Goal: Task Accomplishment & Management: Manage account settings

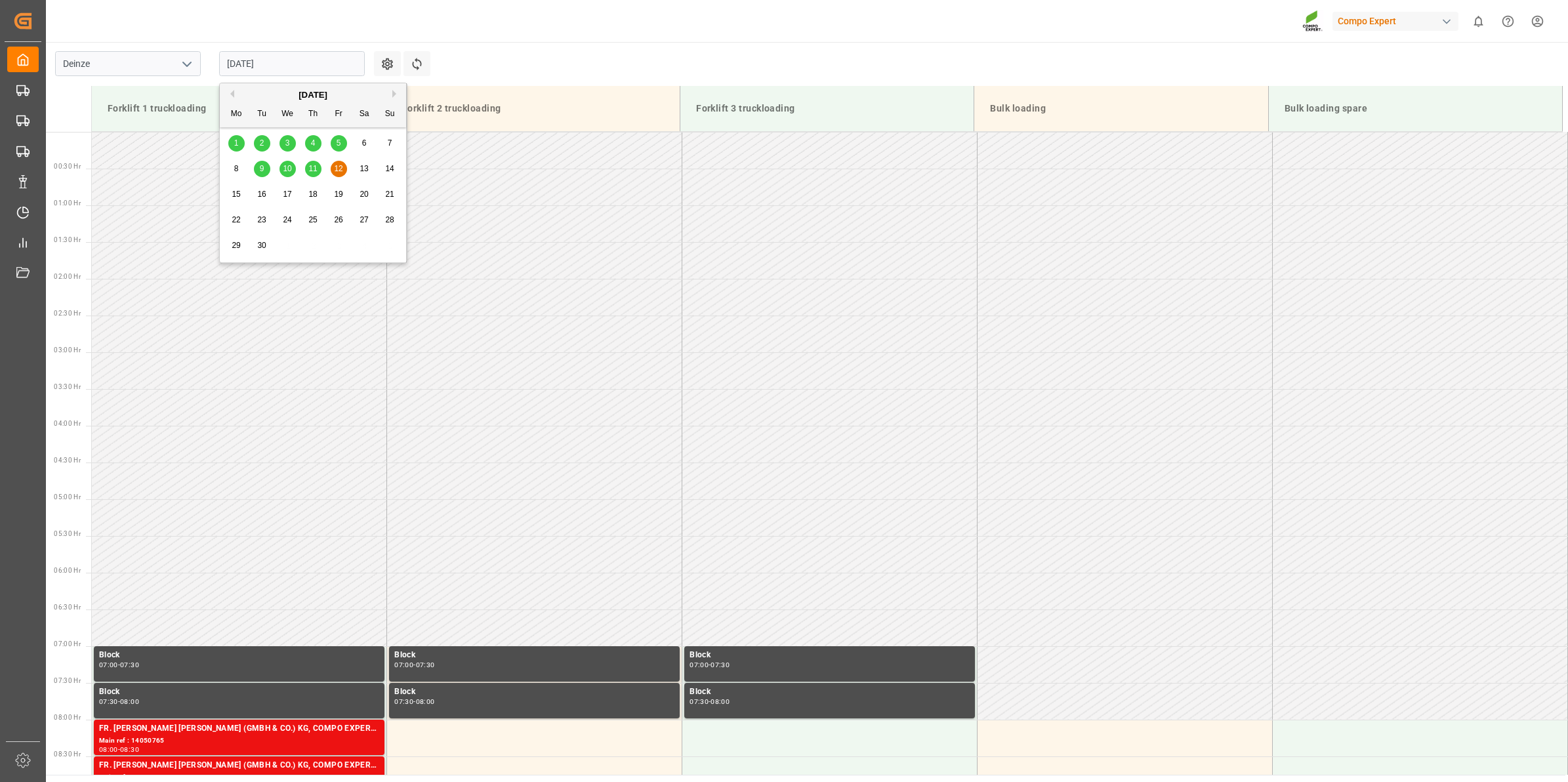
scroll to position [563, 0]
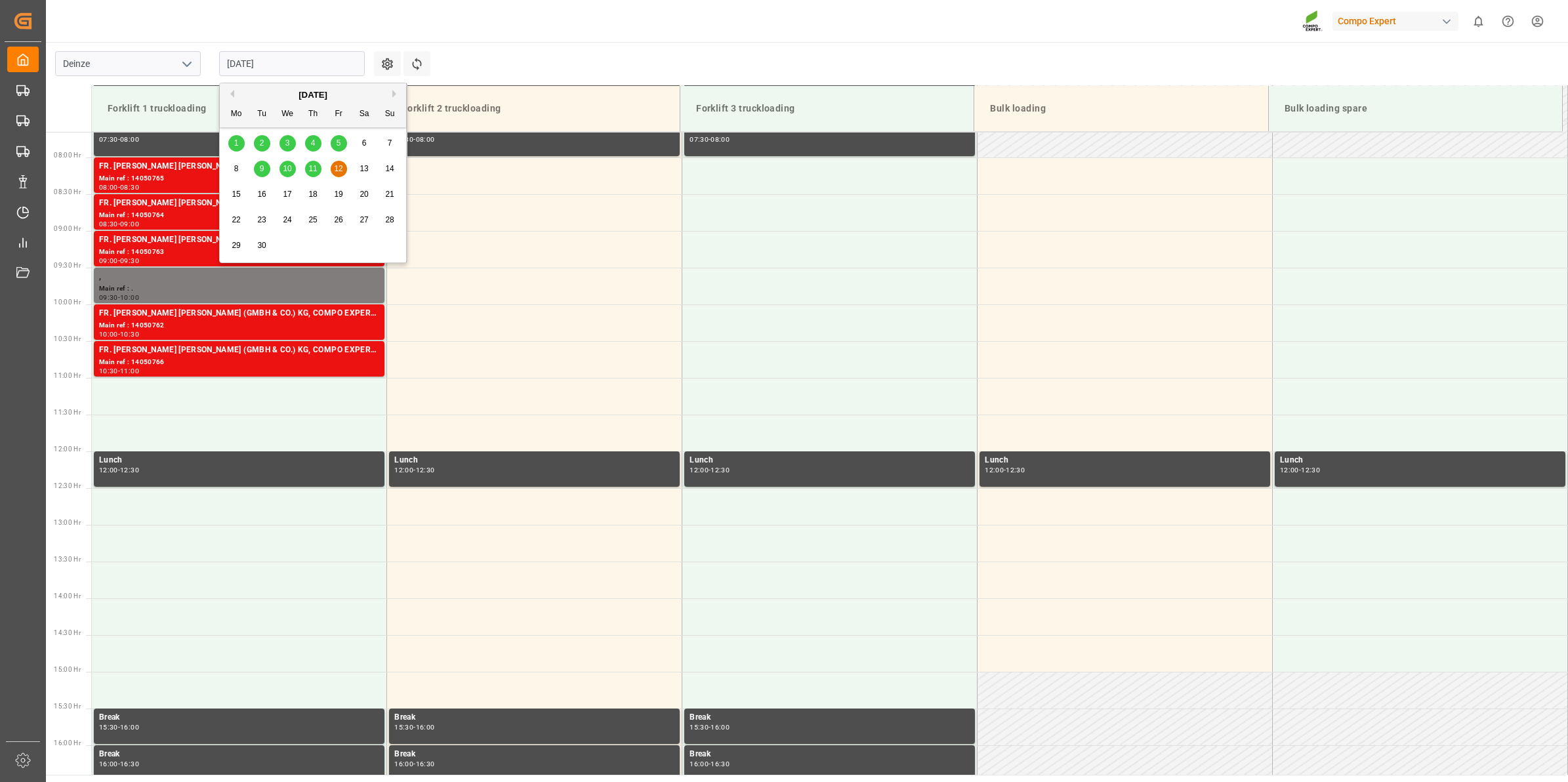
click at [265, 165] on div "9" at bounding box center [262, 169] width 16 height 15
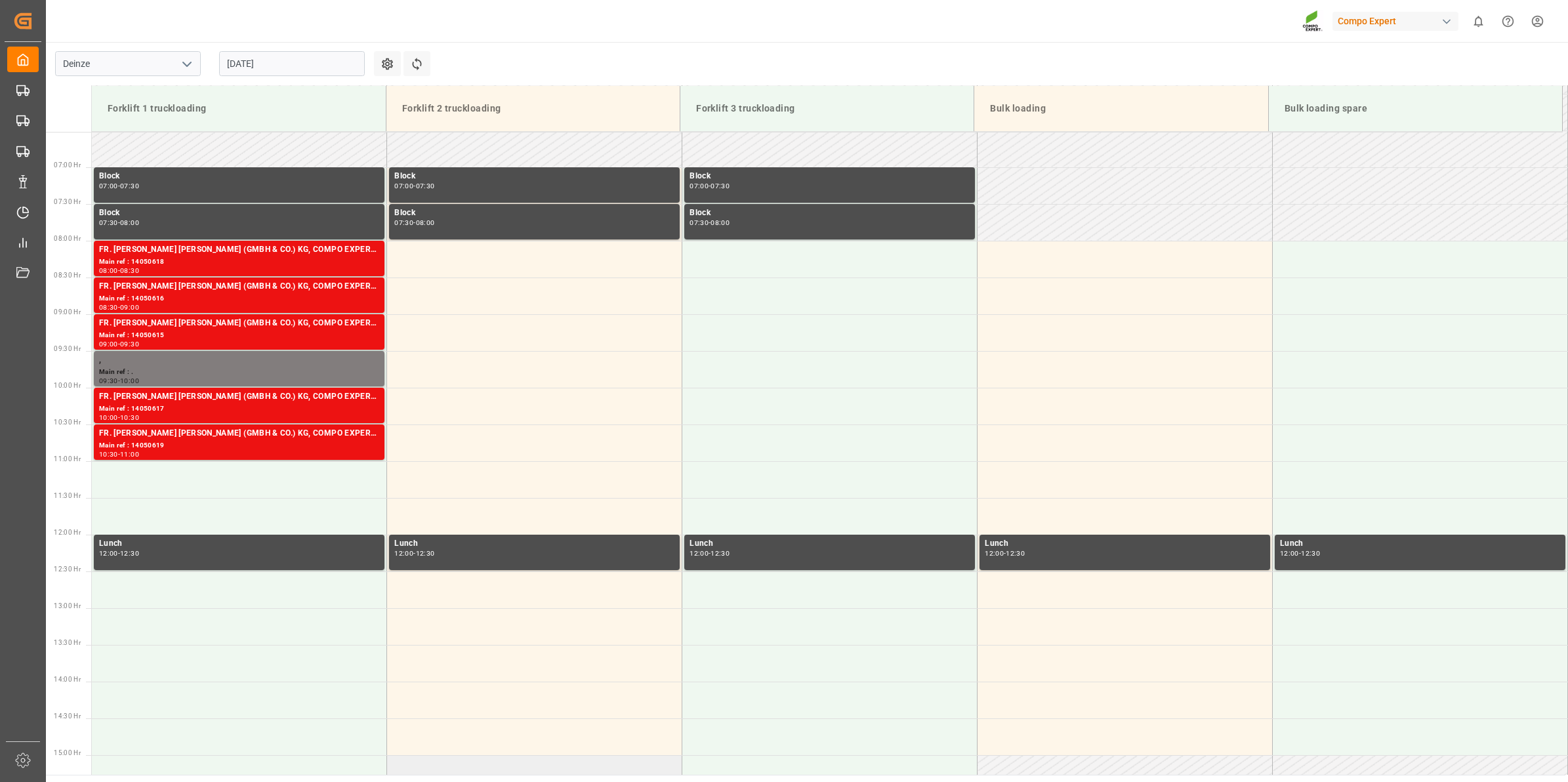
scroll to position [553, 0]
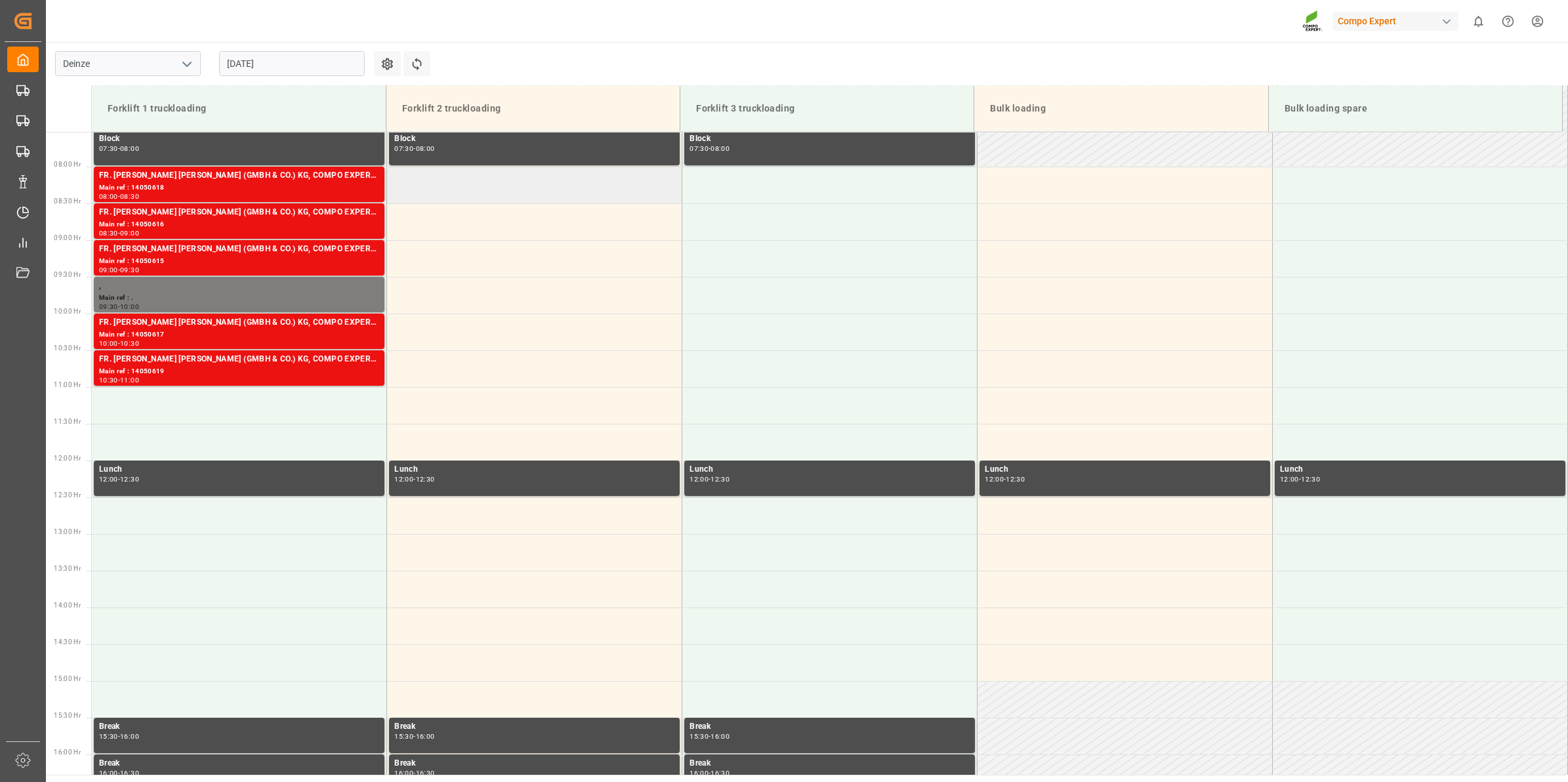
click at [483, 179] on td at bounding box center [534, 185] width 295 height 37
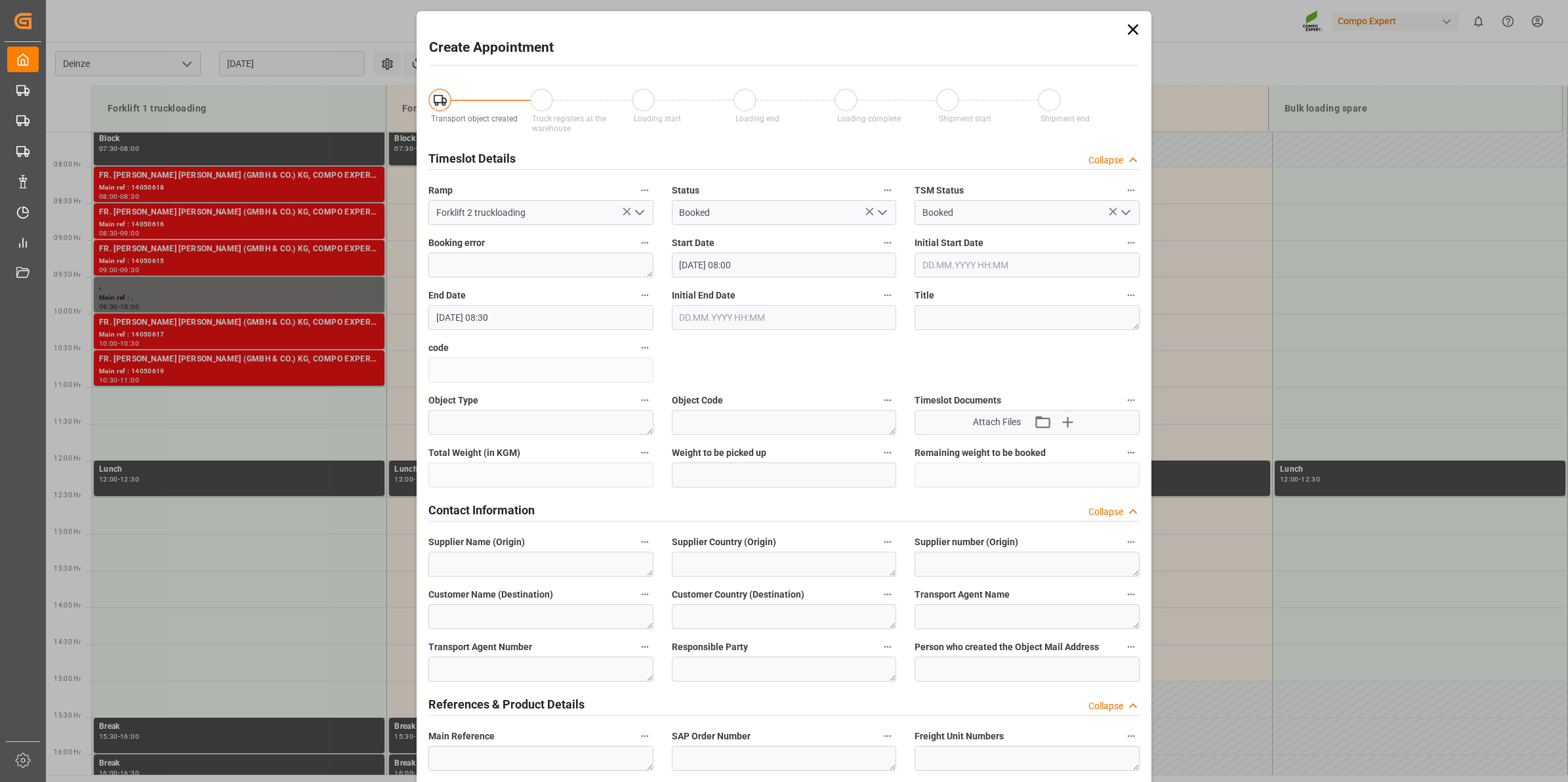
click at [1131, 36] on icon at bounding box center [1133, 29] width 18 height 18
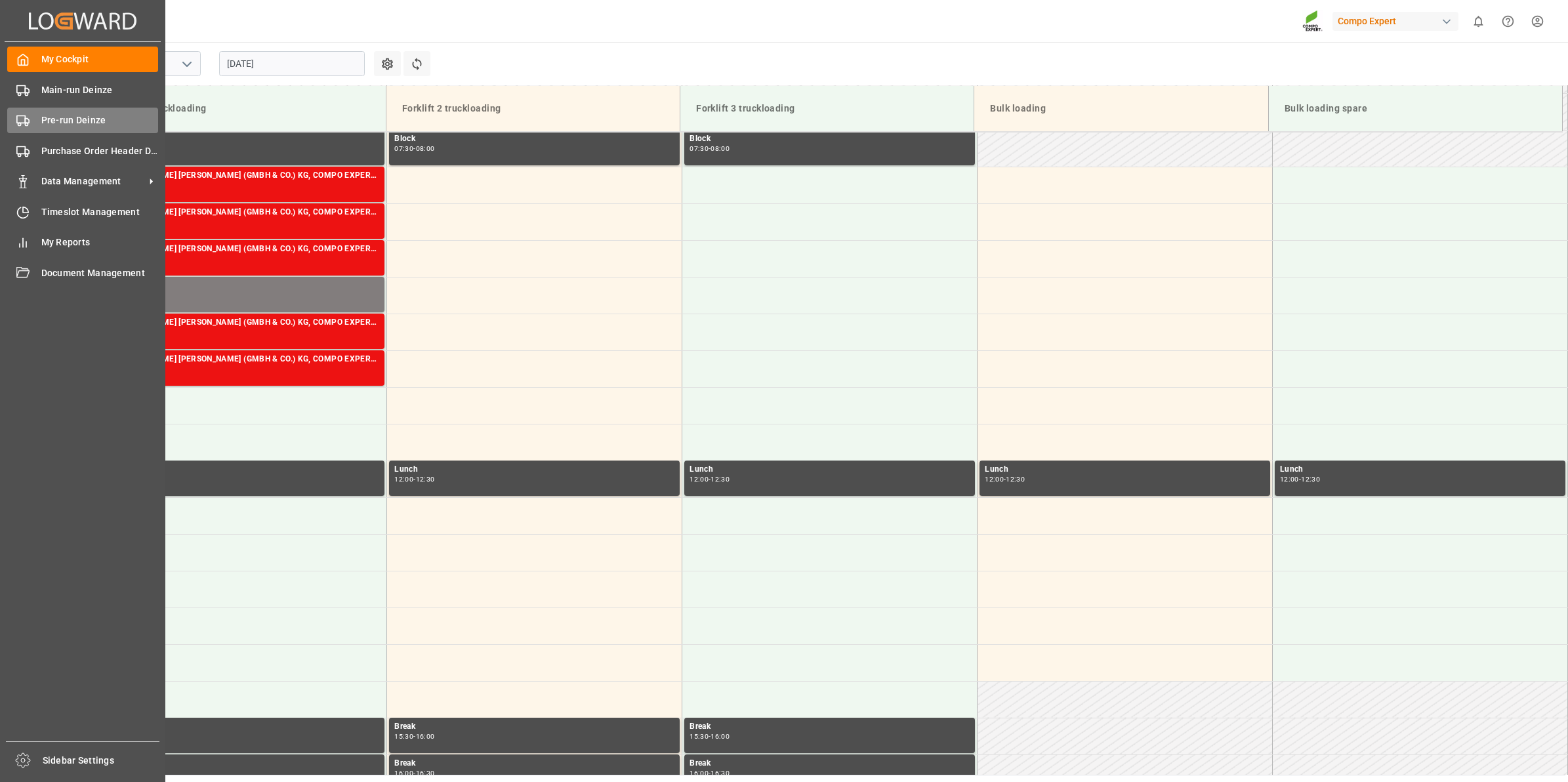
click at [37, 123] on div "Pre-run Deinze Pre-run Deinze" at bounding box center [82, 120] width 151 height 25
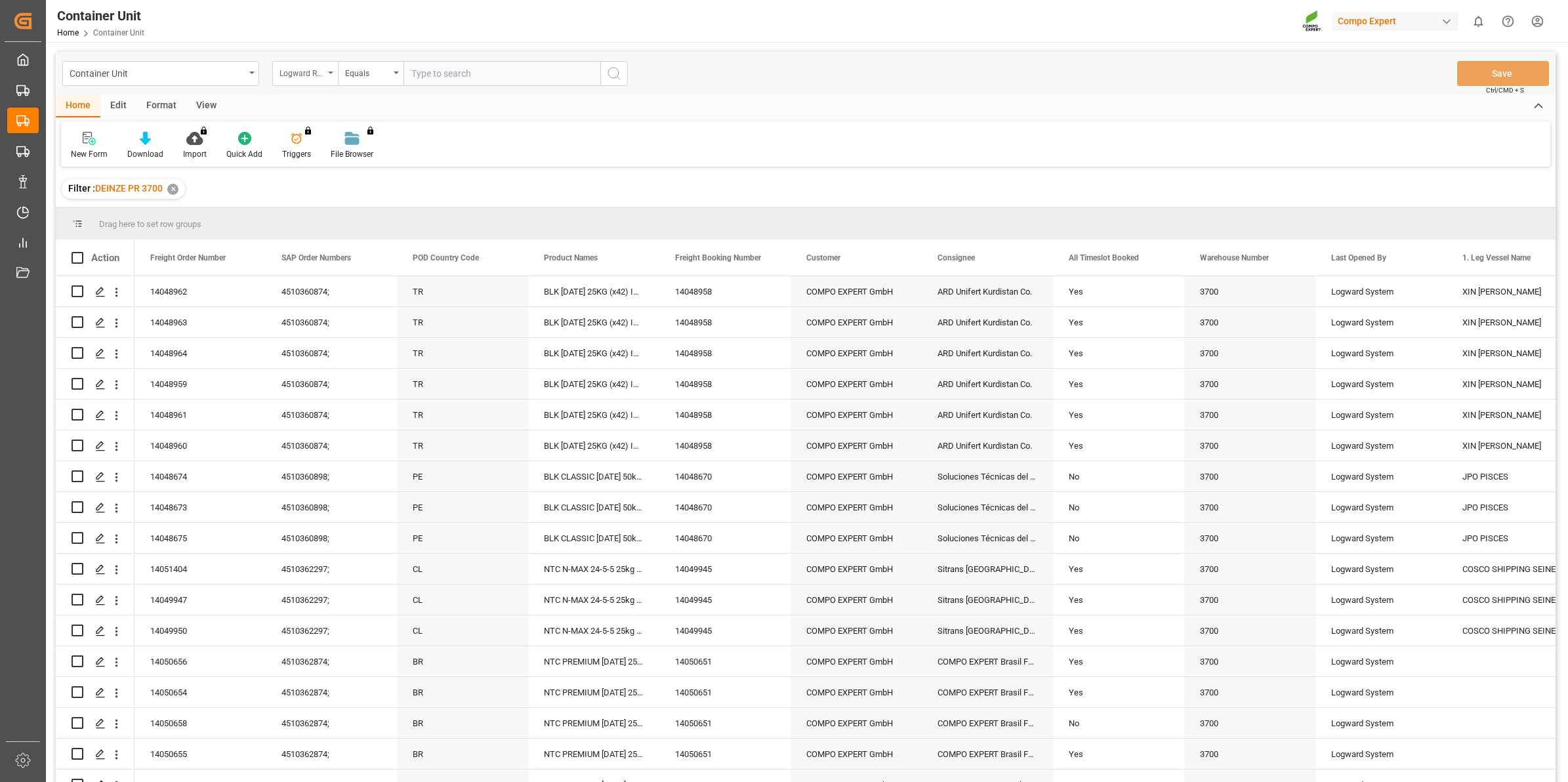
click at [324, 78] on div "Logward Reference" at bounding box center [302, 72] width 44 height 15
click at [365, 325] on div "Freight Order Number" at bounding box center [370, 327] width 195 height 28
click at [447, 69] on input "text" at bounding box center [502, 73] width 197 height 25
type input "14050841"
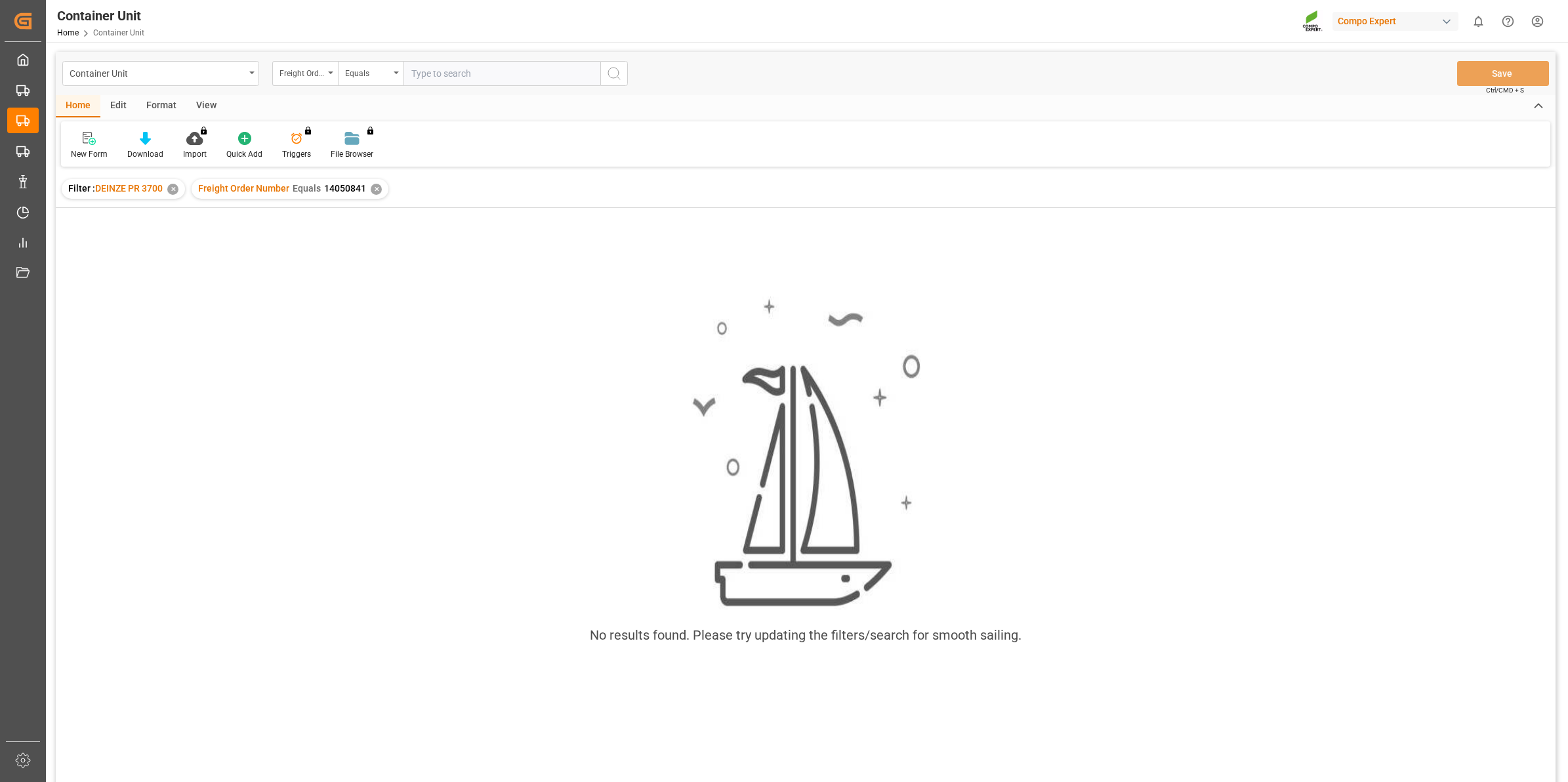
click at [374, 190] on div "✕" at bounding box center [377, 189] width 12 height 12
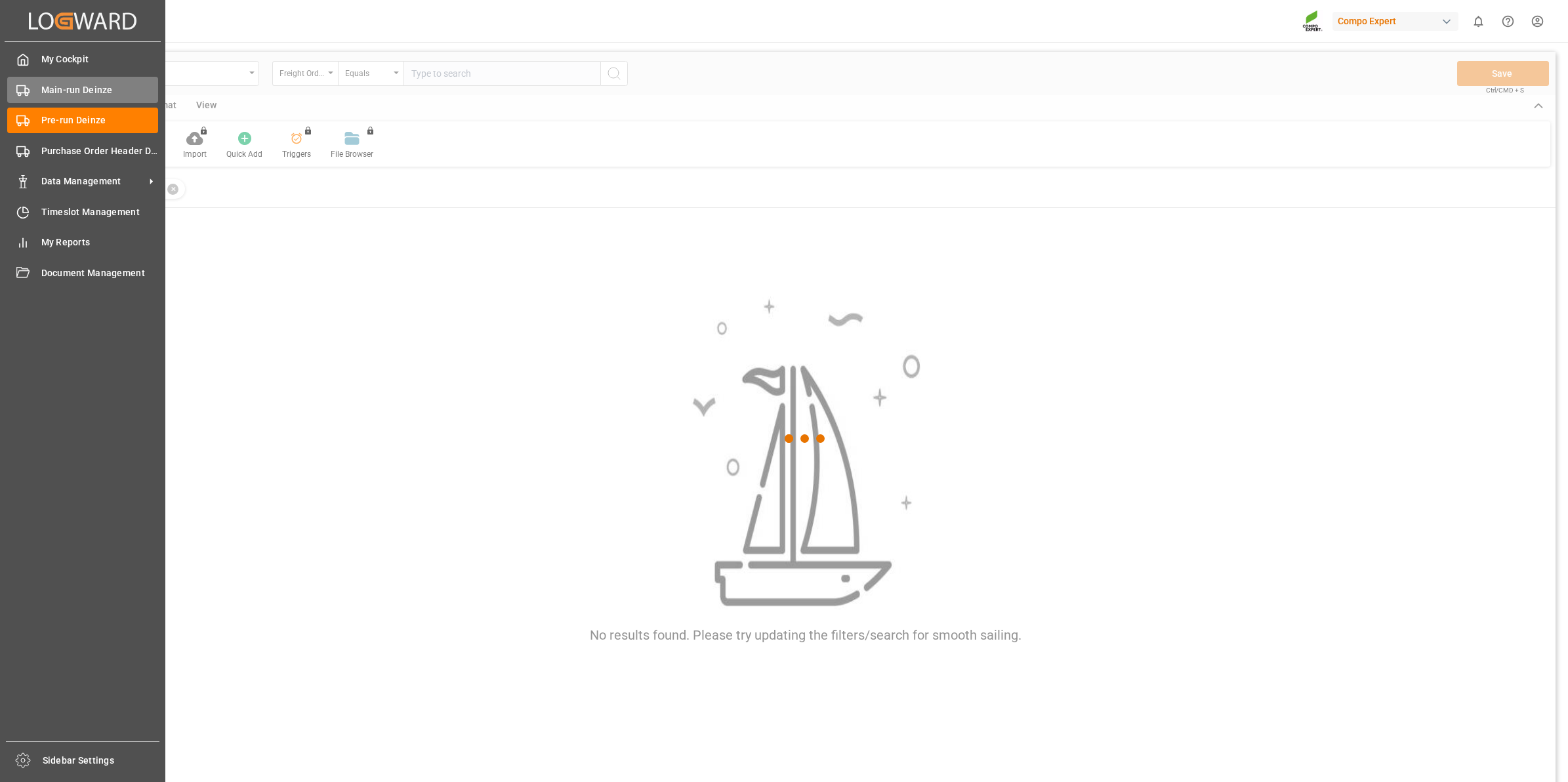
click at [43, 87] on span "Main-run Deinze" at bounding box center [100, 90] width 117 height 14
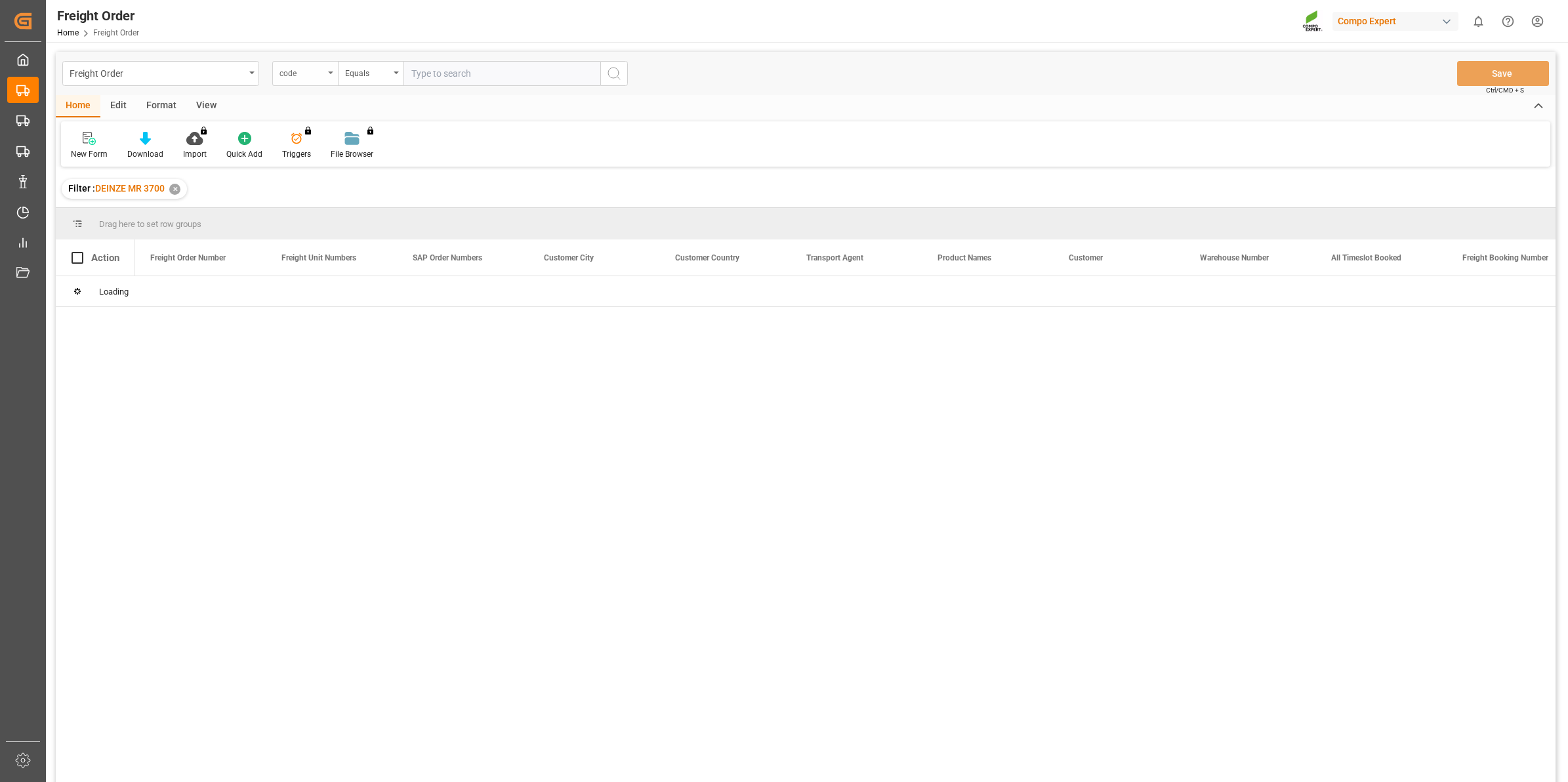
click at [308, 85] on div "code" at bounding box center [305, 73] width 66 height 25
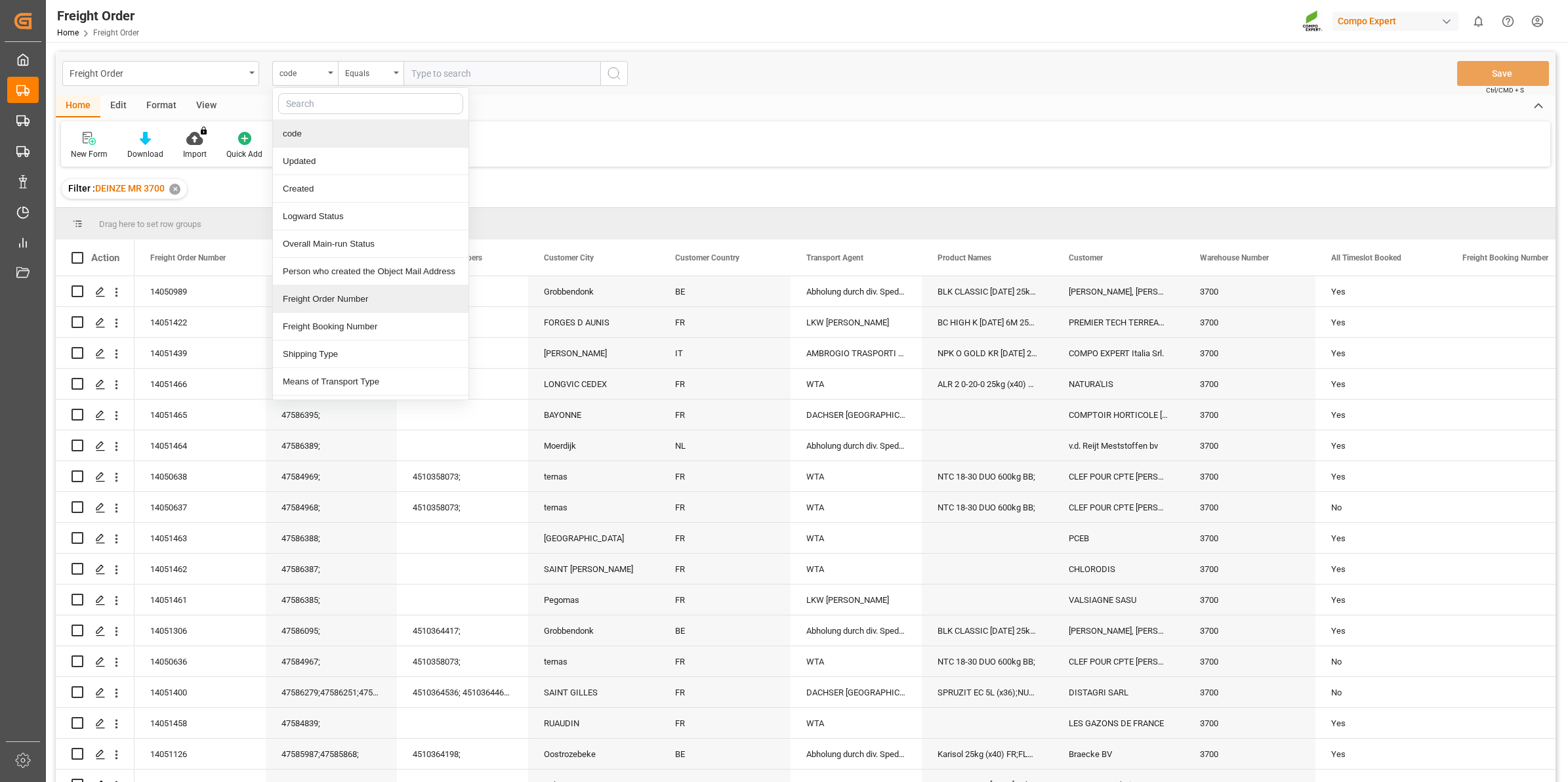
click at [338, 303] on div "Freight Order Number" at bounding box center [370, 299] width 195 height 28
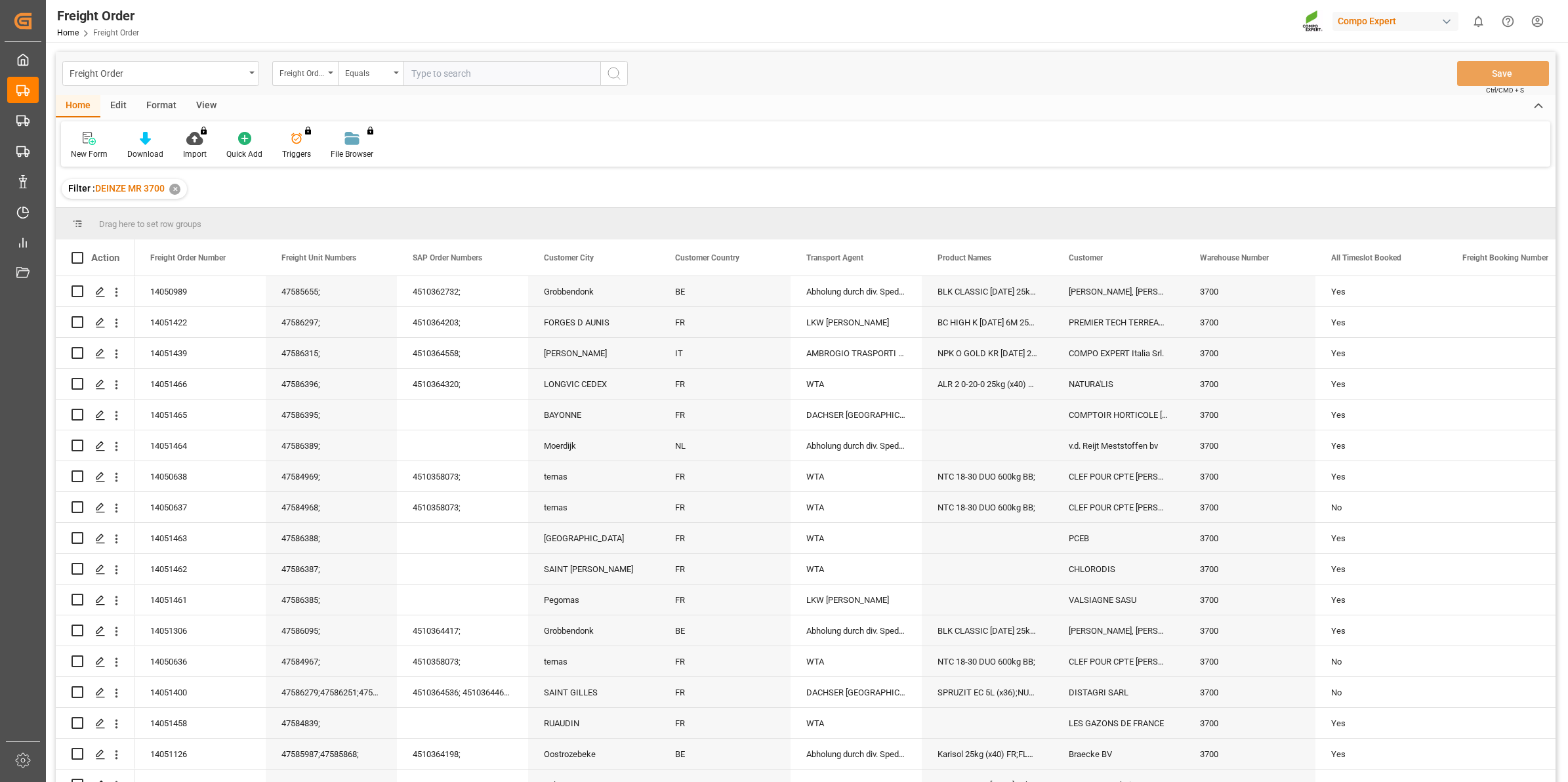
click at [457, 76] on input "text" at bounding box center [502, 73] width 197 height 25
type input "14050841"
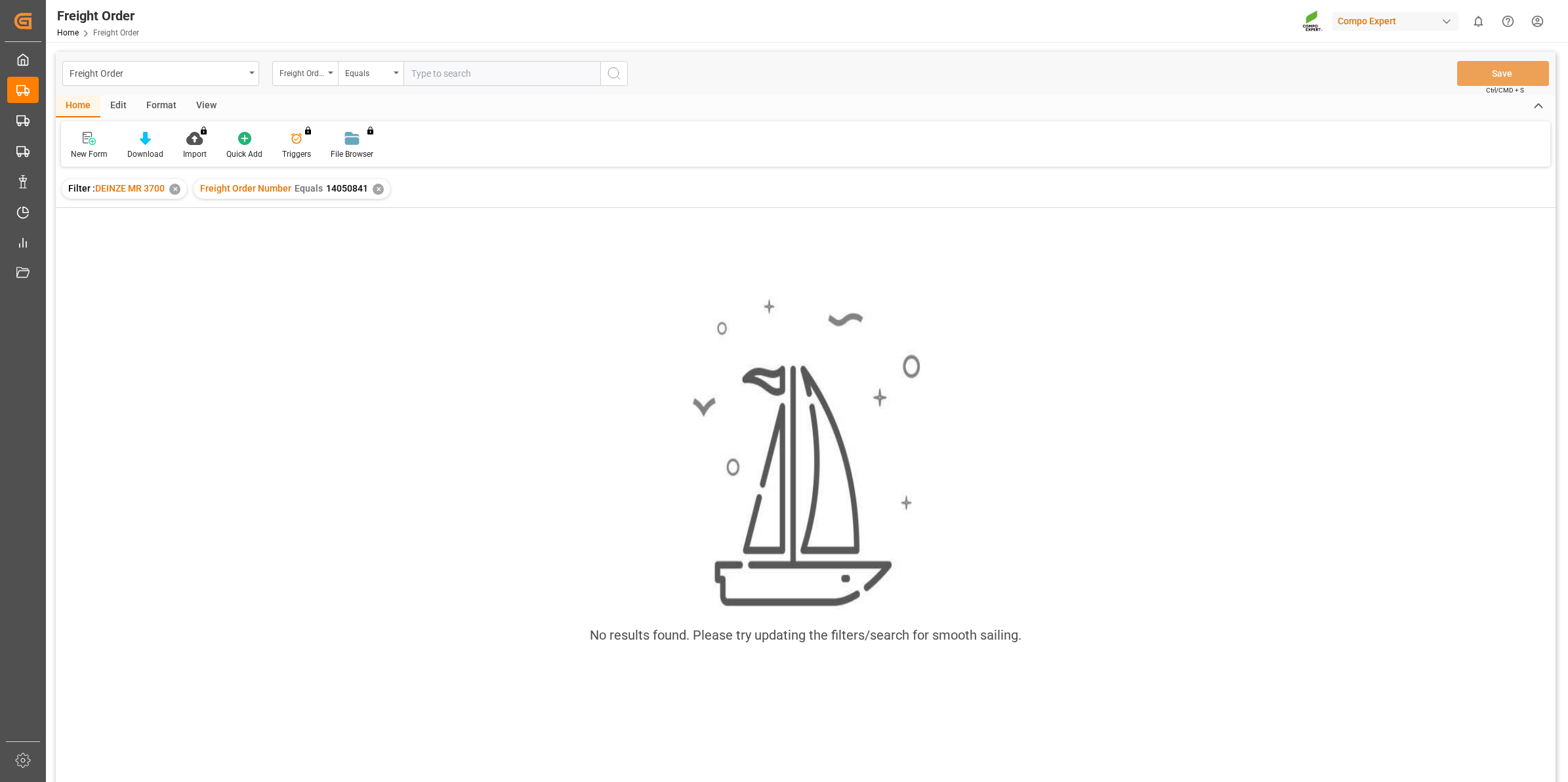
click at [377, 191] on div "✕" at bounding box center [379, 189] width 12 height 12
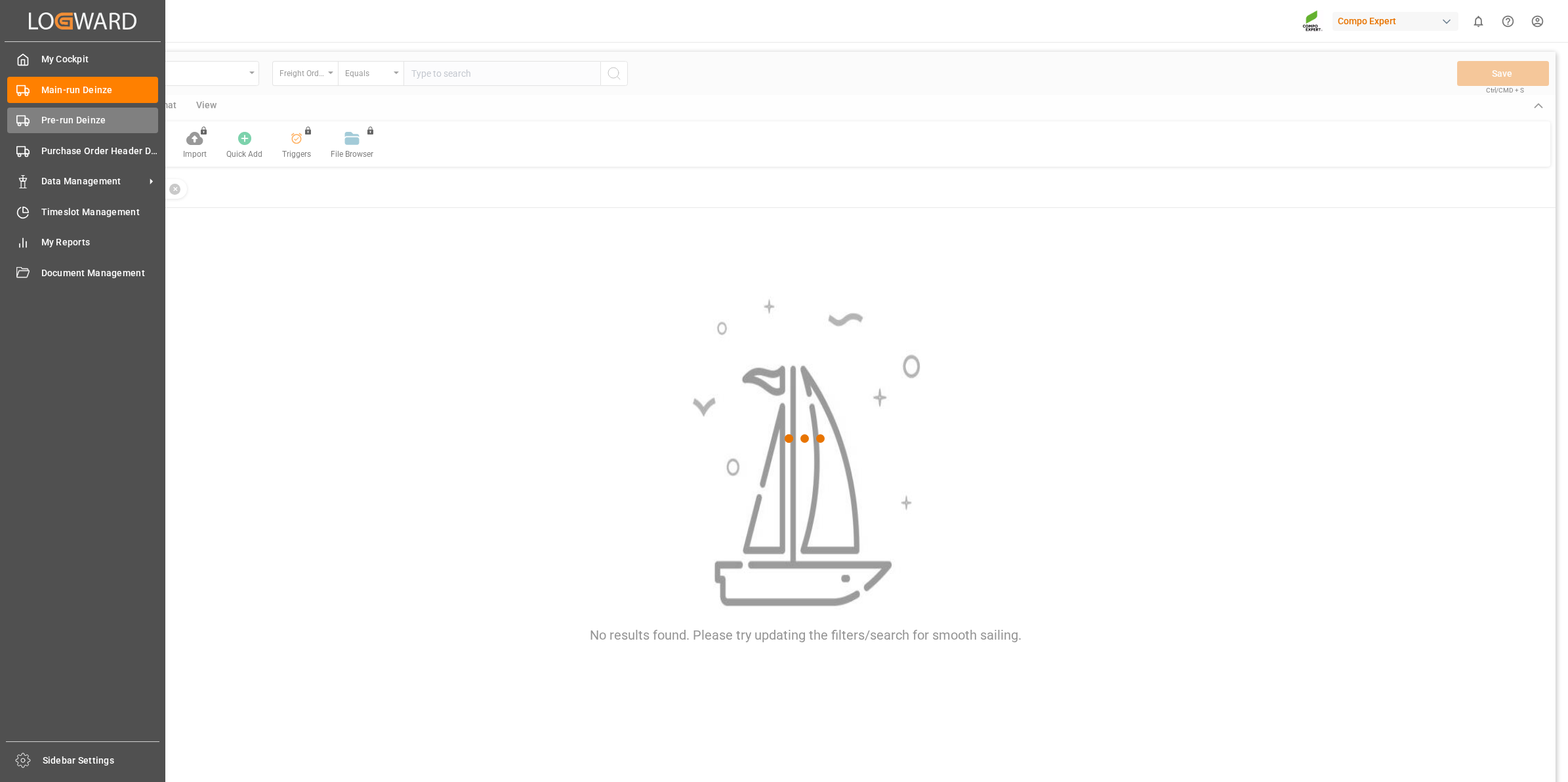
click at [54, 132] on div "Pre-run Deinze Pre-run Deinze" at bounding box center [82, 120] width 151 height 25
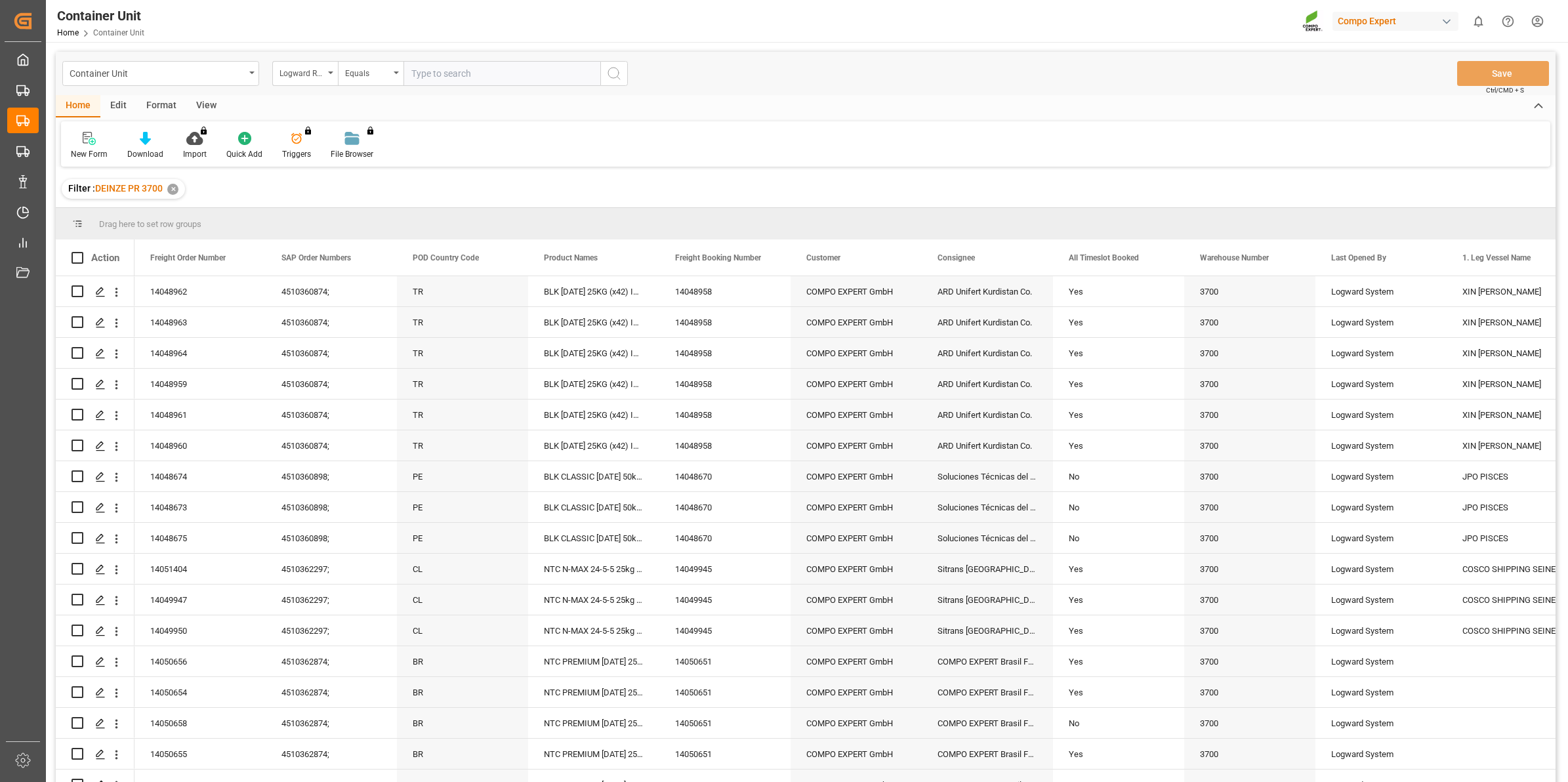
click at [320, 75] on div "Logward Reference" at bounding box center [302, 72] width 44 height 15
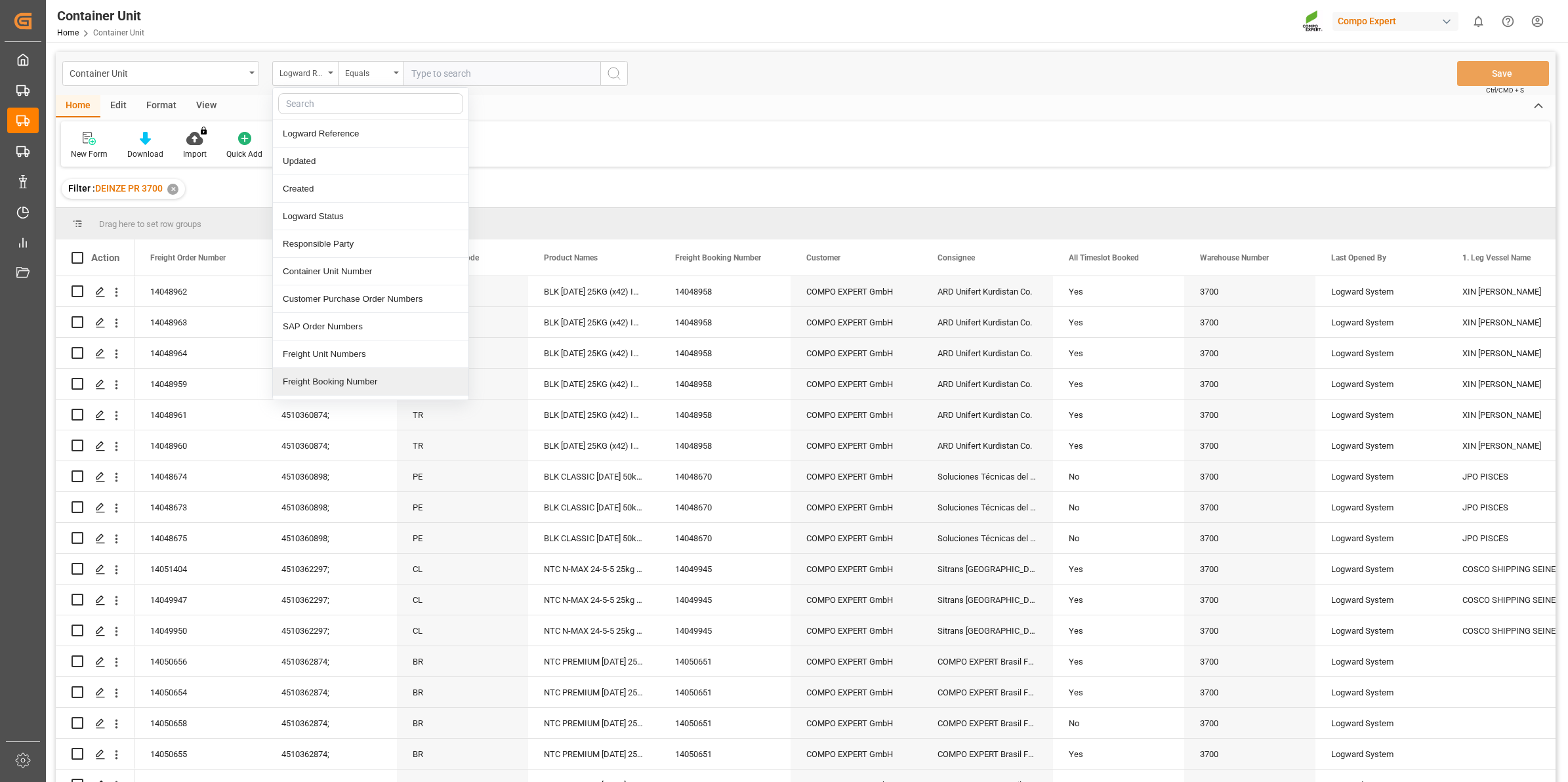
scroll to position [82, 0]
click at [352, 332] on div "Freight Order Number" at bounding box center [370, 327] width 195 height 28
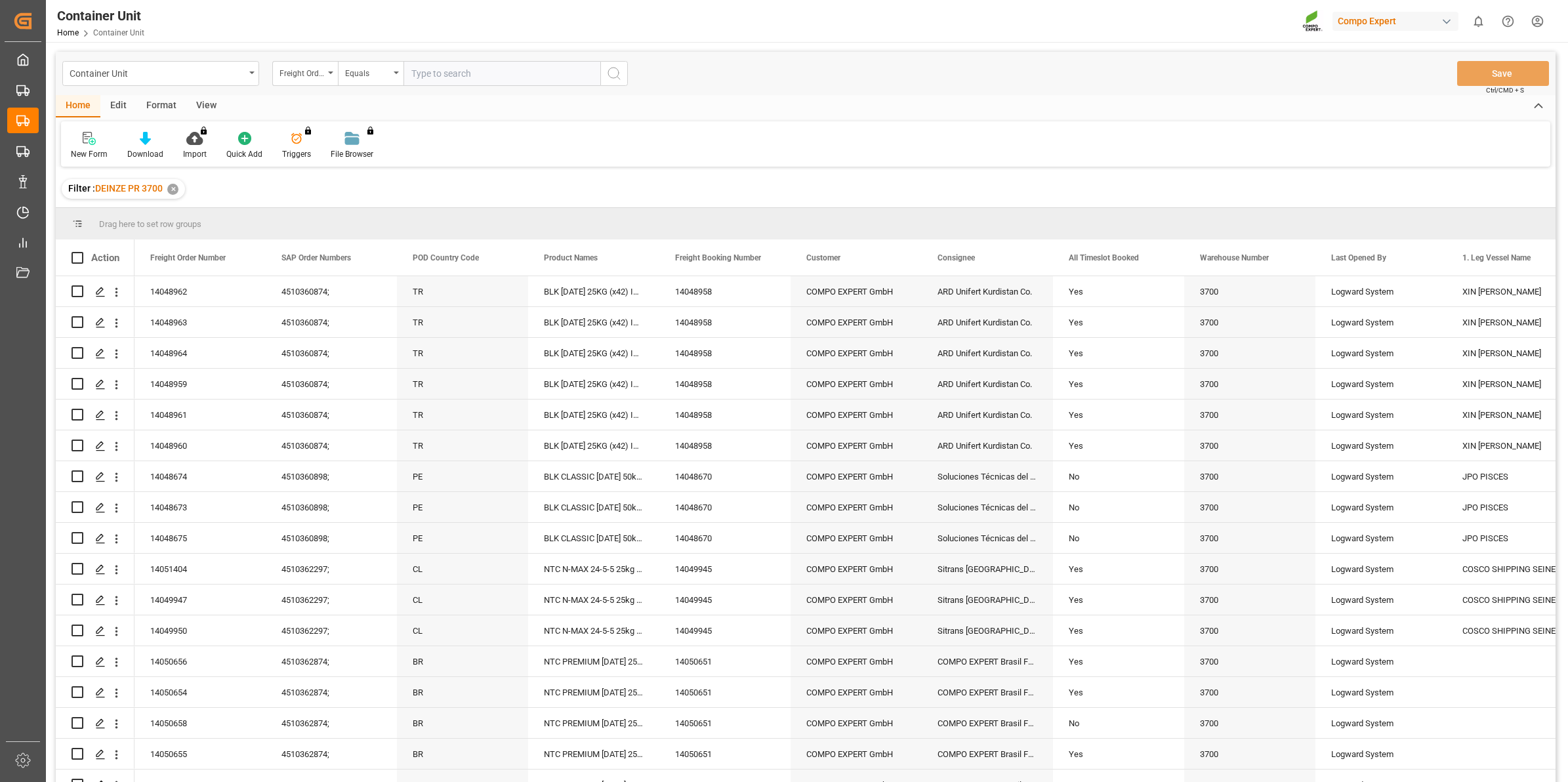
click at [450, 72] on input "text" at bounding box center [502, 73] width 197 height 25
type input "14050841"
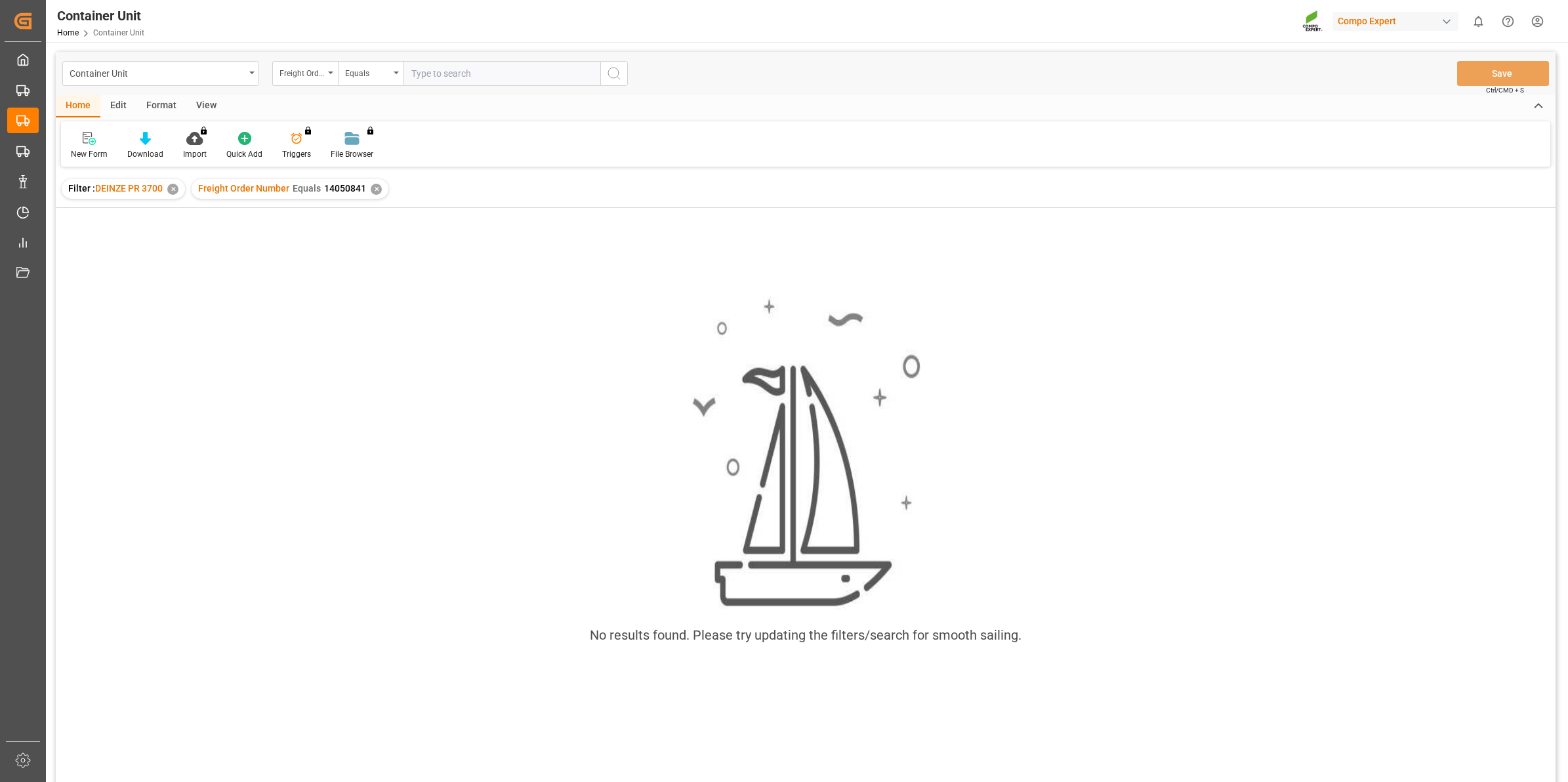
click at [375, 193] on div "✕" at bounding box center [377, 189] width 12 height 12
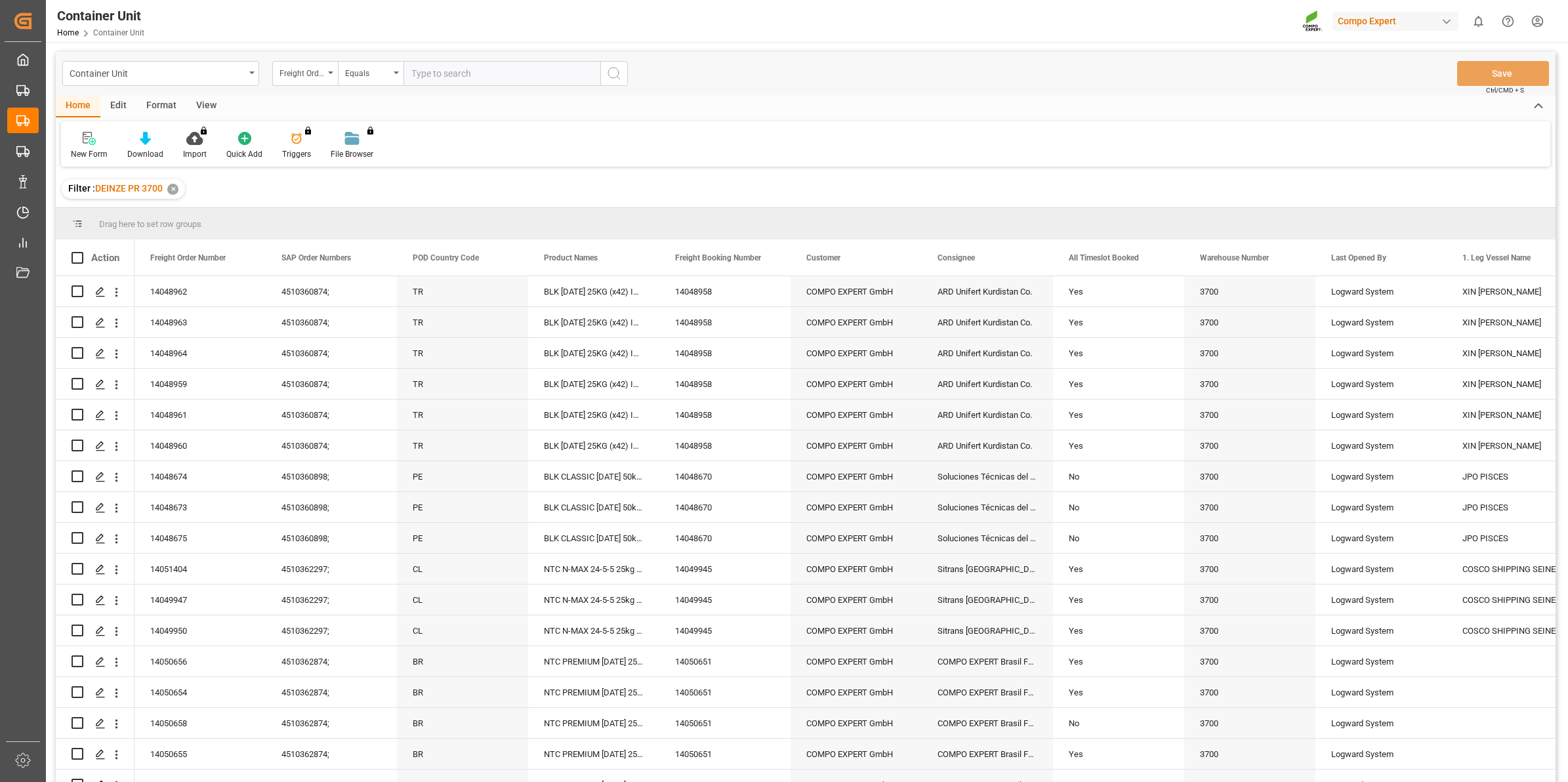
click at [480, 80] on input "text" at bounding box center [502, 73] width 197 height 25
type input "14050840"
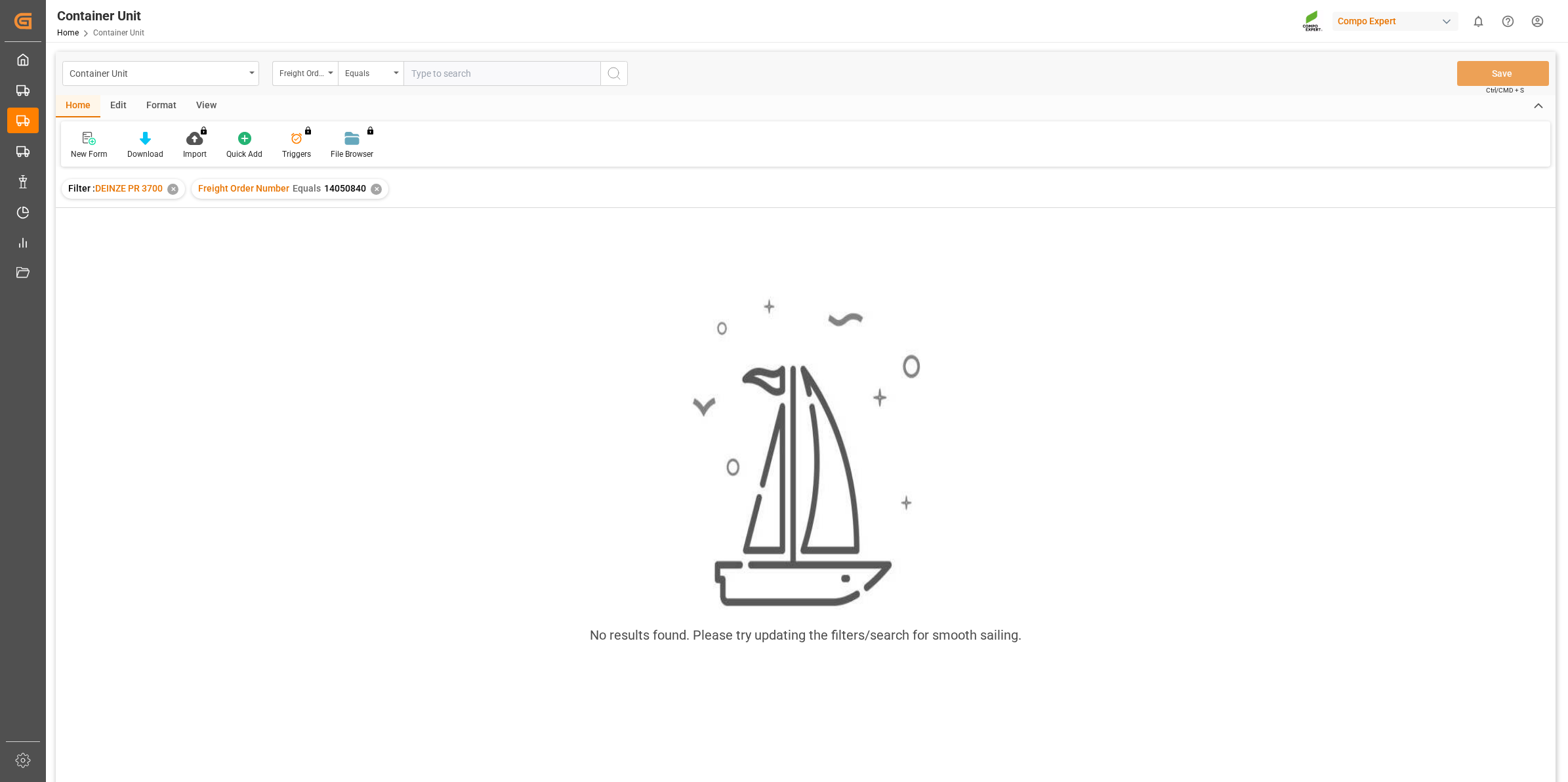
click at [373, 191] on div "✕" at bounding box center [377, 189] width 12 height 12
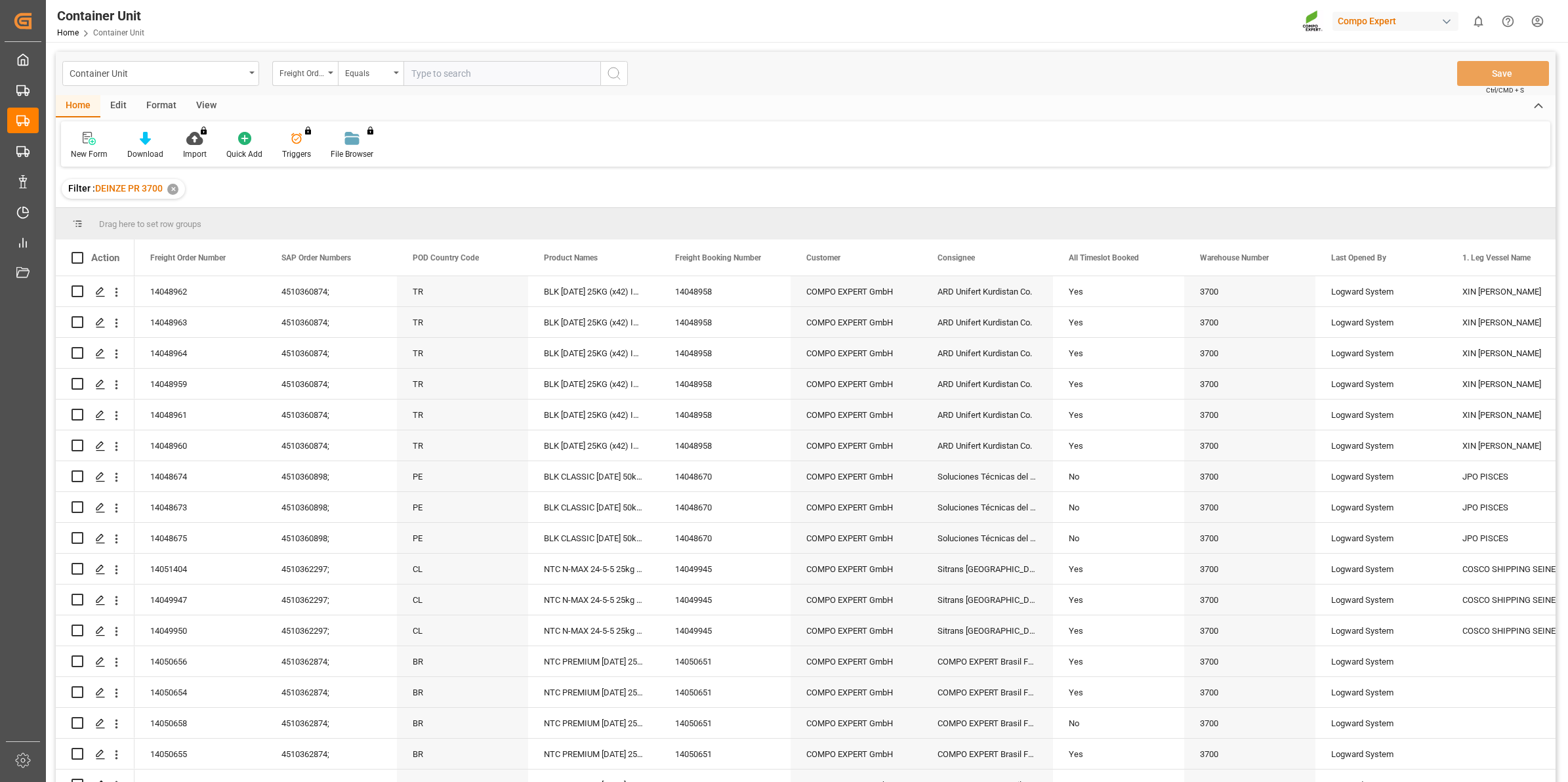
click at [520, 72] on input "text" at bounding box center [502, 73] width 197 height 25
type input "14050839"
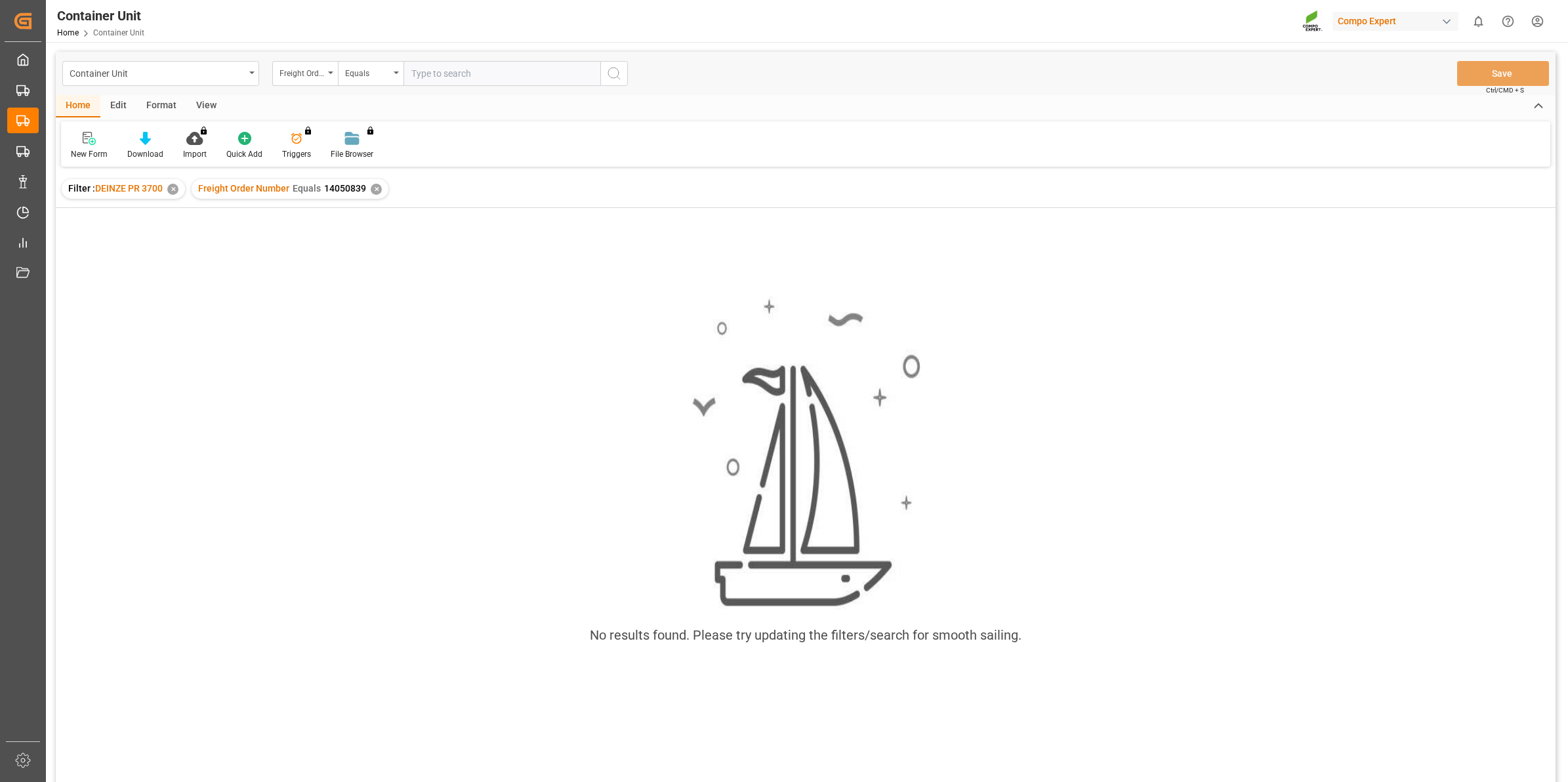
click at [378, 188] on div "✕" at bounding box center [377, 189] width 12 height 12
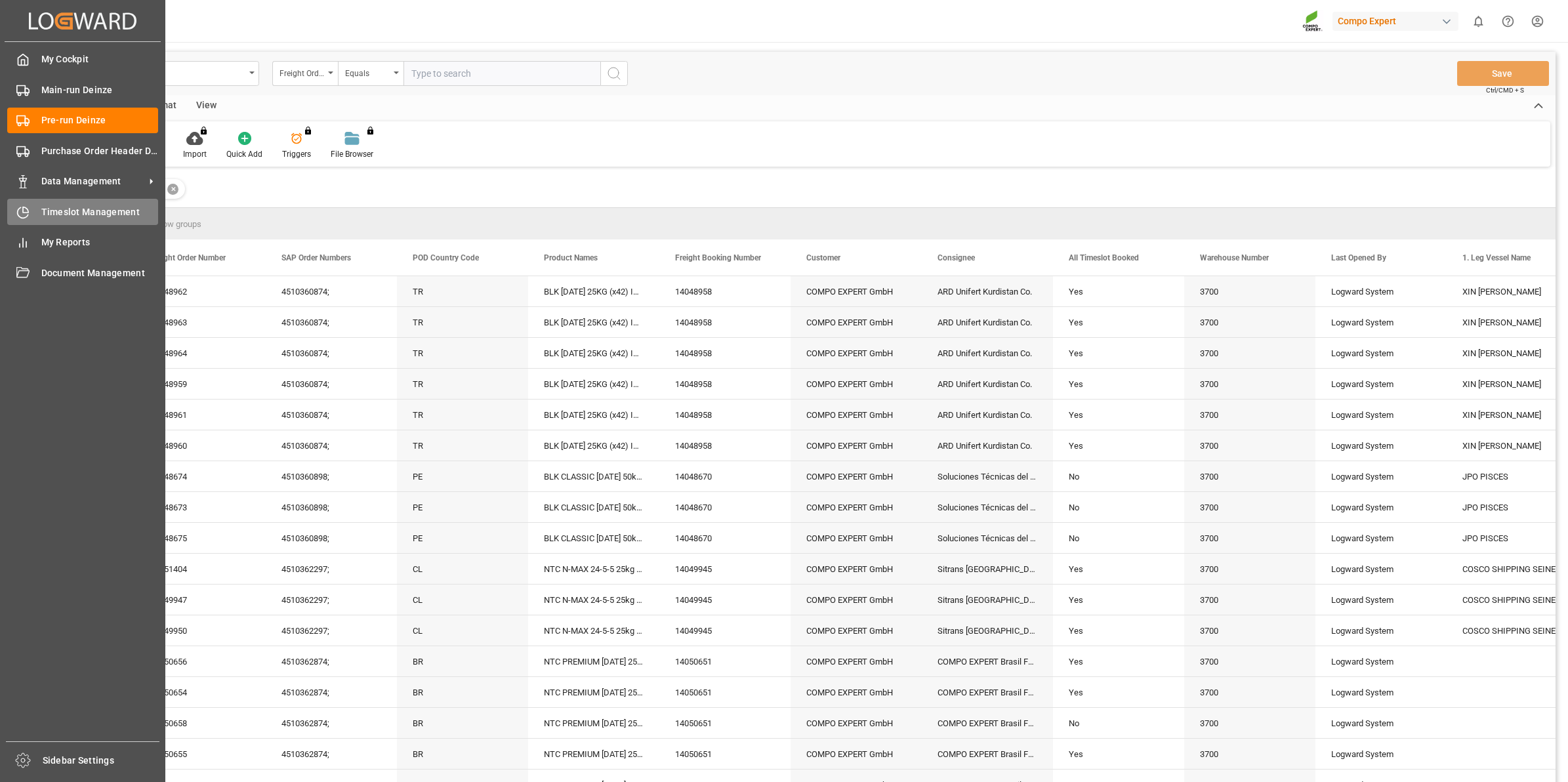
click at [89, 215] on span "Timeslot Management" at bounding box center [100, 212] width 117 height 14
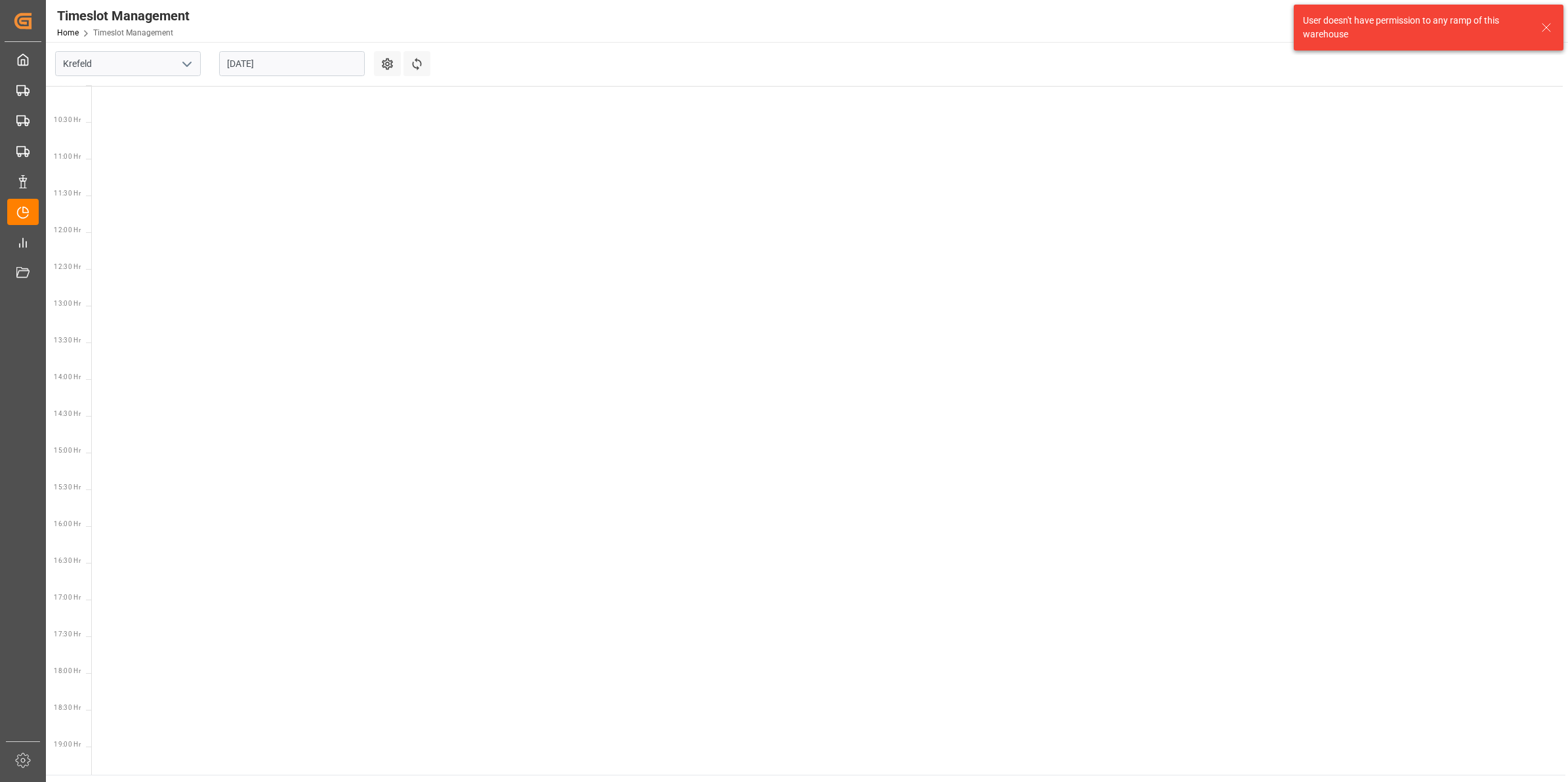
scroll to position [753, 0]
click at [183, 66] on icon "open menu" at bounding box center [187, 64] width 15 height 15
click at [99, 103] on div "Deinze" at bounding box center [128, 93] width 144 height 30
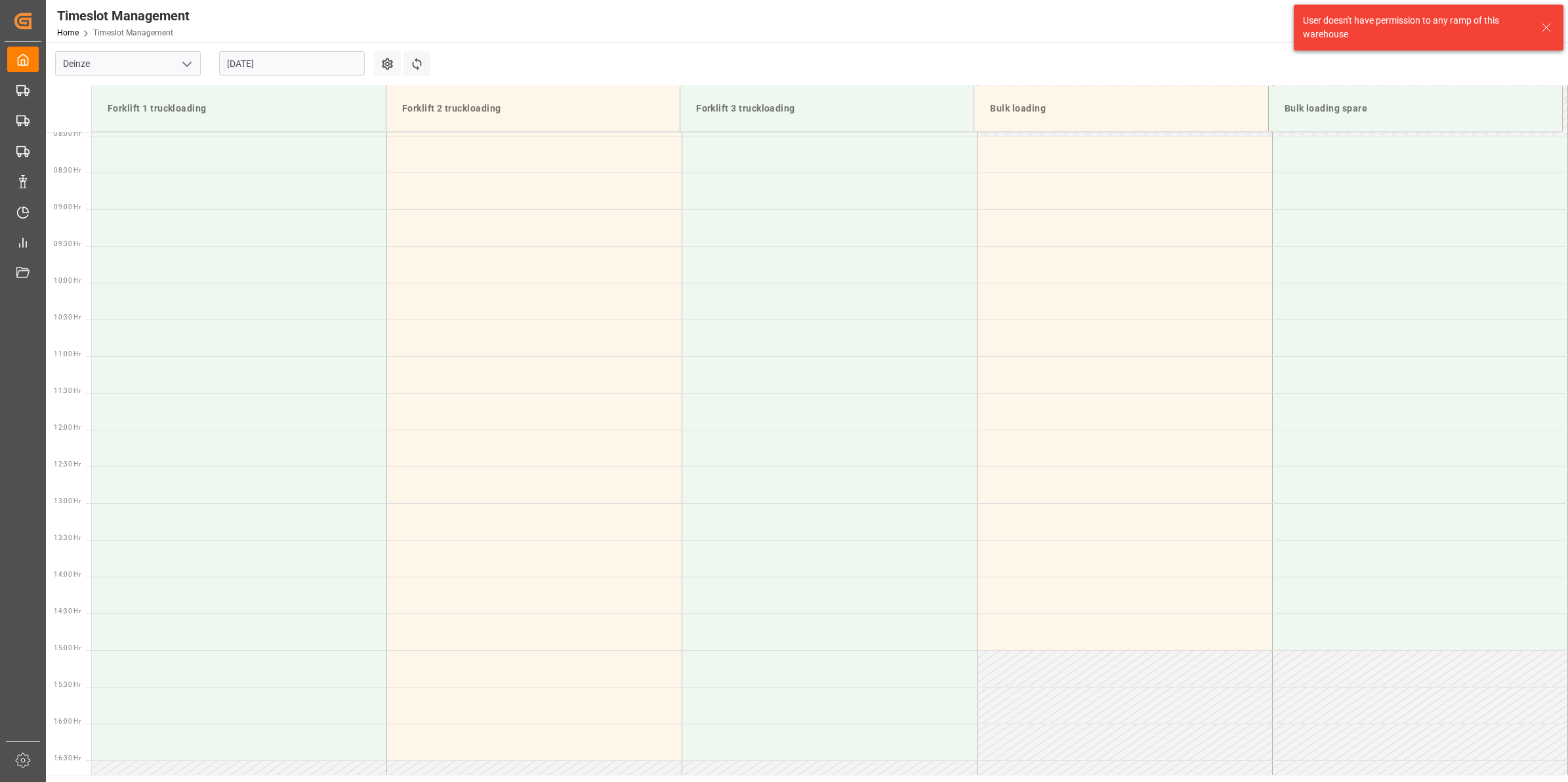
click at [316, 62] on input "[DATE]" at bounding box center [292, 64] width 146 height 25
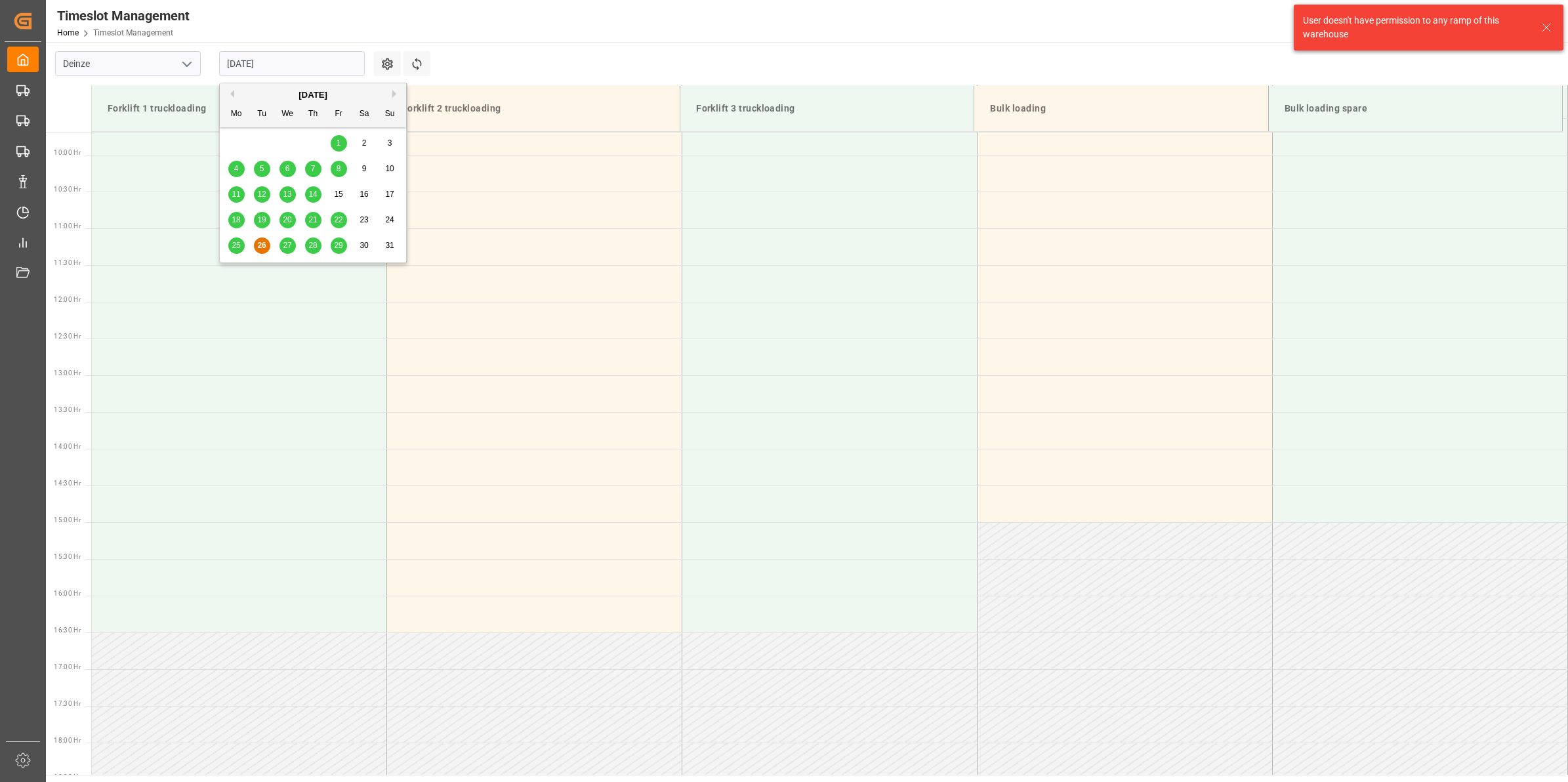
scroll to position [799, 0]
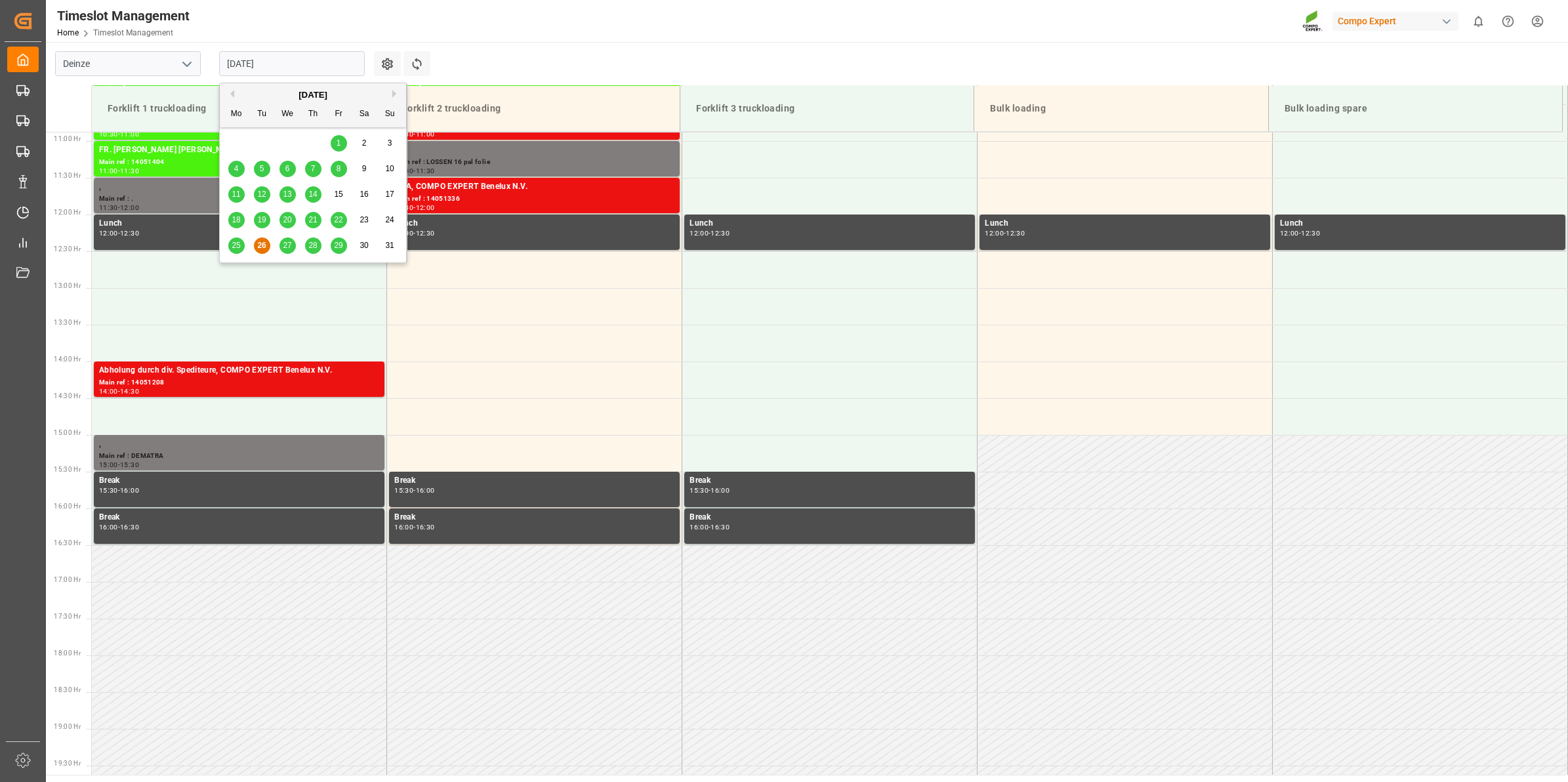
click at [391, 94] on div "[DATE]" at bounding box center [312, 96] width 187 height 14
click at [392, 97] on button "Next Month" at bounding box center [396, 94] width 8 height 8
click at [267, 171] on div "9" at bounding box center [262, 169] width 16 height 15
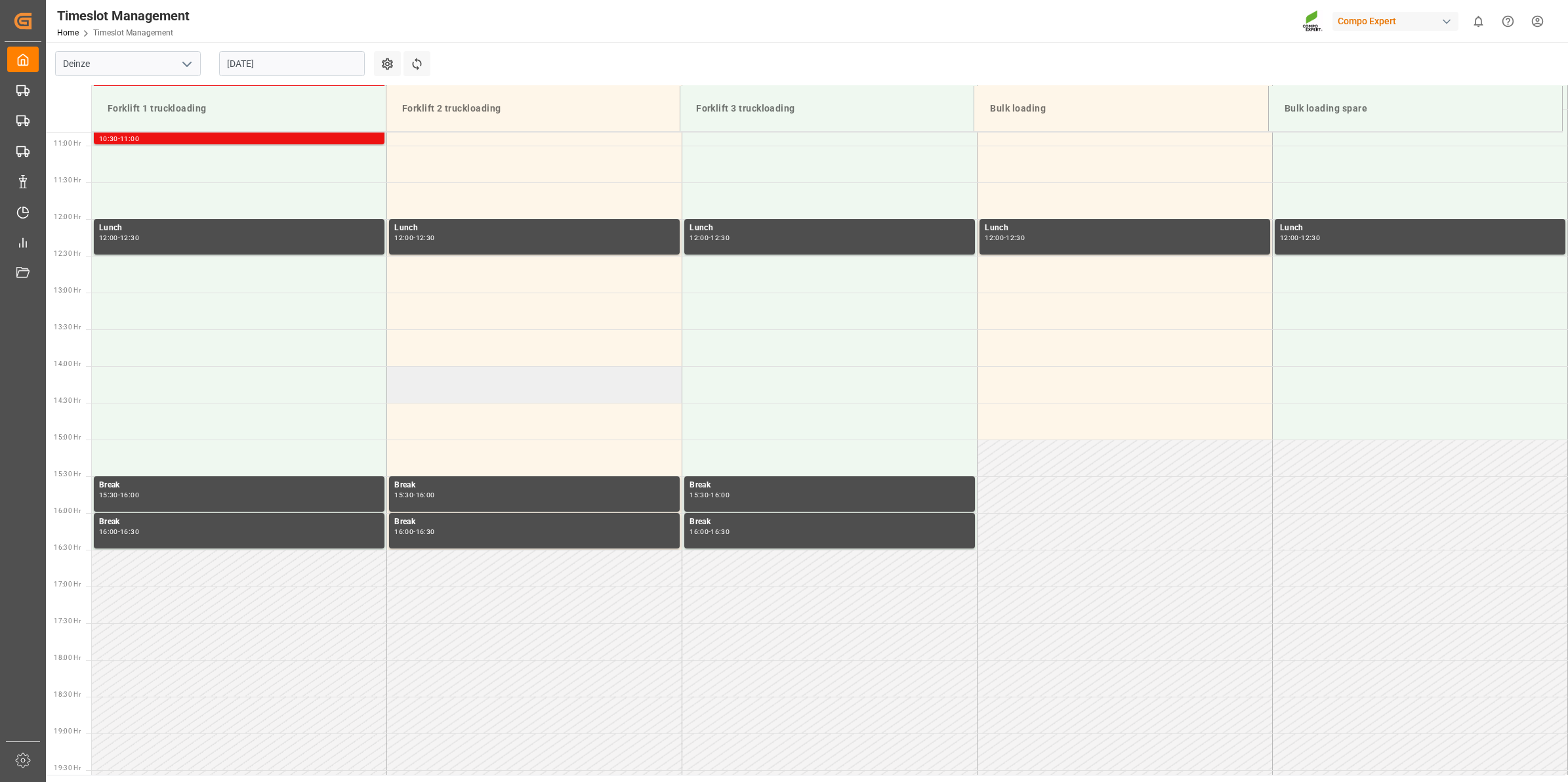
scroll to position [471, 0]
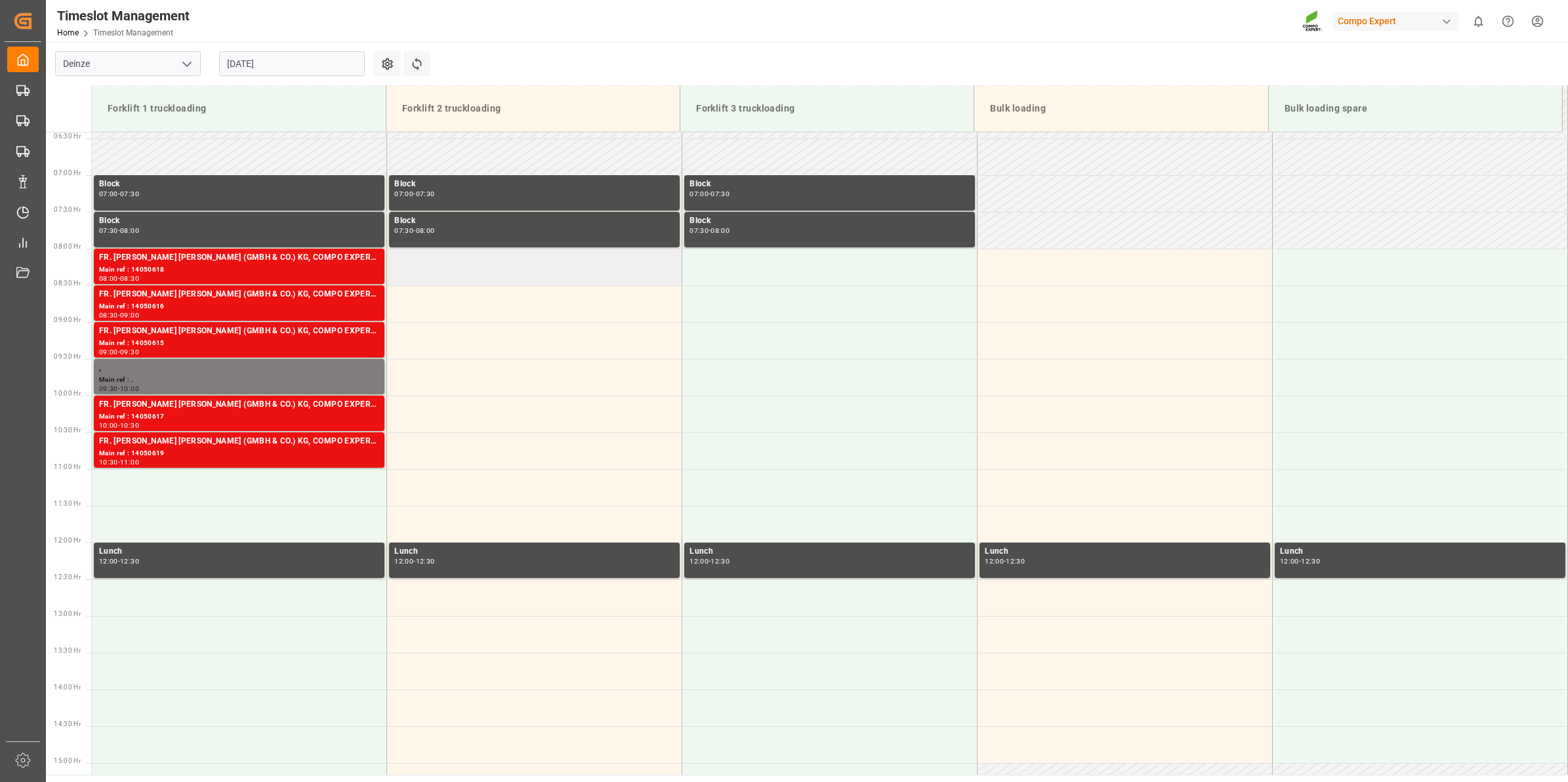
click at [438, 282] on td at bounding box center [534, 267] width 295 height 37
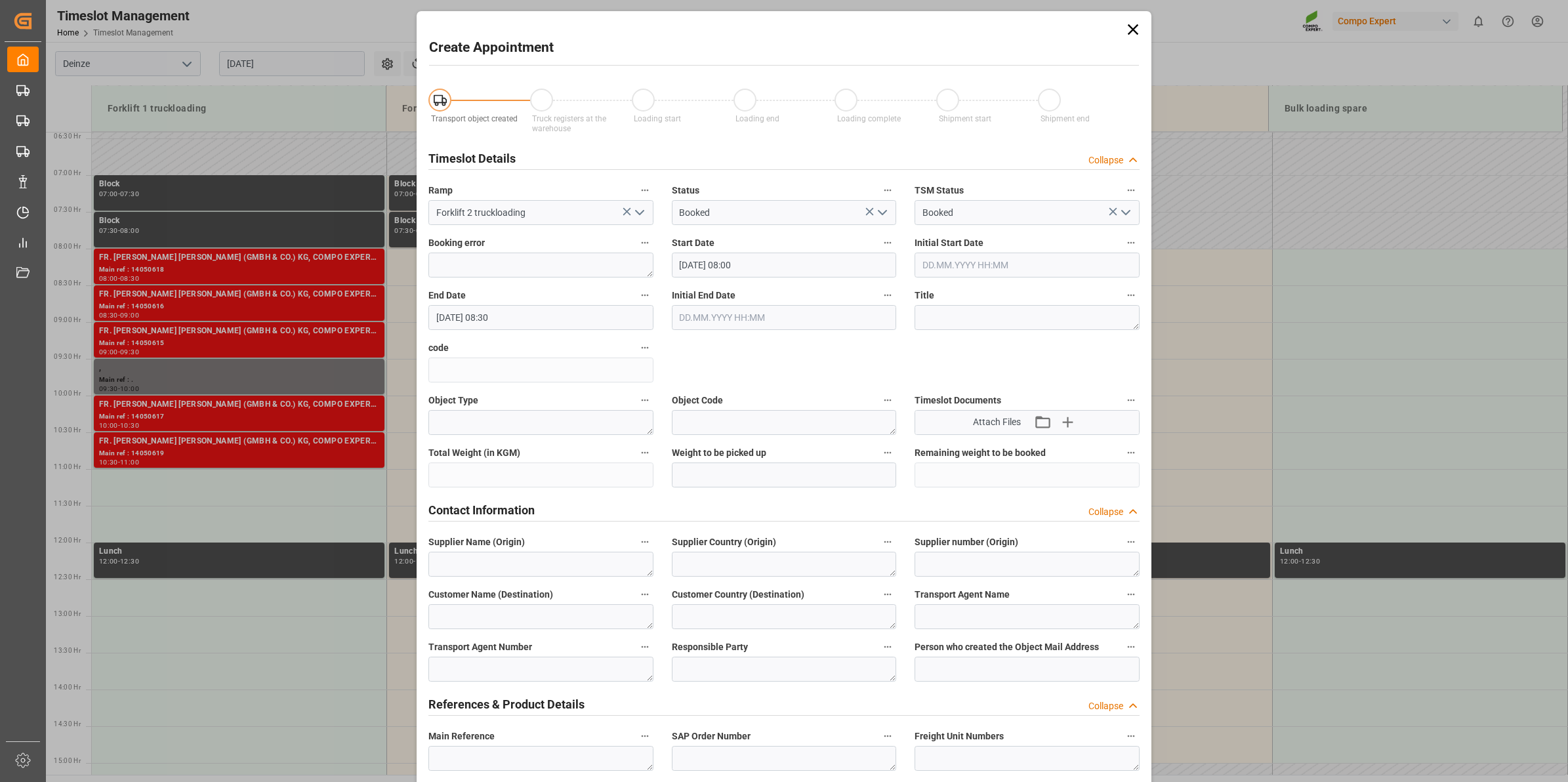
scroll to position [246, 0]
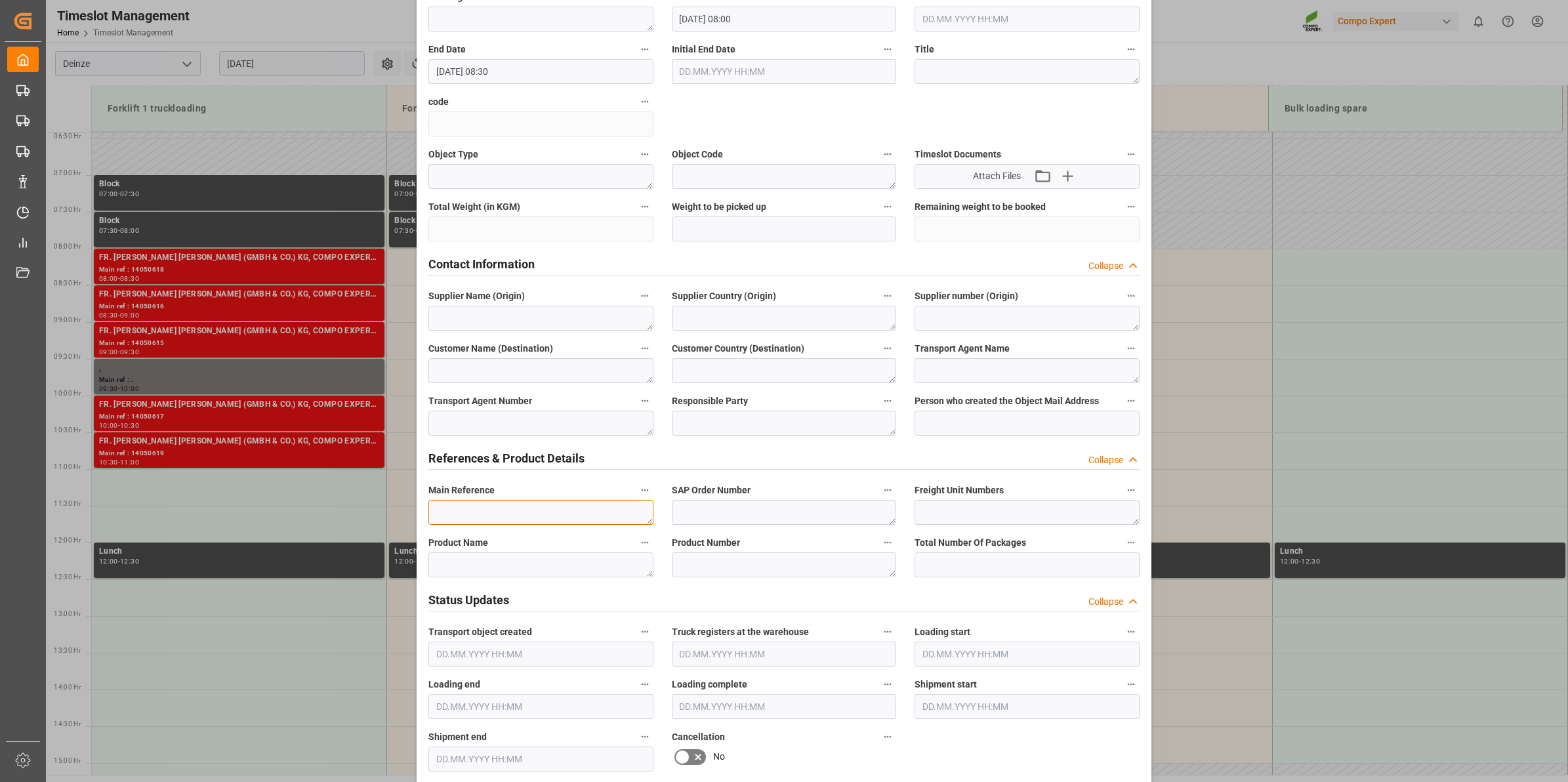
click at [520, 506] on textarea at bounding box center [540, 512] width 225 height 25
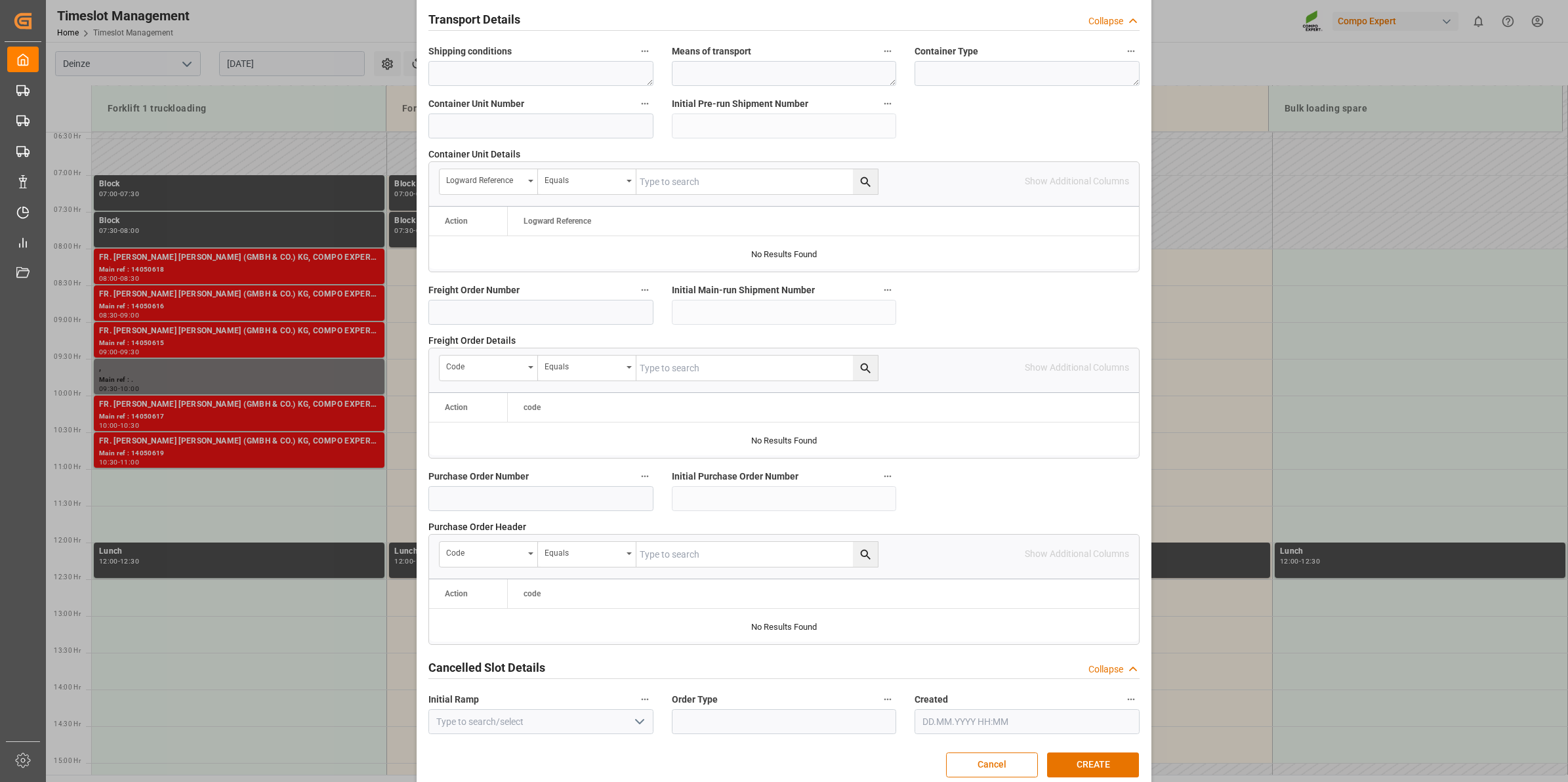
scroll to position [1041, 0]
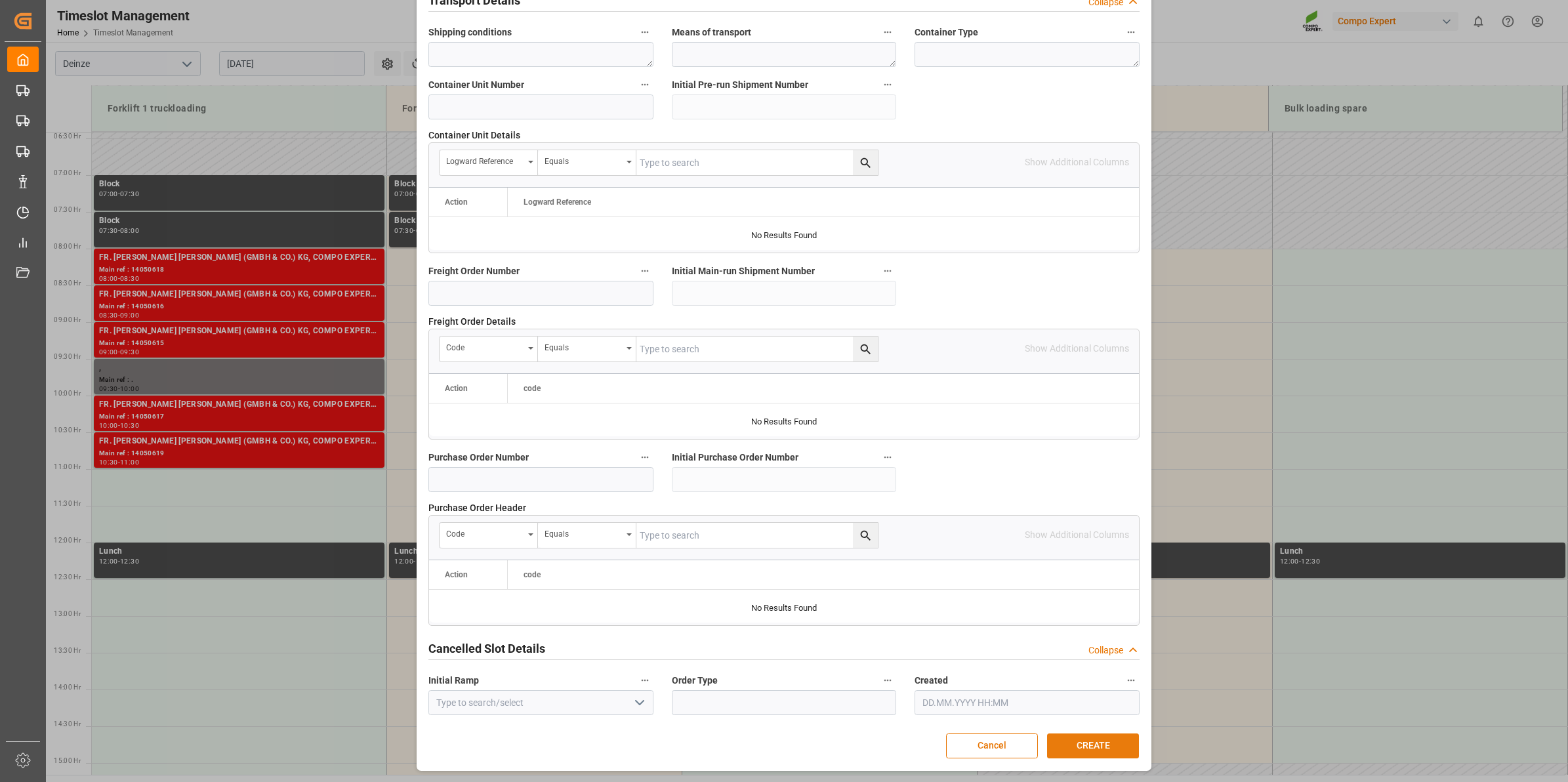
type textarea "14050841"
click at [1080, 743] on button "CREATE" at bounding box center [1092, 746] width 92 height 25
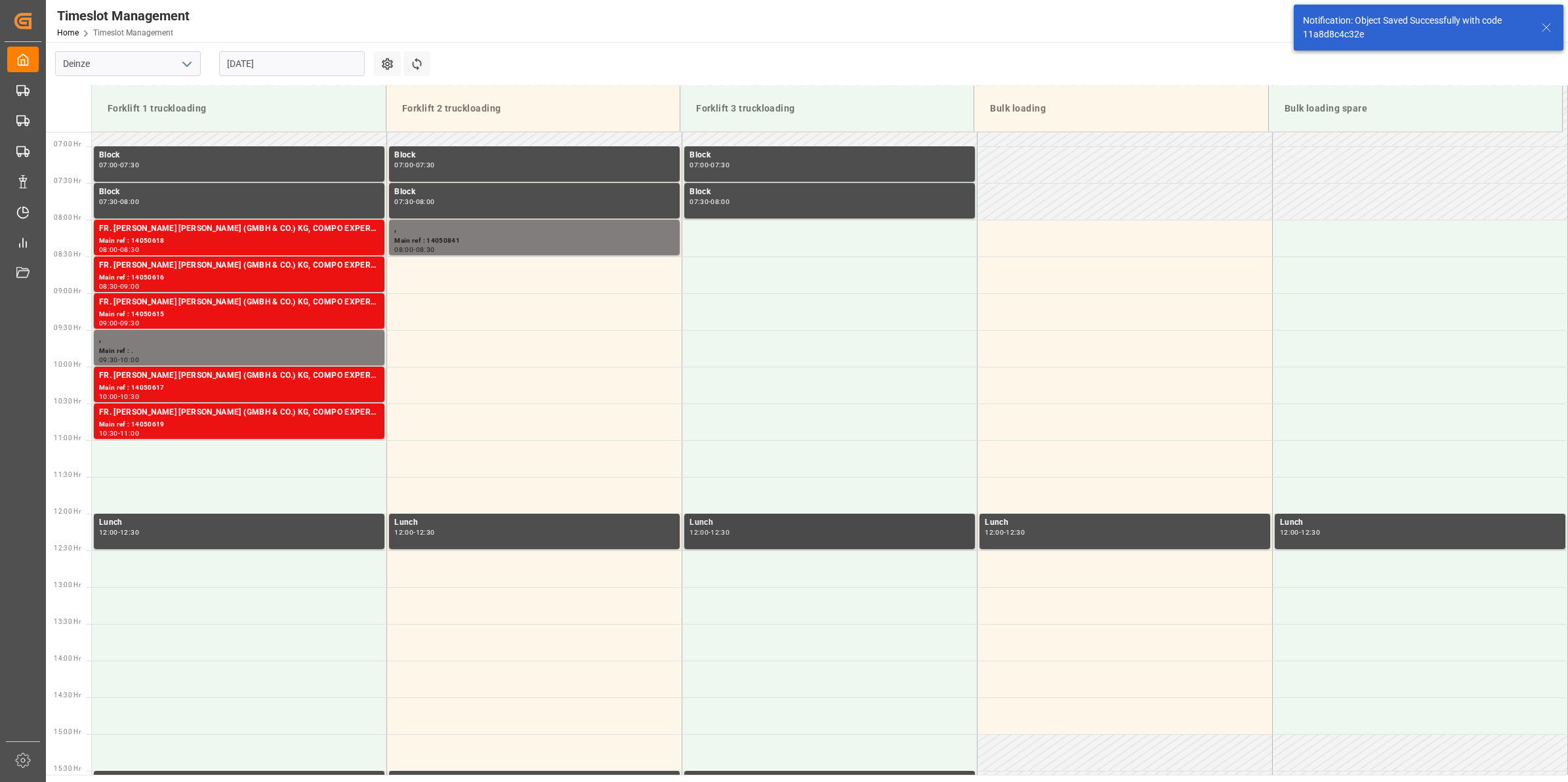
scroll to position [506, 0]
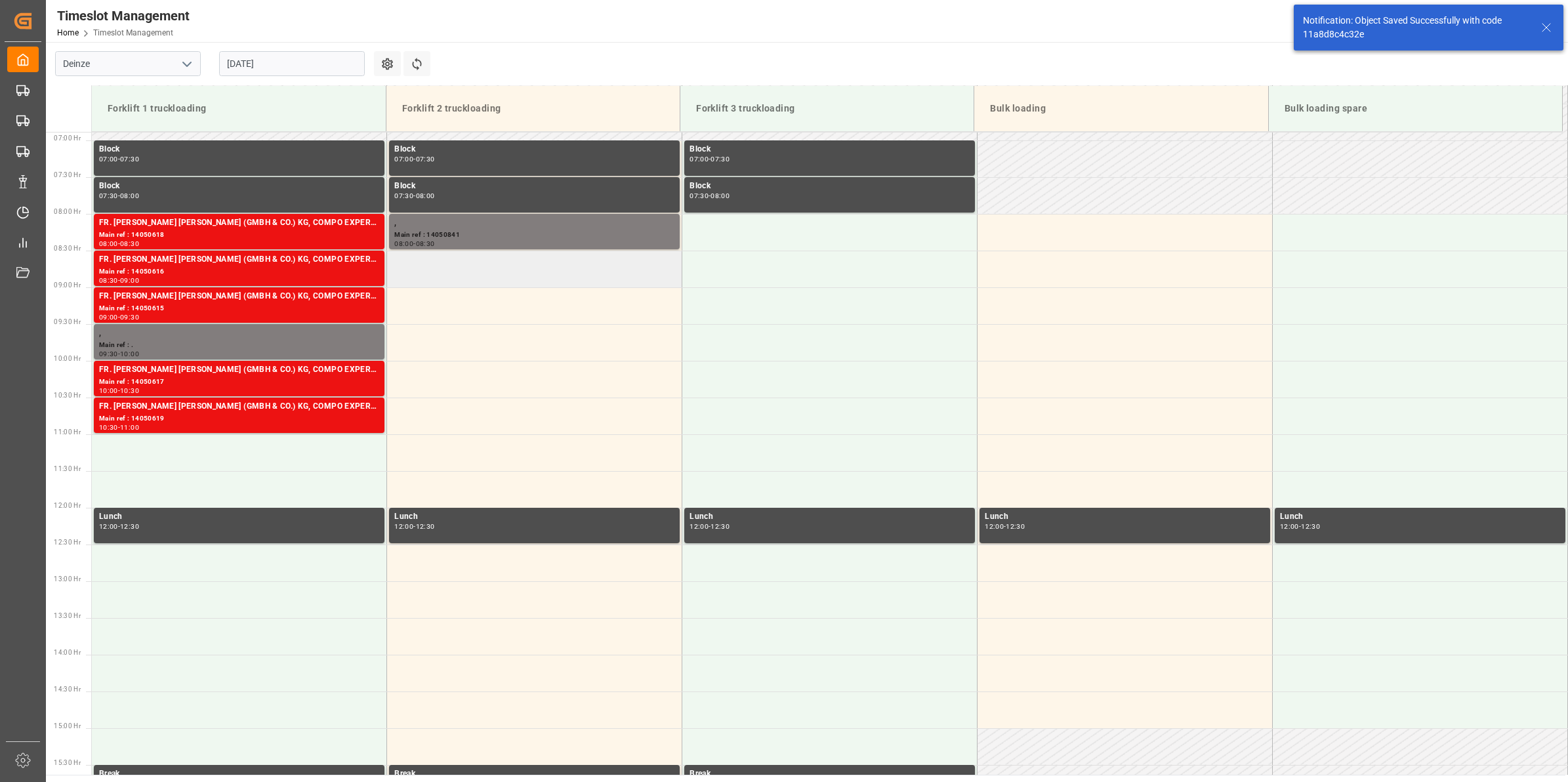
click at [508, 271] on td at bounding box center [534, 269] width 295 height 37
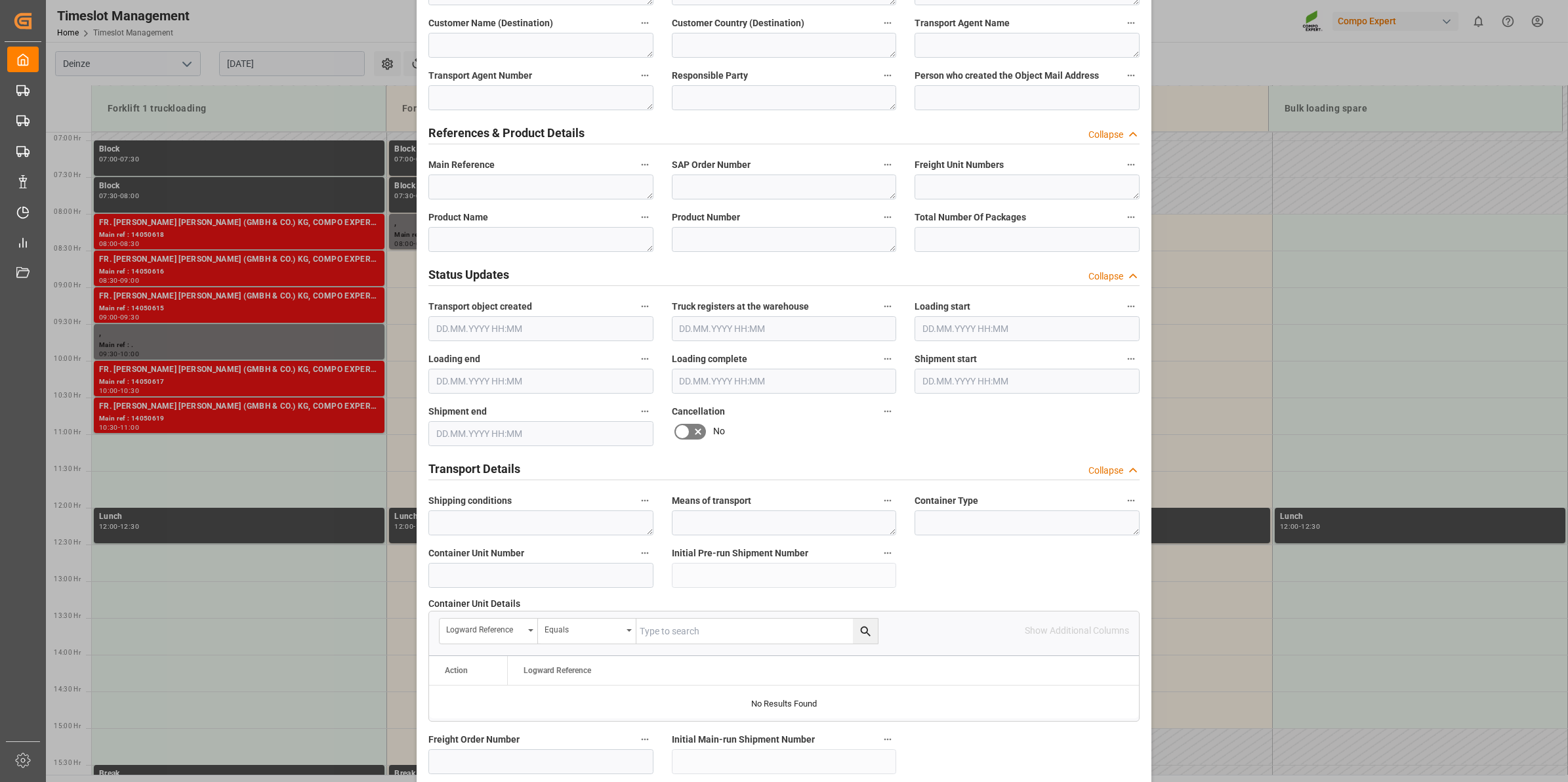
scroll to position [492, 0]
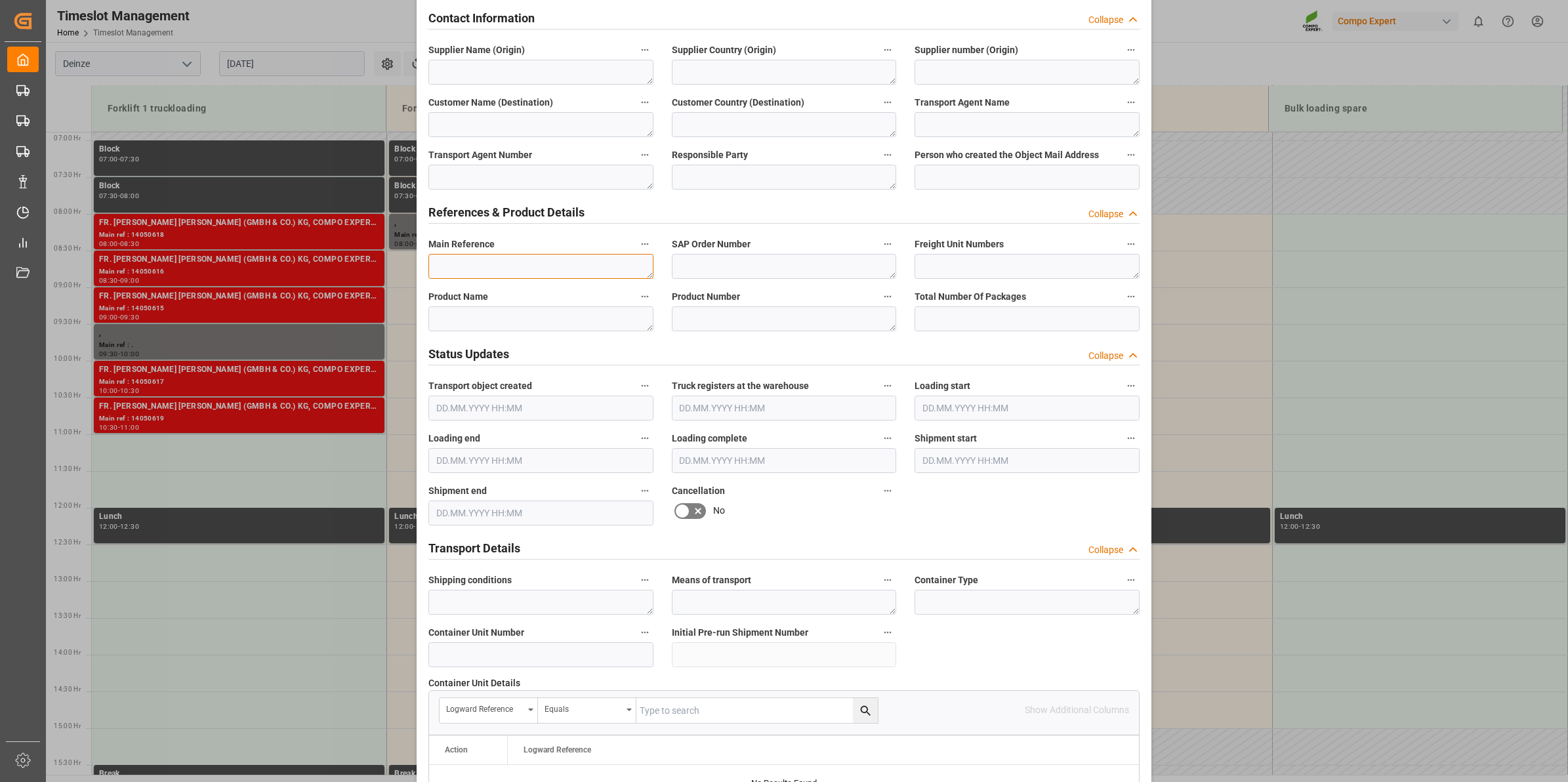
click at [489, 258] on textarea at bounding box center [540, 267] width 225 height 25
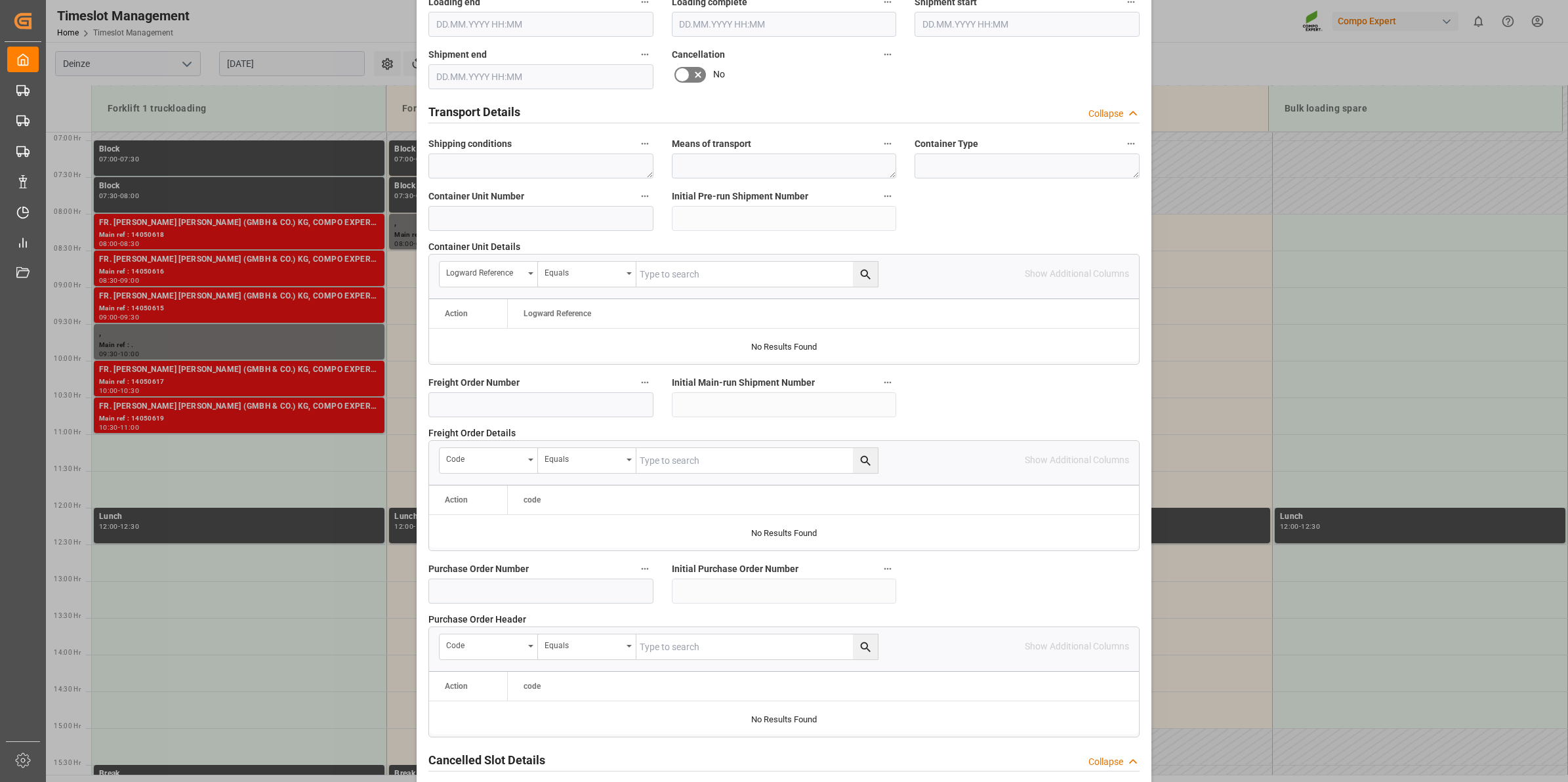
scroll to position [1041, 0]
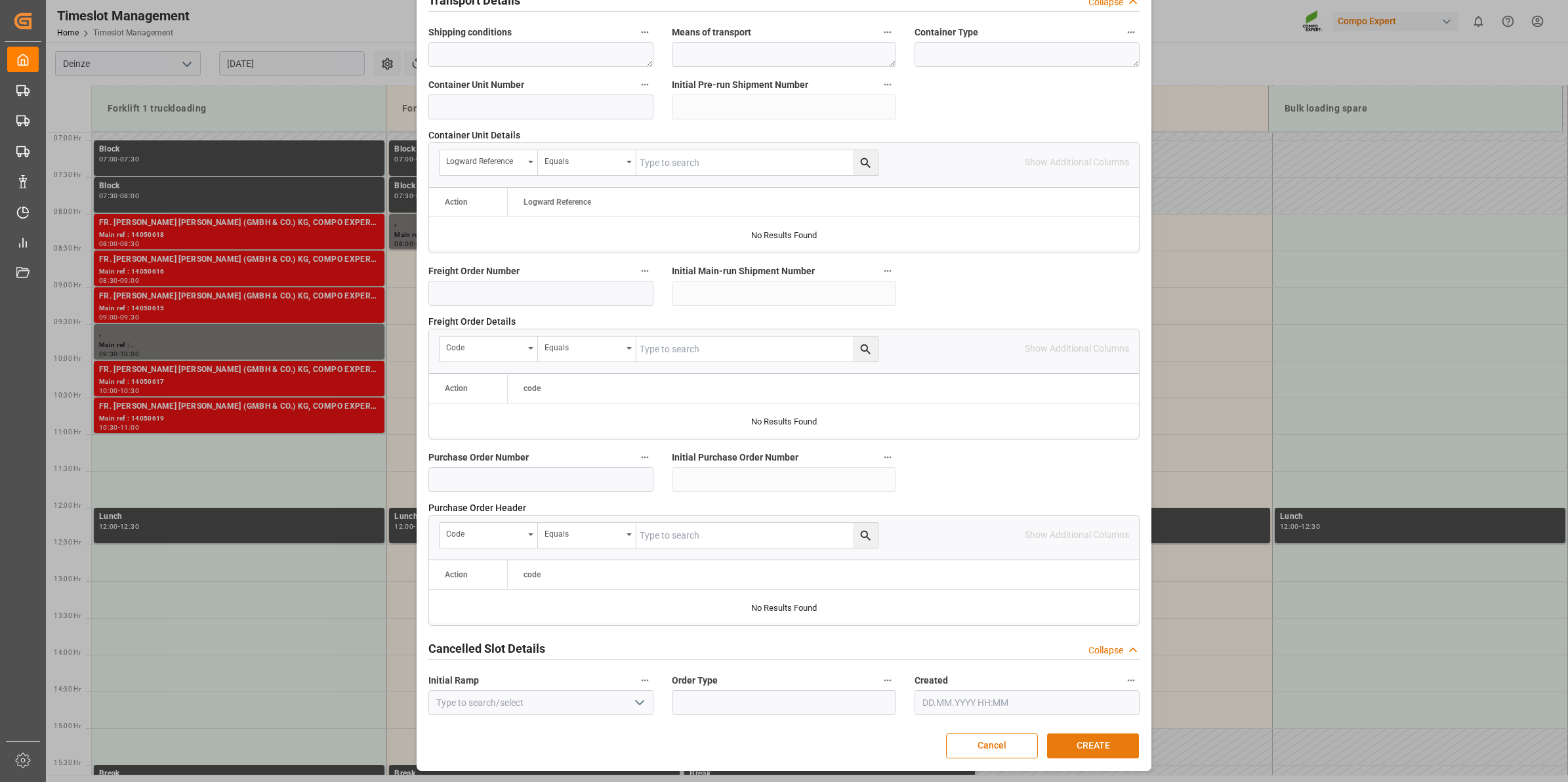
type textarea "14050840"
click at [1098, 739] on button "CREATE" at bounding box center [1092, 746] width 92 height 25
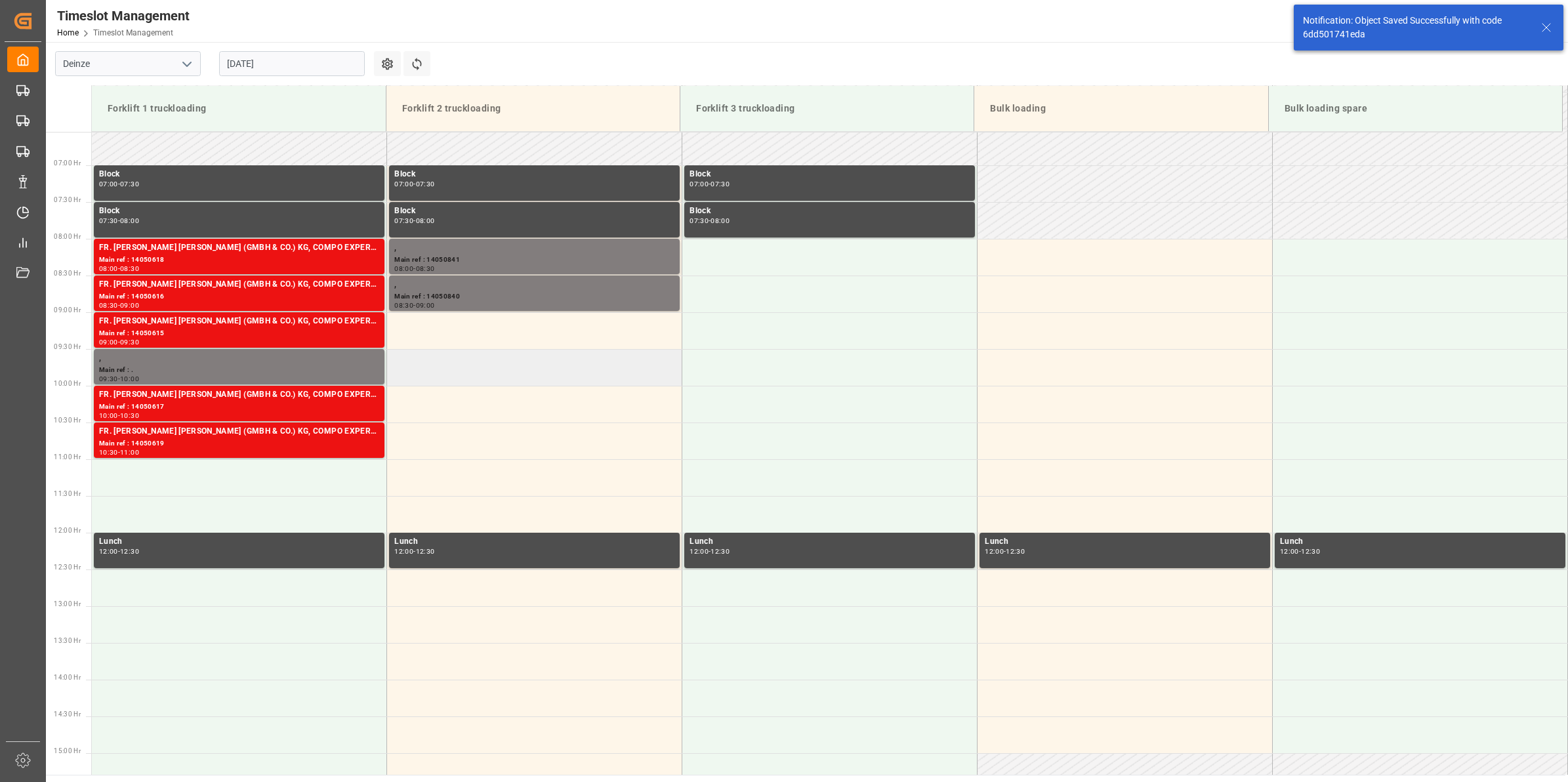
scroll to position [506, 0]
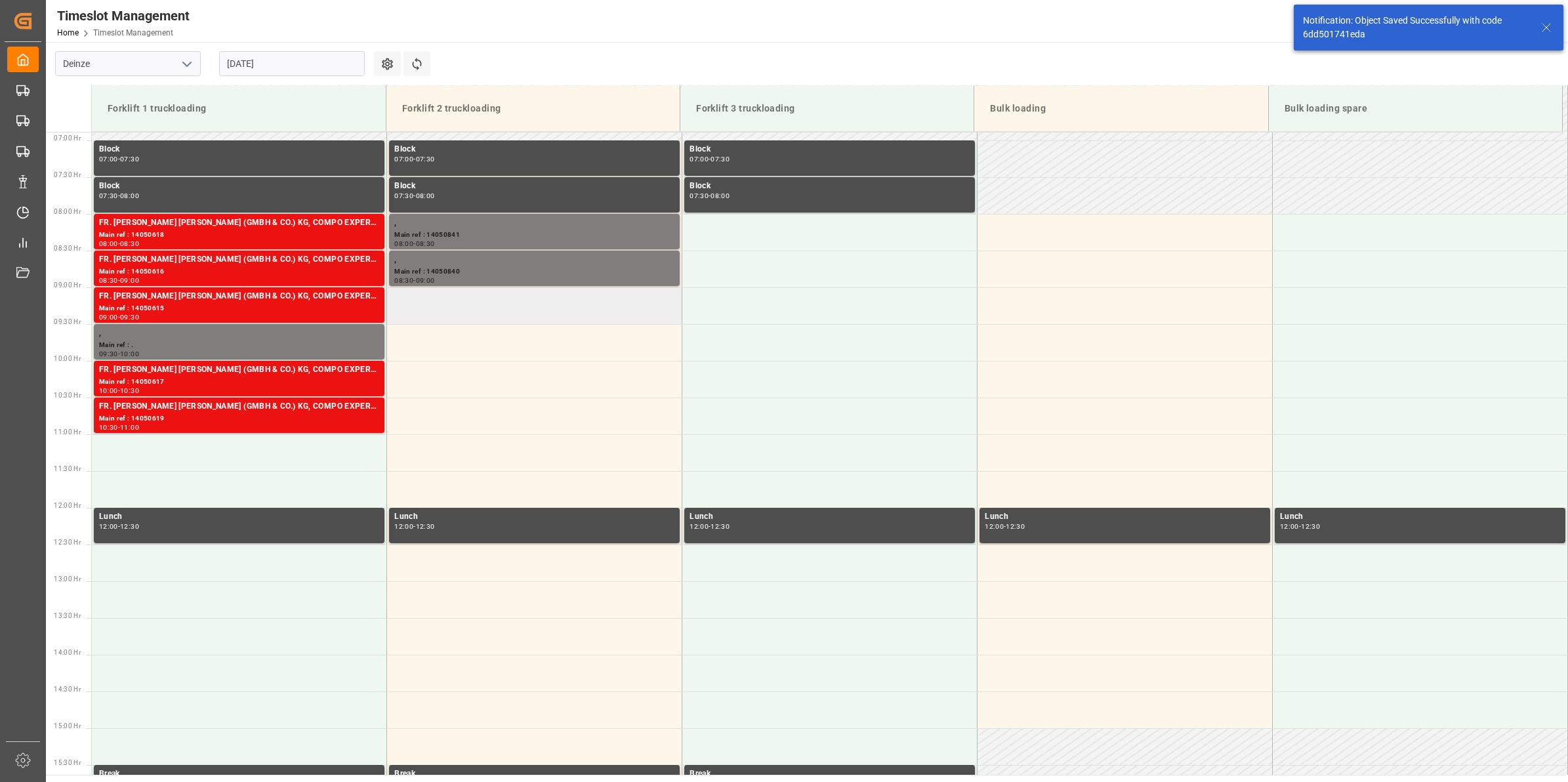
click at [537, 310] on td at bounding box center [534, 305] width 295 height 37
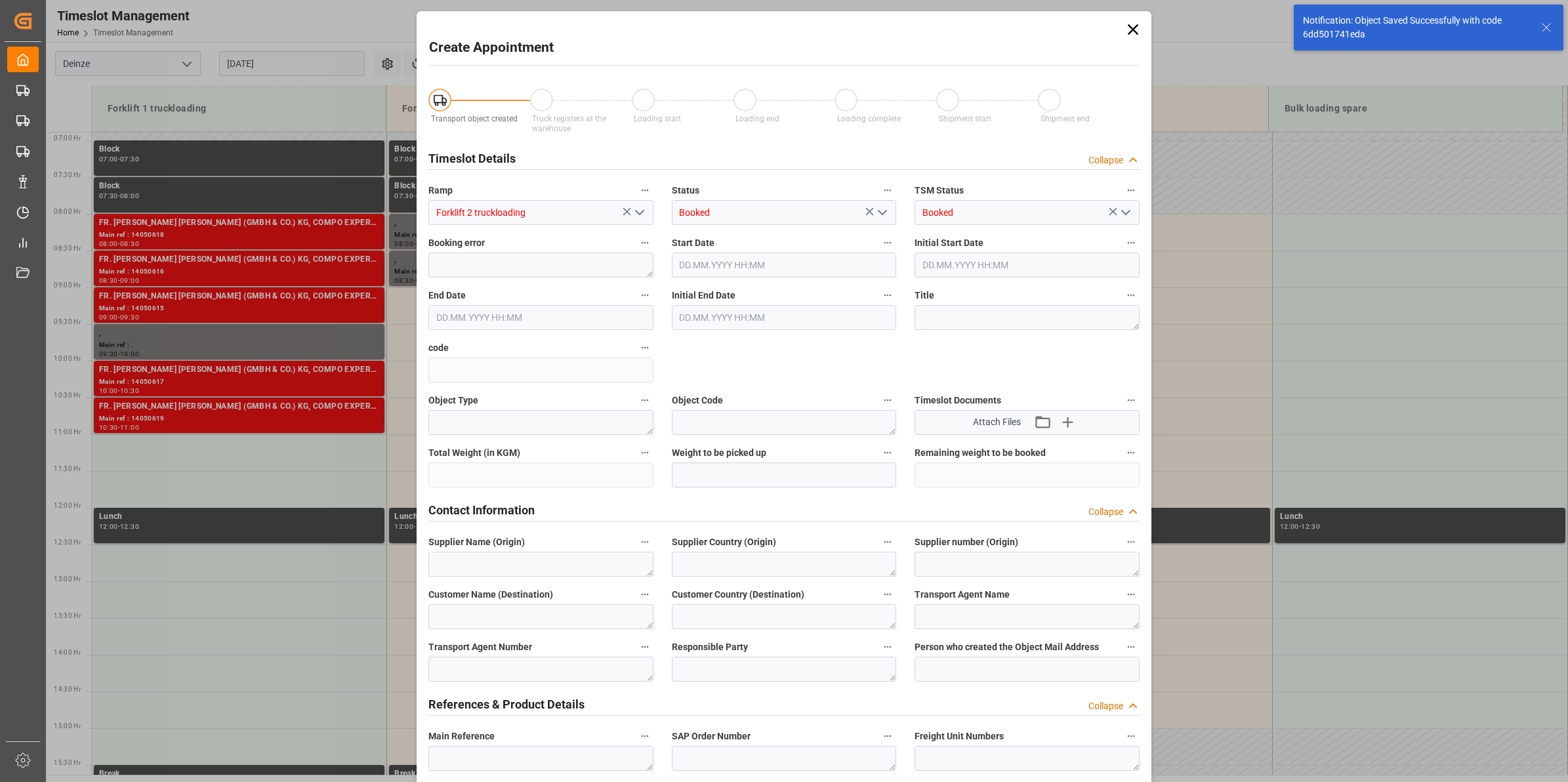
type input "[DATE] 09:00"
type input "[DATE] 09:30"
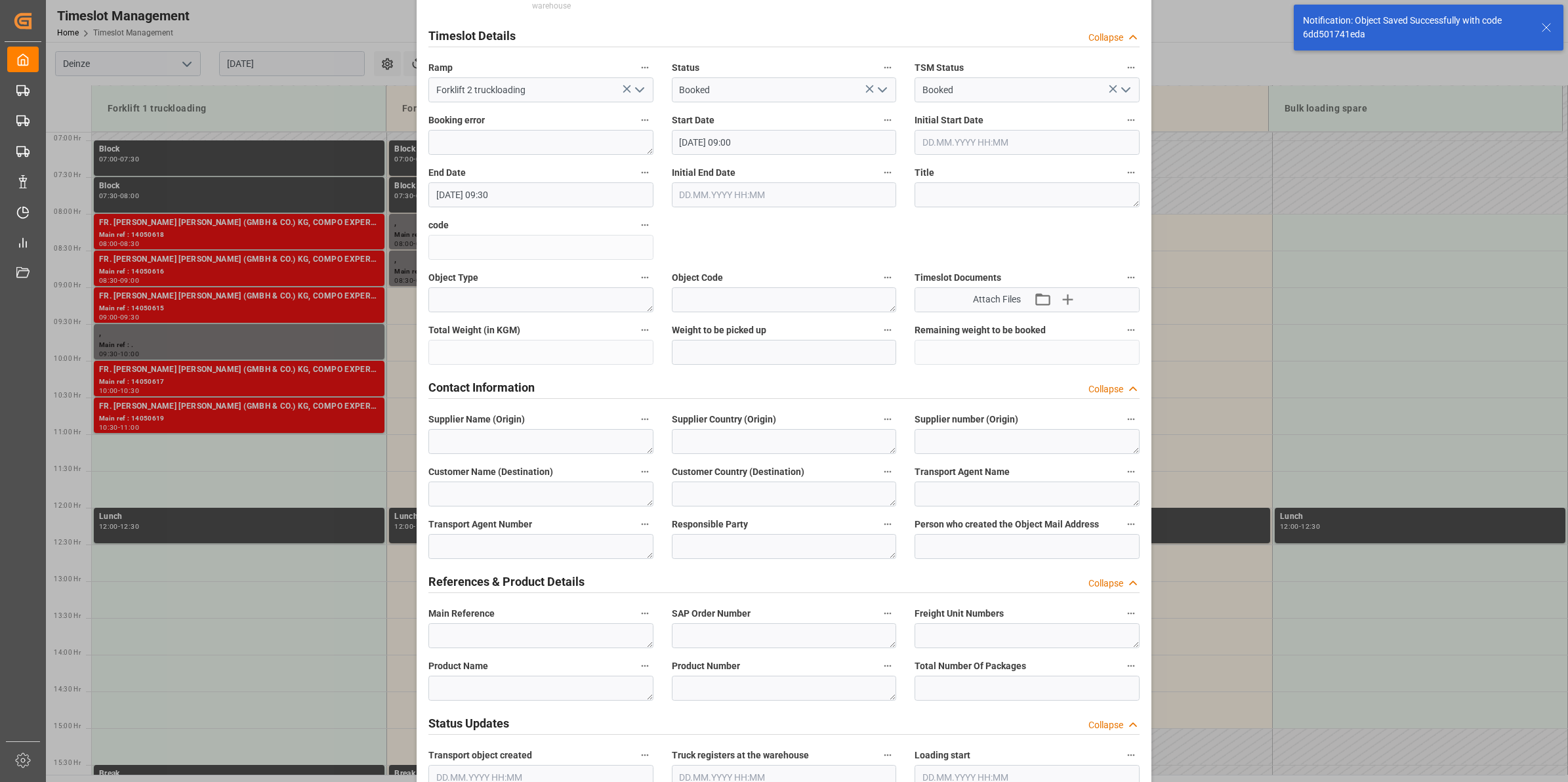
scroll to position [246, 0]
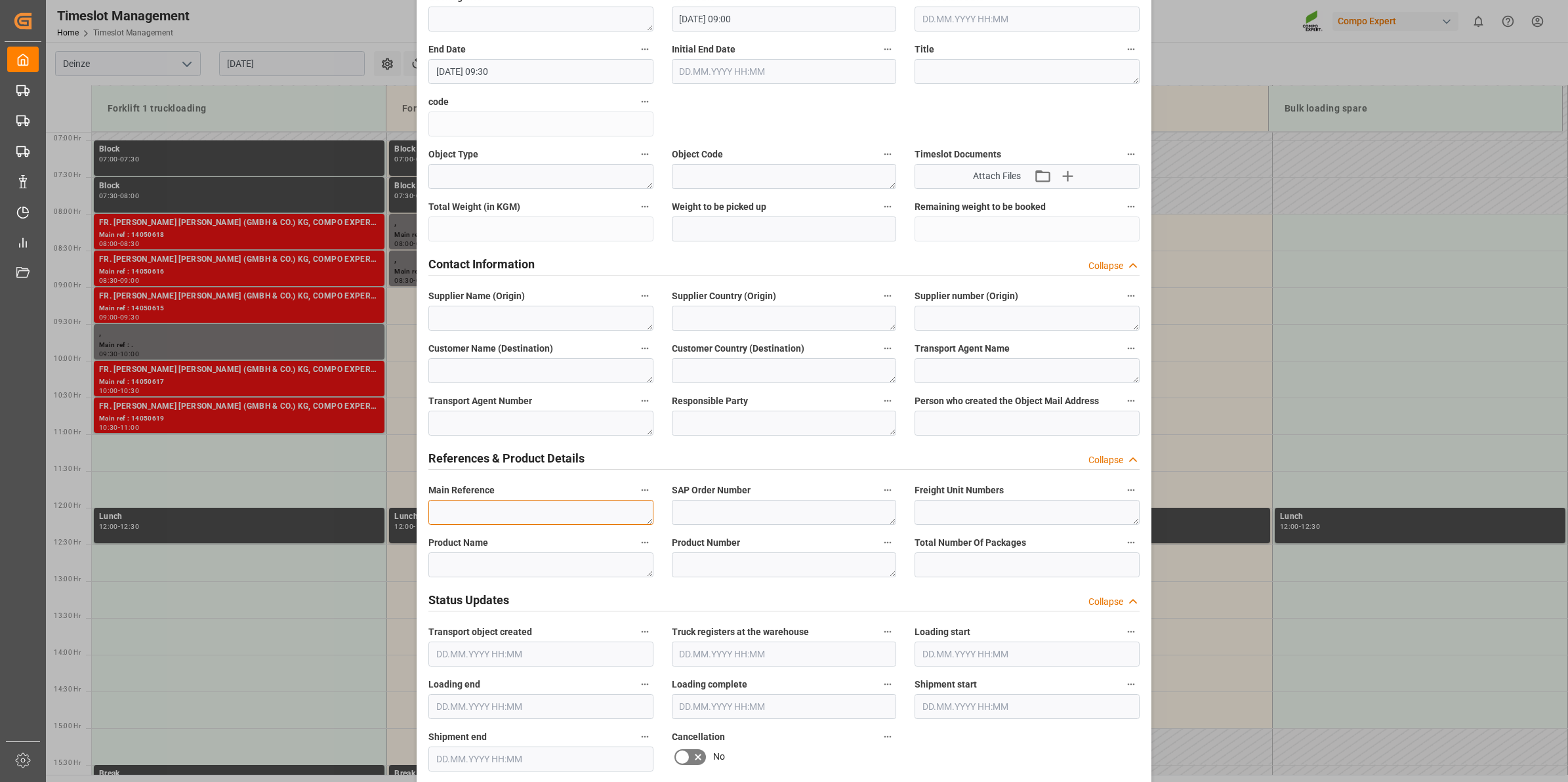
click at [492, 504] on textarea at bounding box center [540, 512] width 225 height 25
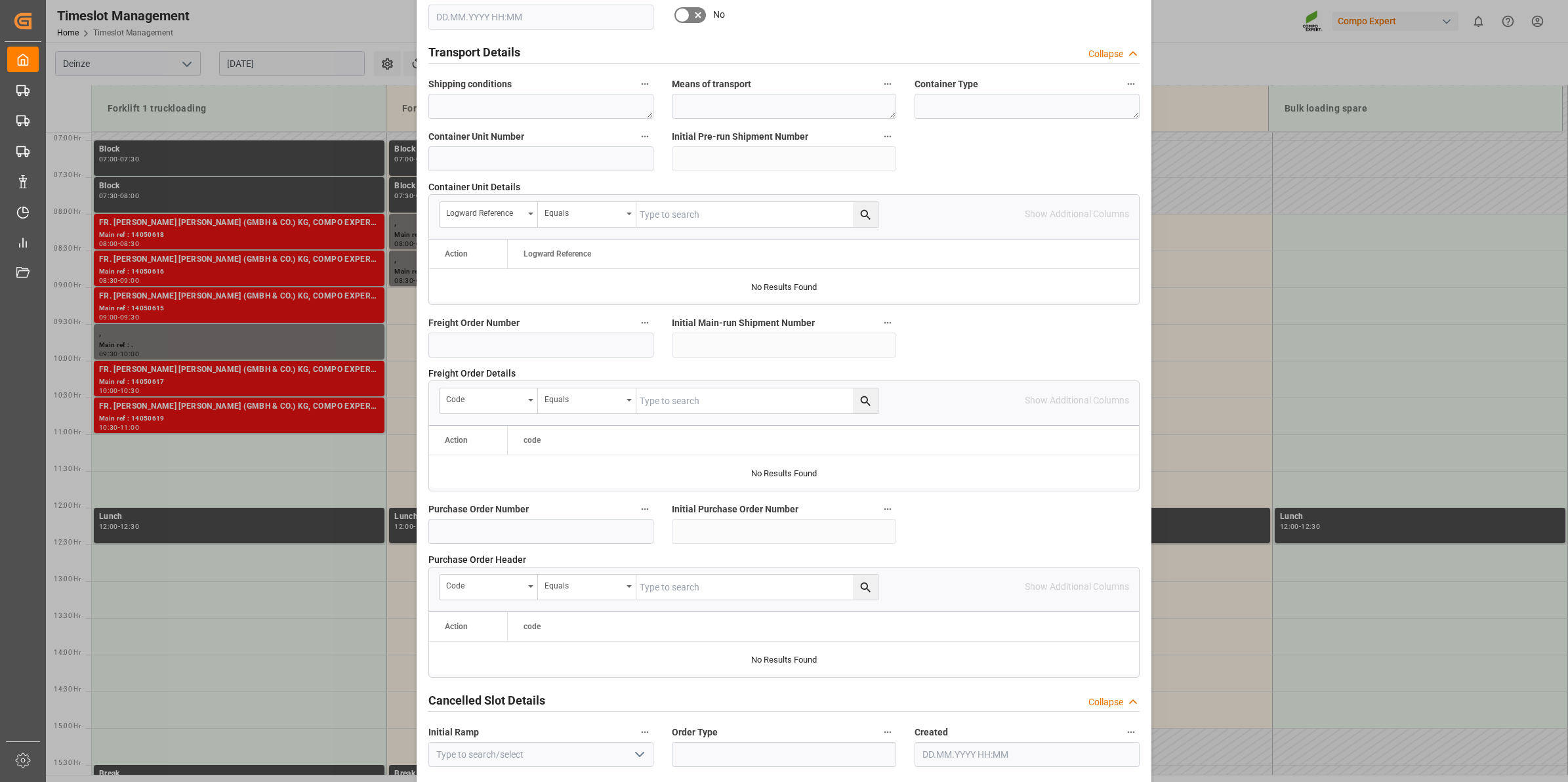
scroll to position [1041, 0]
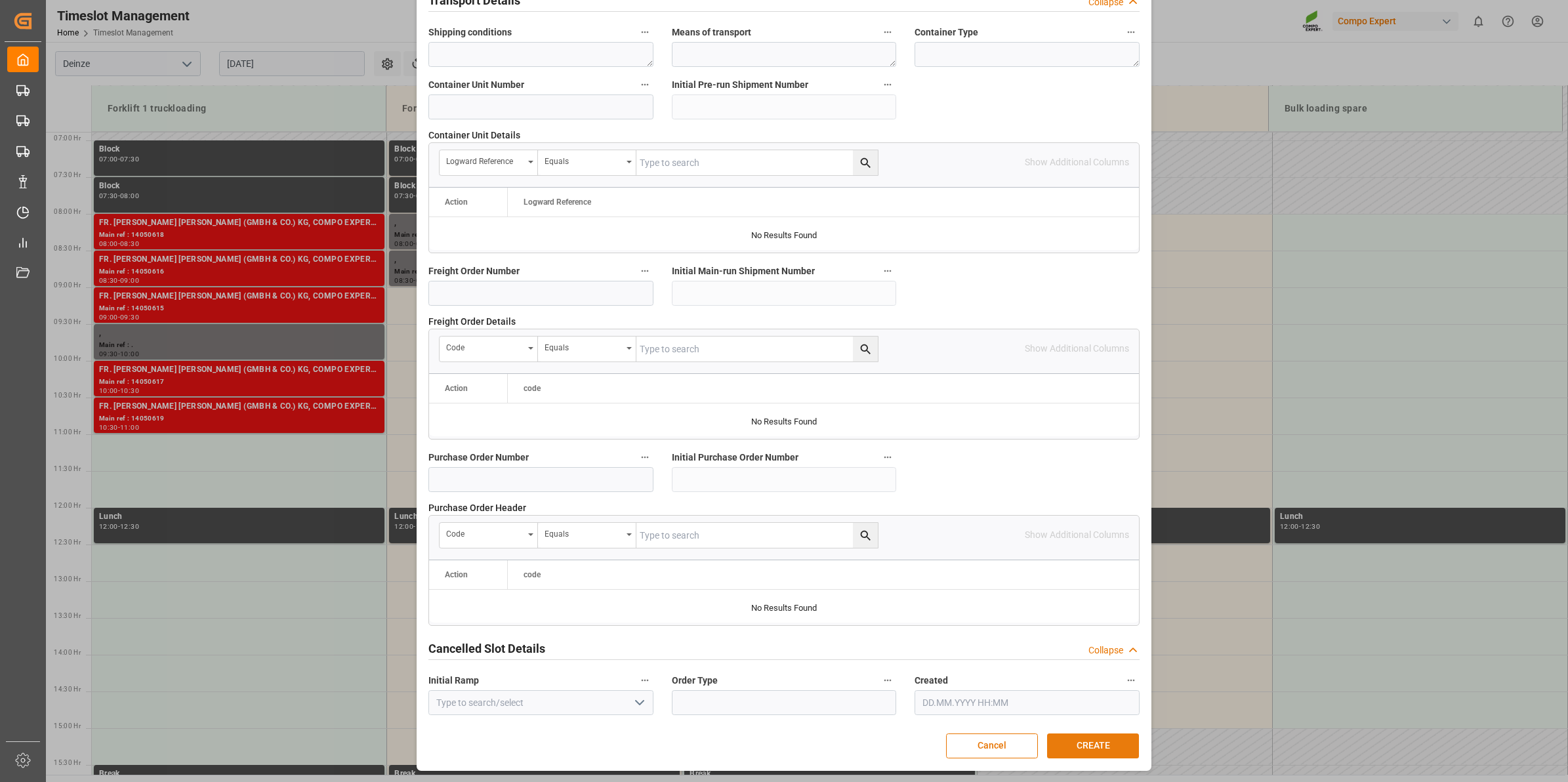
type textarea "14050839"
click at [1089, 752] on button "CREATE" at bounding box center [1092, 746] width 92 height 25
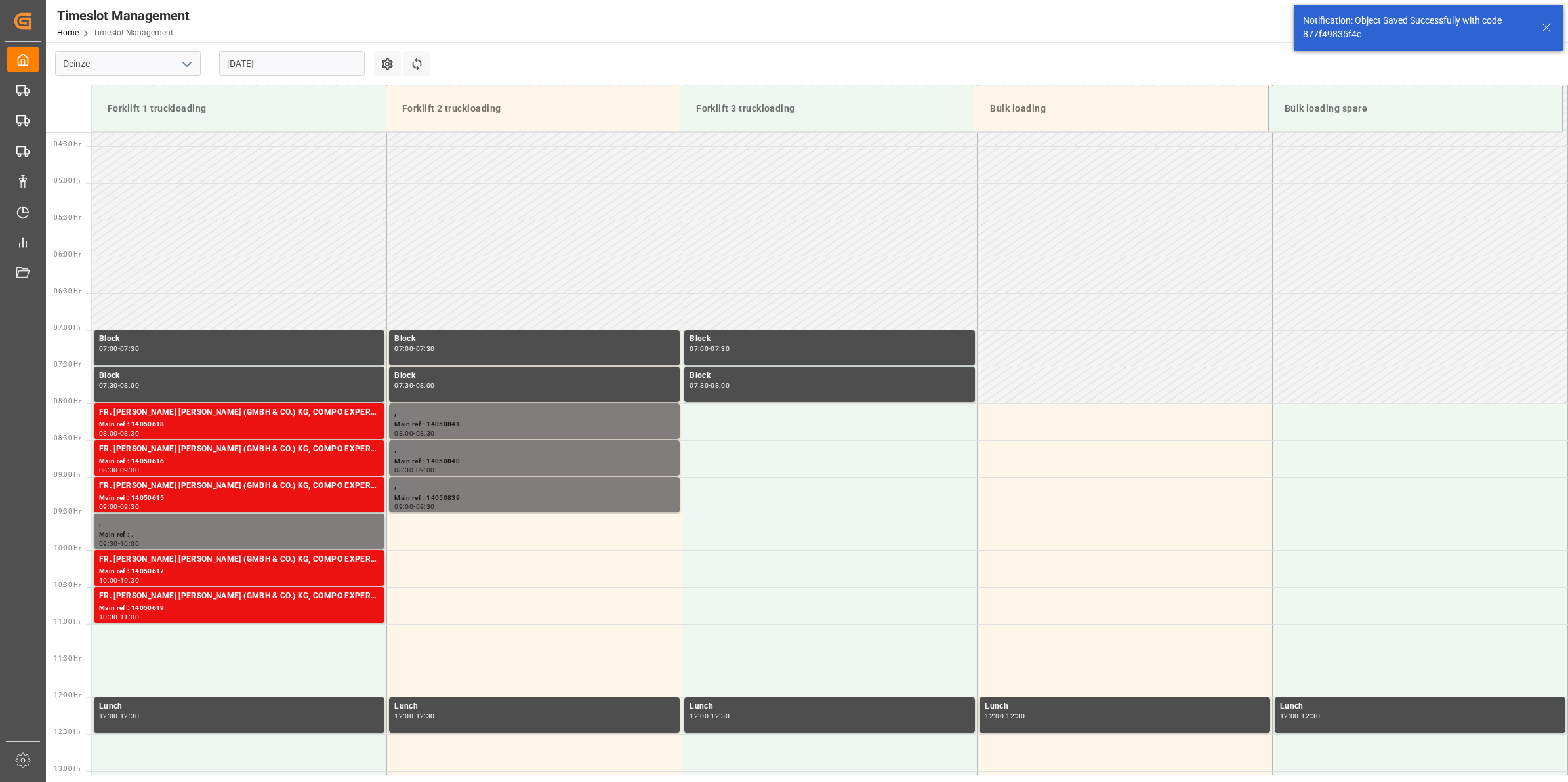
scroll to position [579, 0]
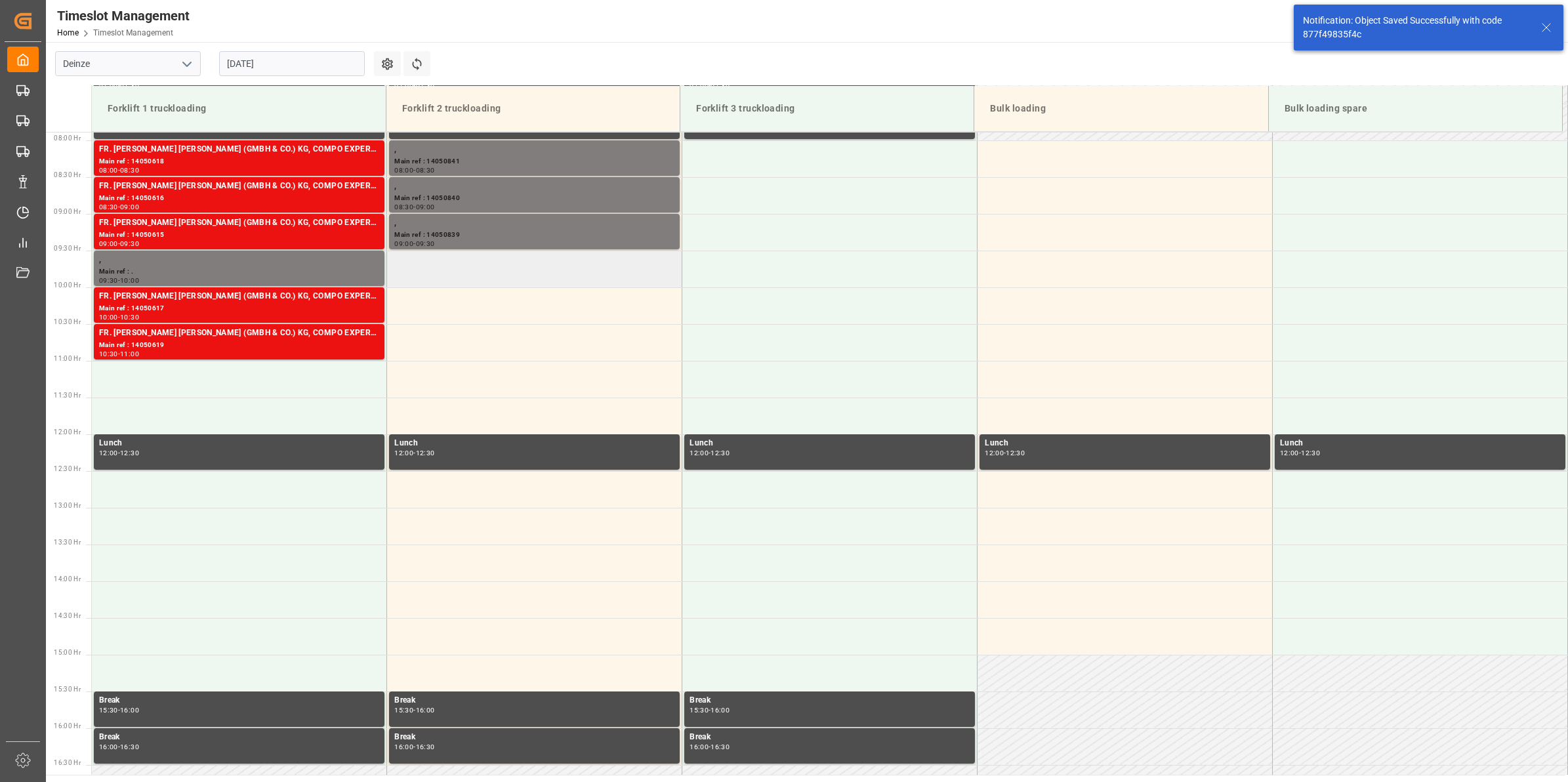
click at [465, 273] on td at bounding box center [534, 269] width 295 height 37
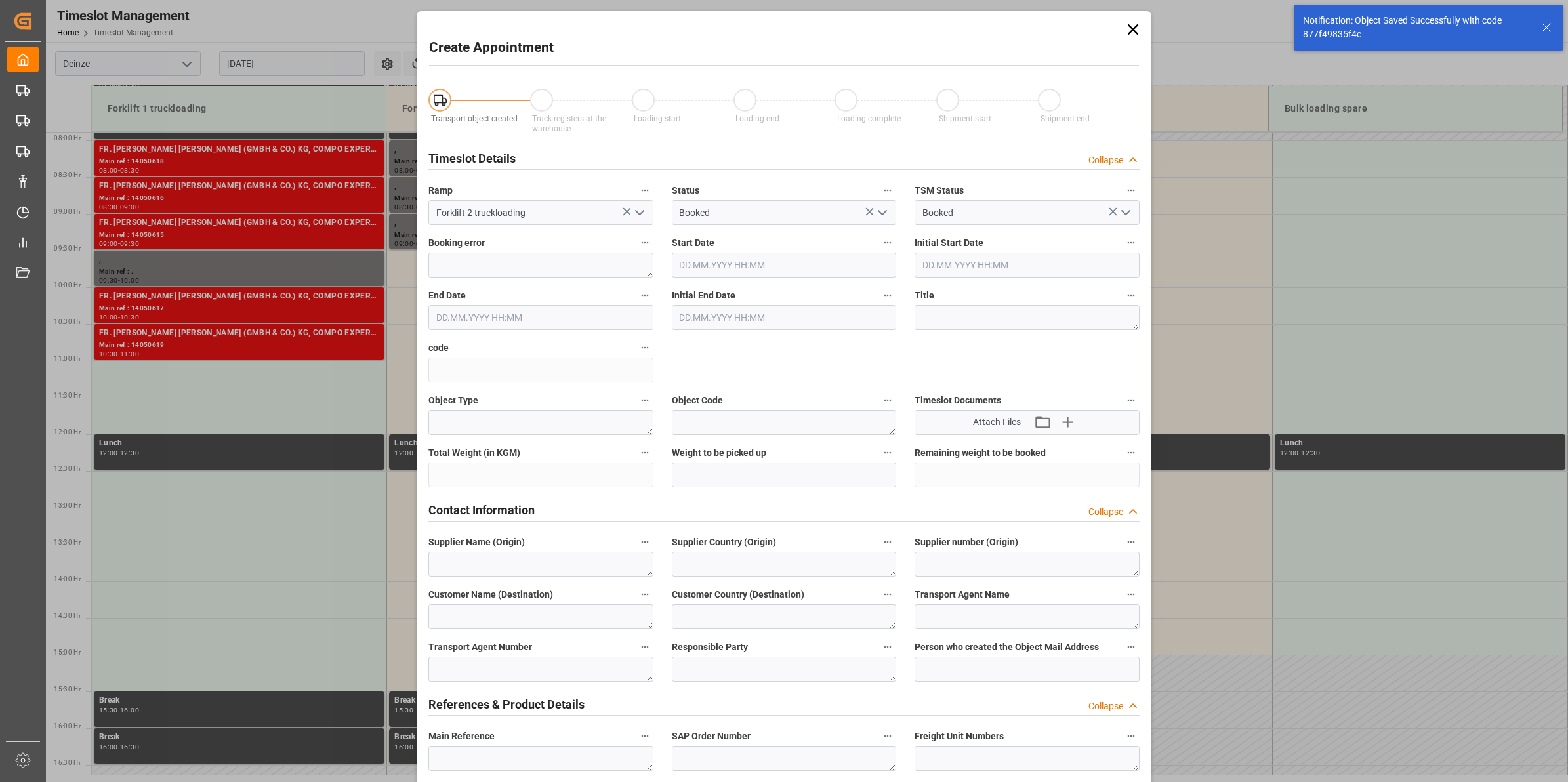
type input "[DATE] 09:30"
type input "[DATE] 10:00"
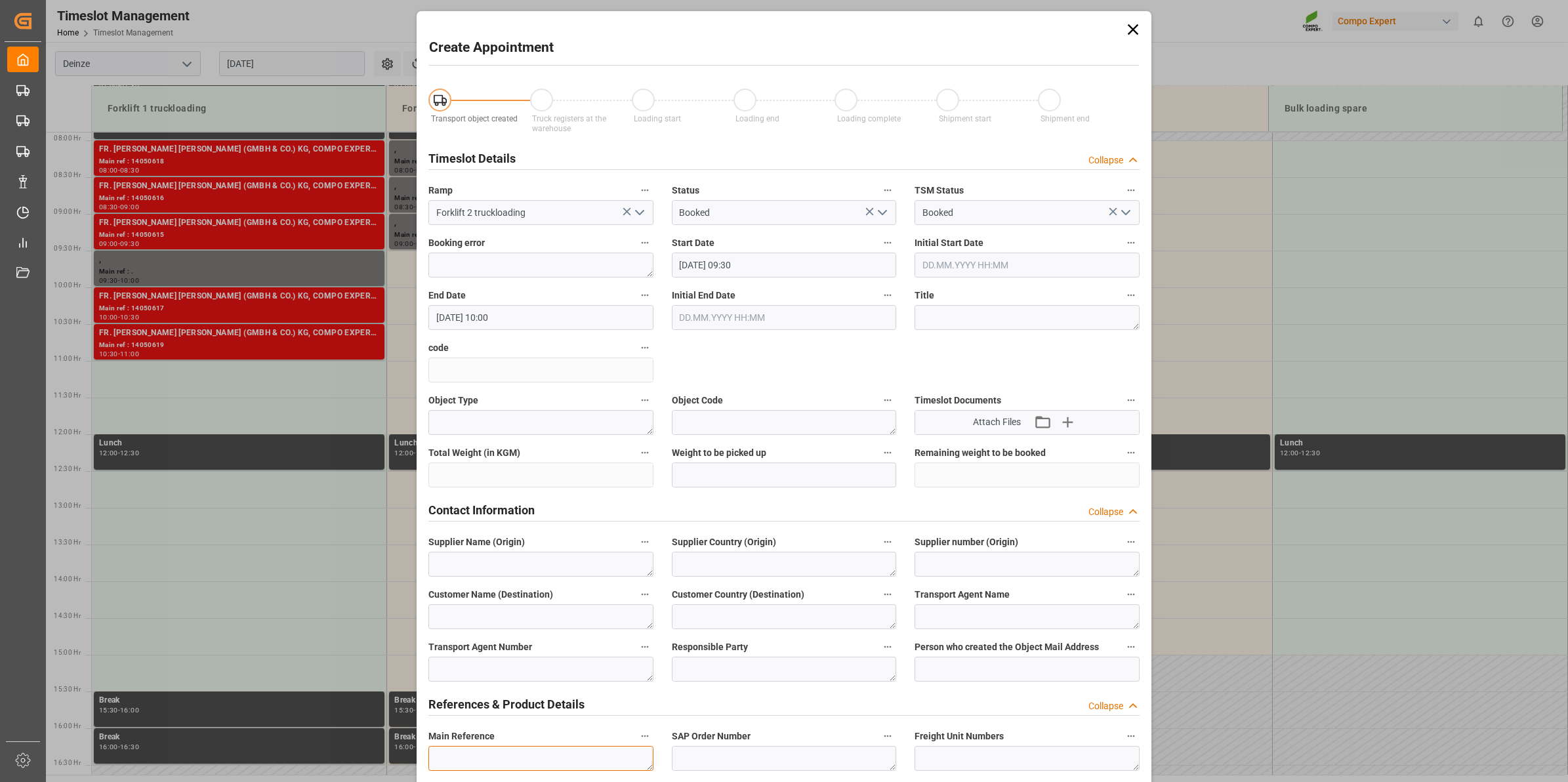
click at [595, 763] on textarea at bounding box center [540, 759] width 225 height 25
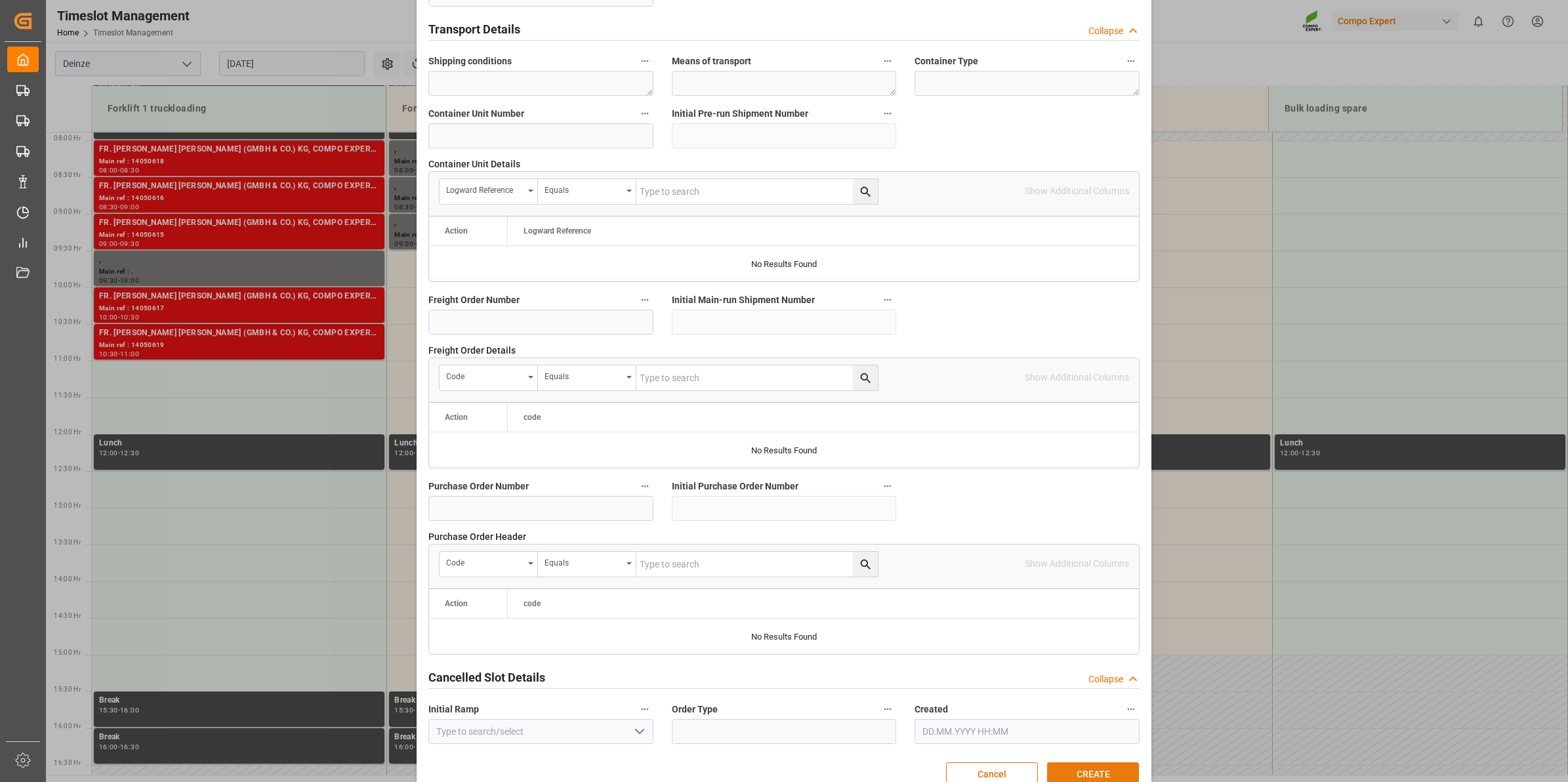
scroll to position [1041, 0]
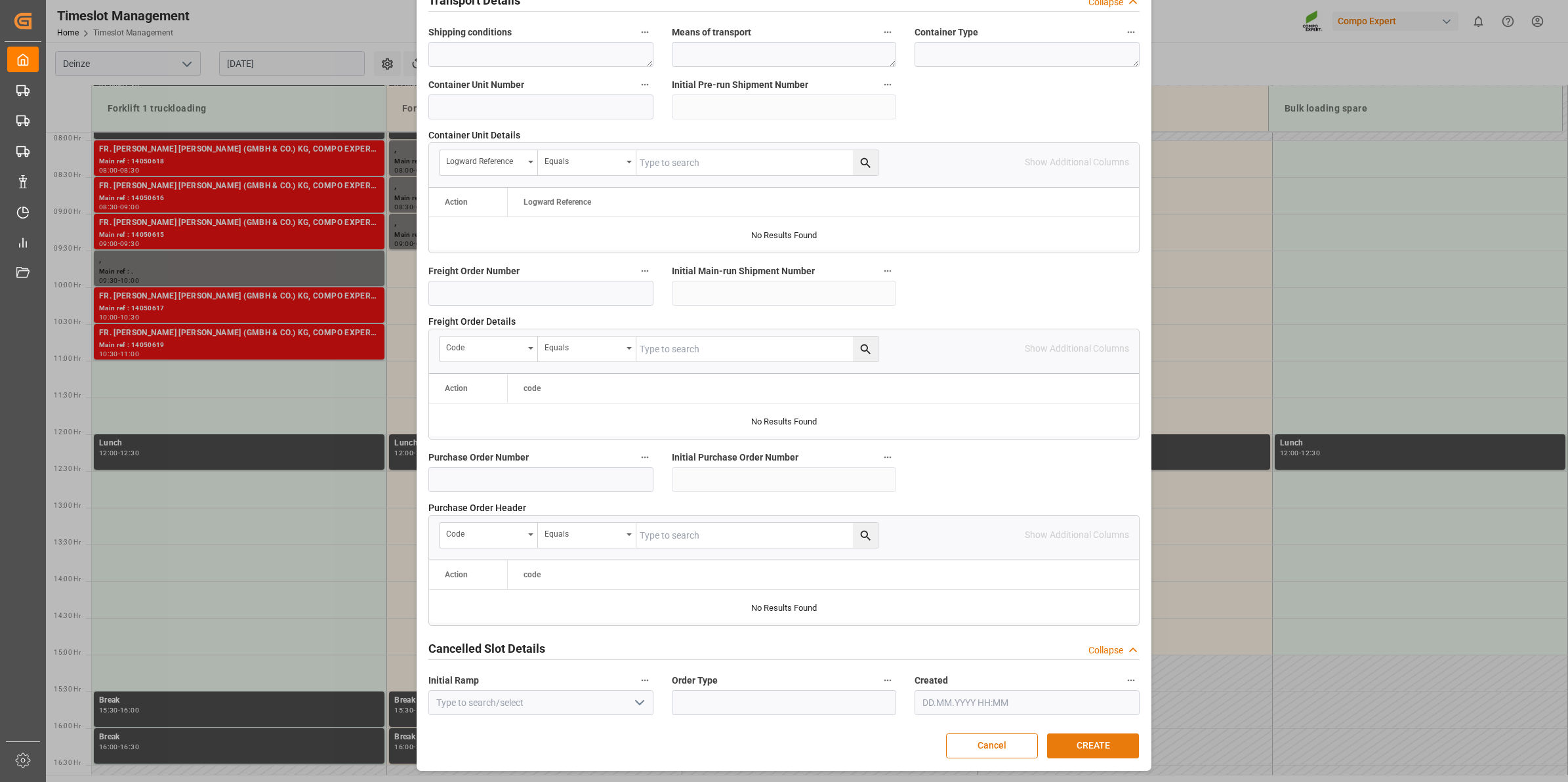
type textarea "."
click at [1118, 746] on button "CREATE" at bounding box center [1092, 746] width 92 height 25
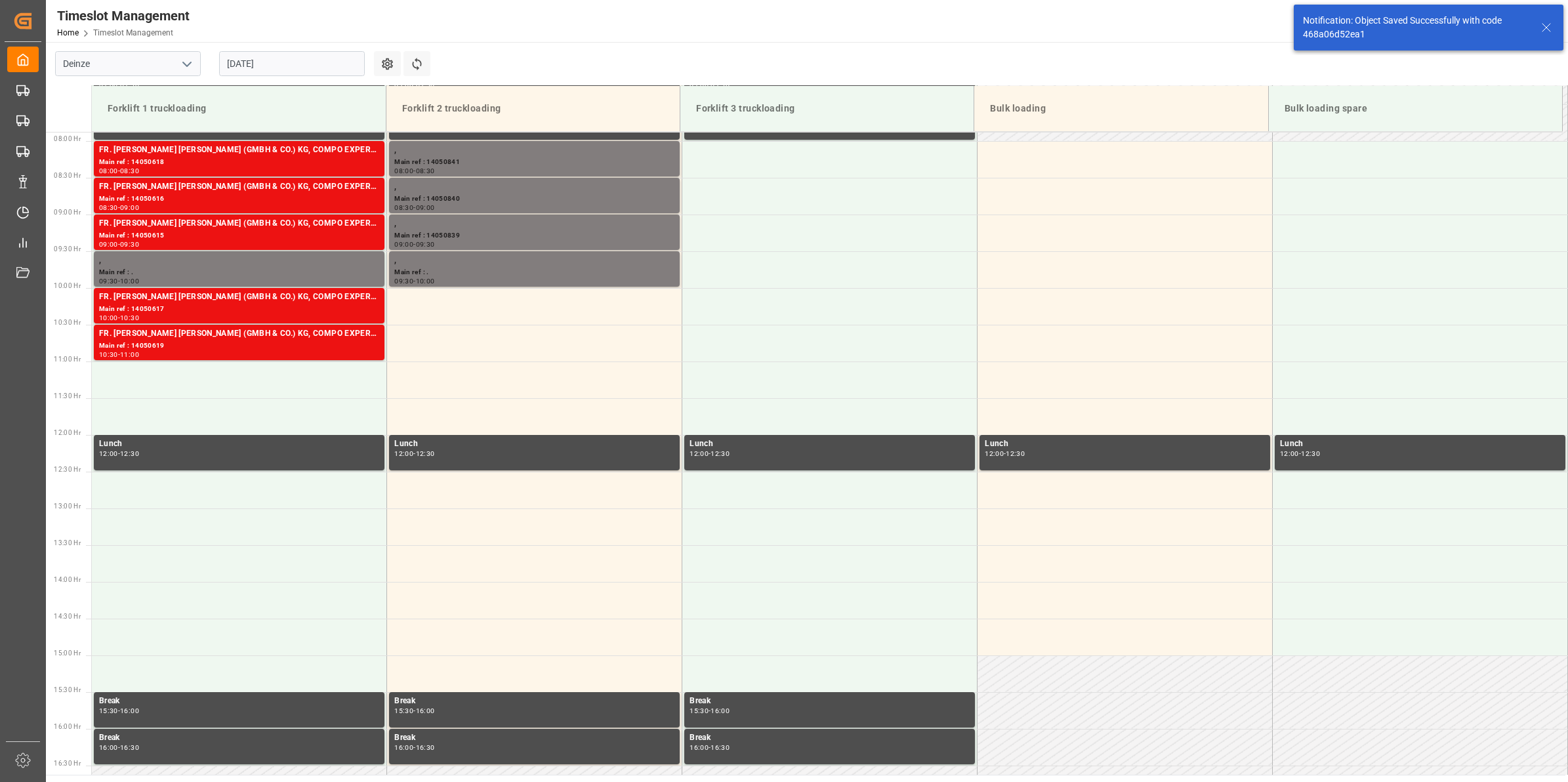
scroll to position [579, 0]
click at [571, 310] on td at bounding box center [534, 305] width 295 height 37
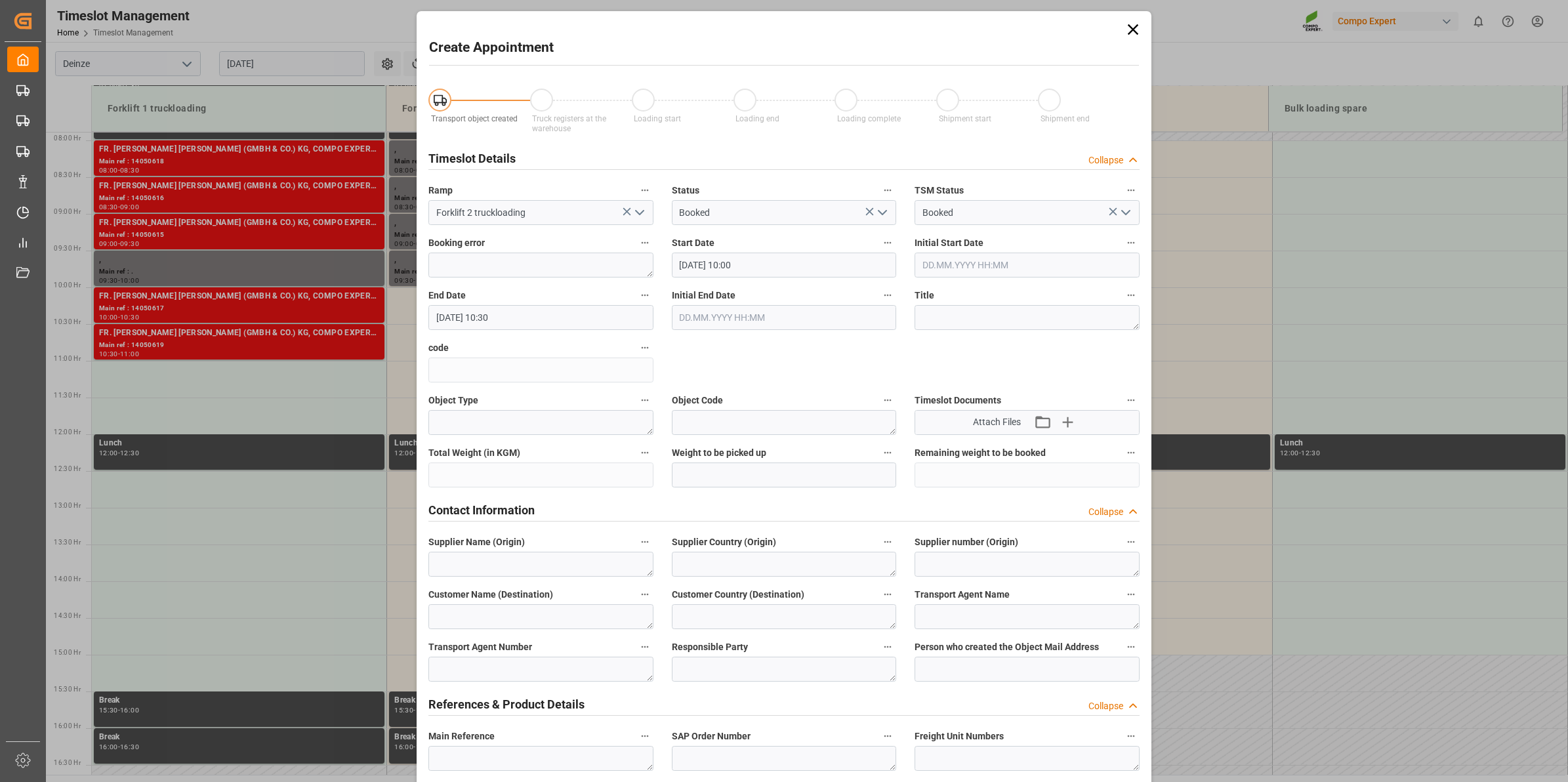
scroll to position [328, 0]
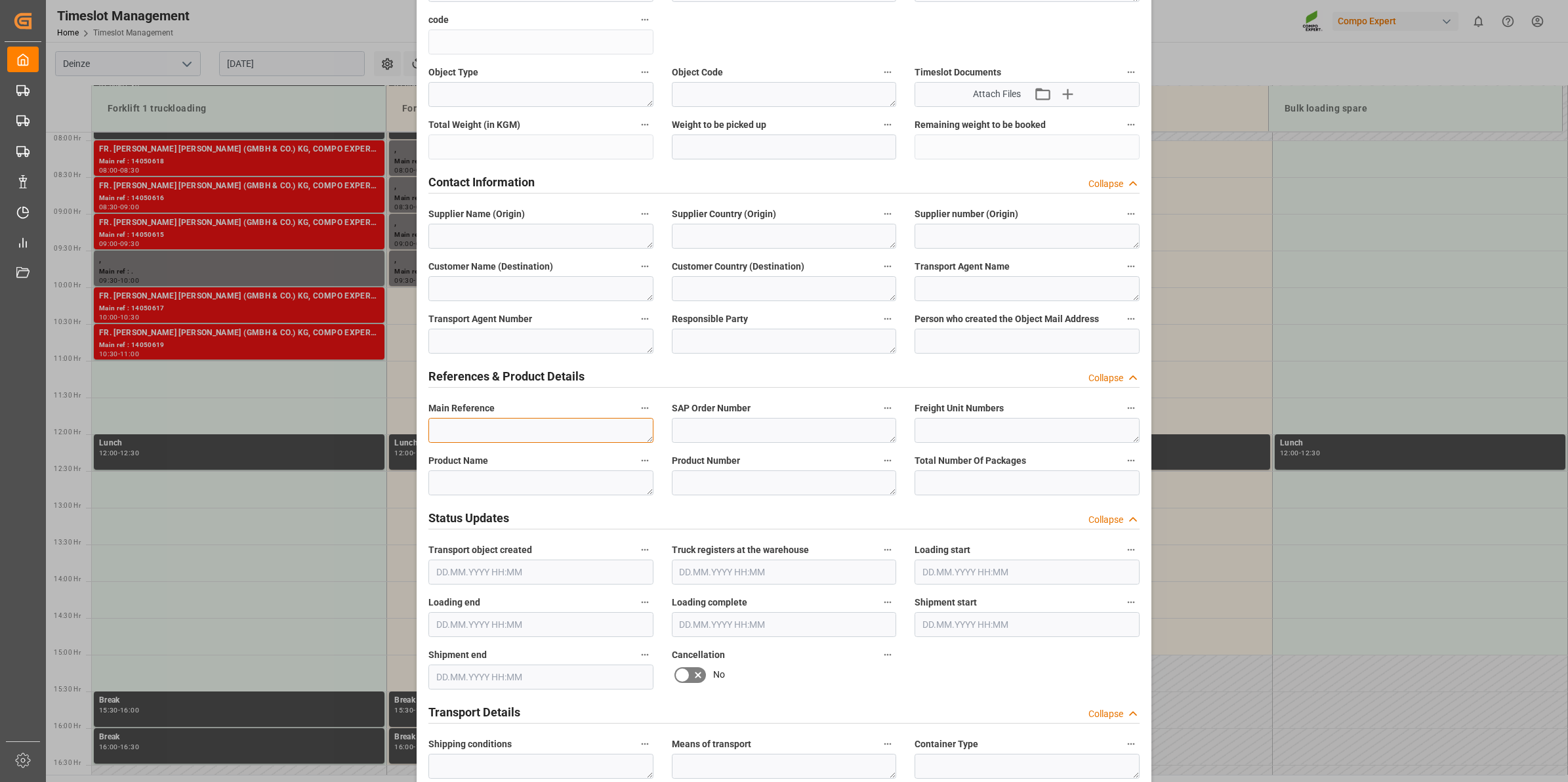
click at [526, 436] on textarea at bounding box center [540, 430] width 225 height 25
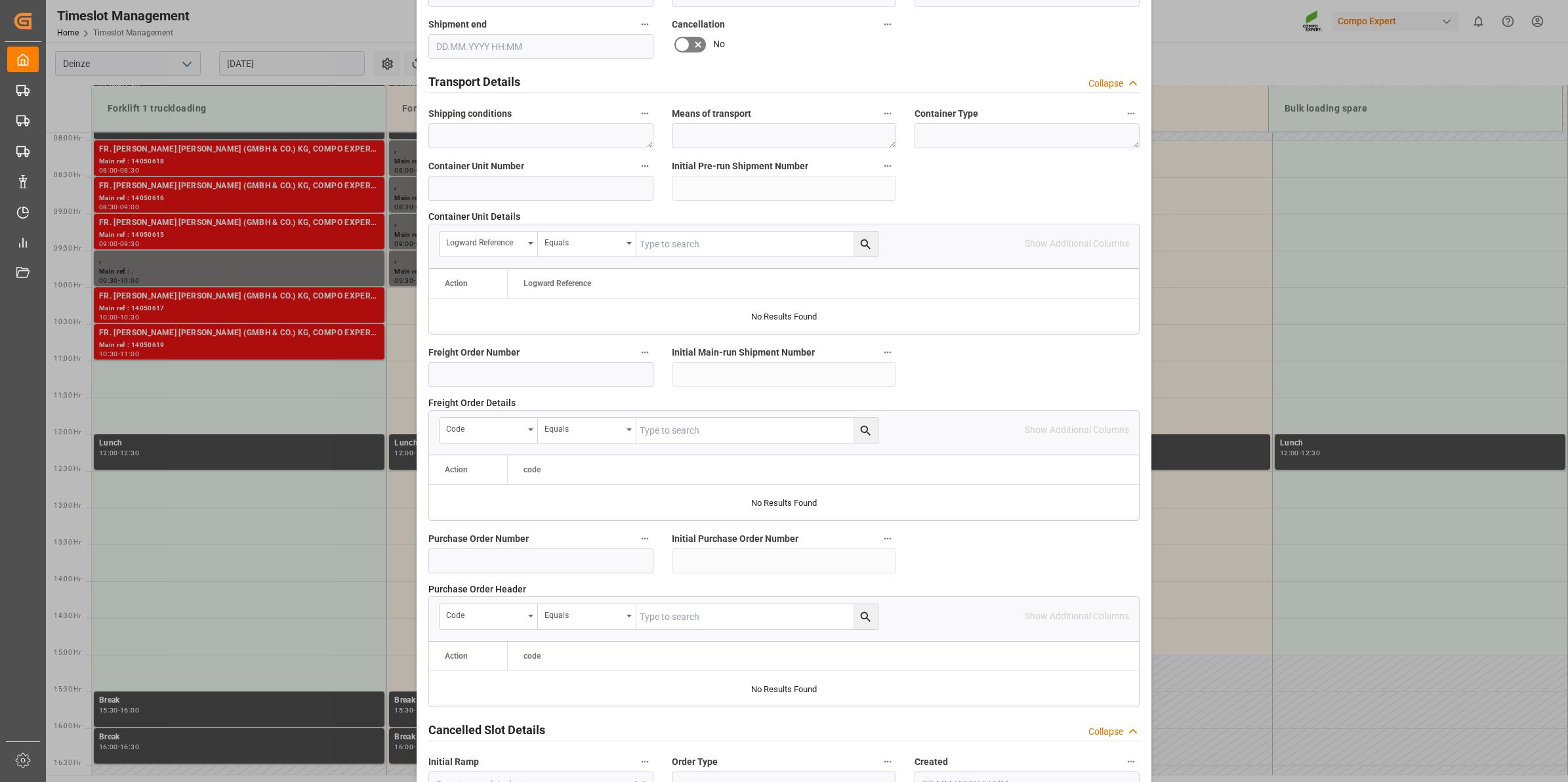
scroll to position [1041, 0]
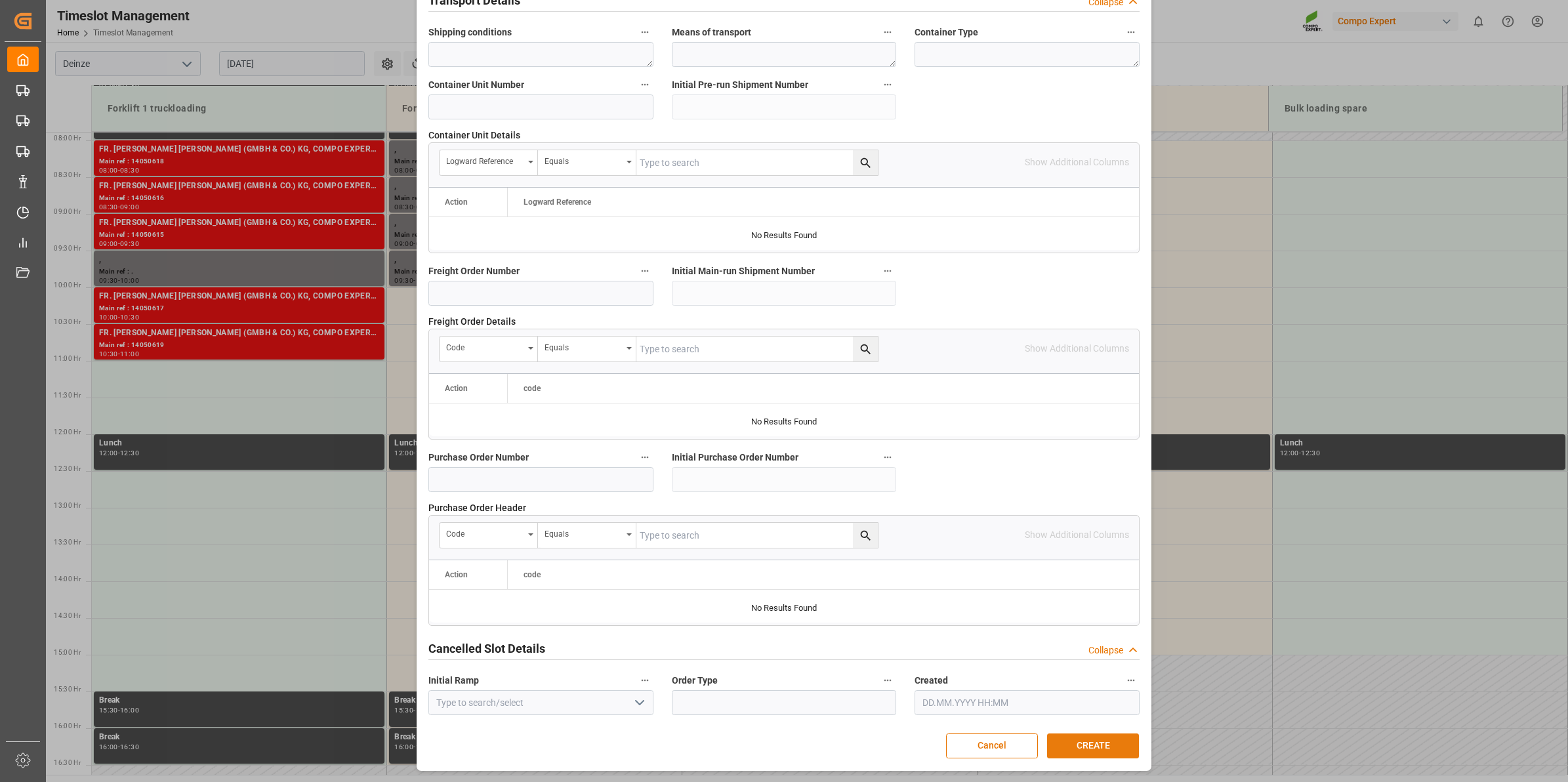
type textarea "14050838"
click at [1094, 746] on button "CREATE" at bounding box center [1092, 746] width 92 height 25
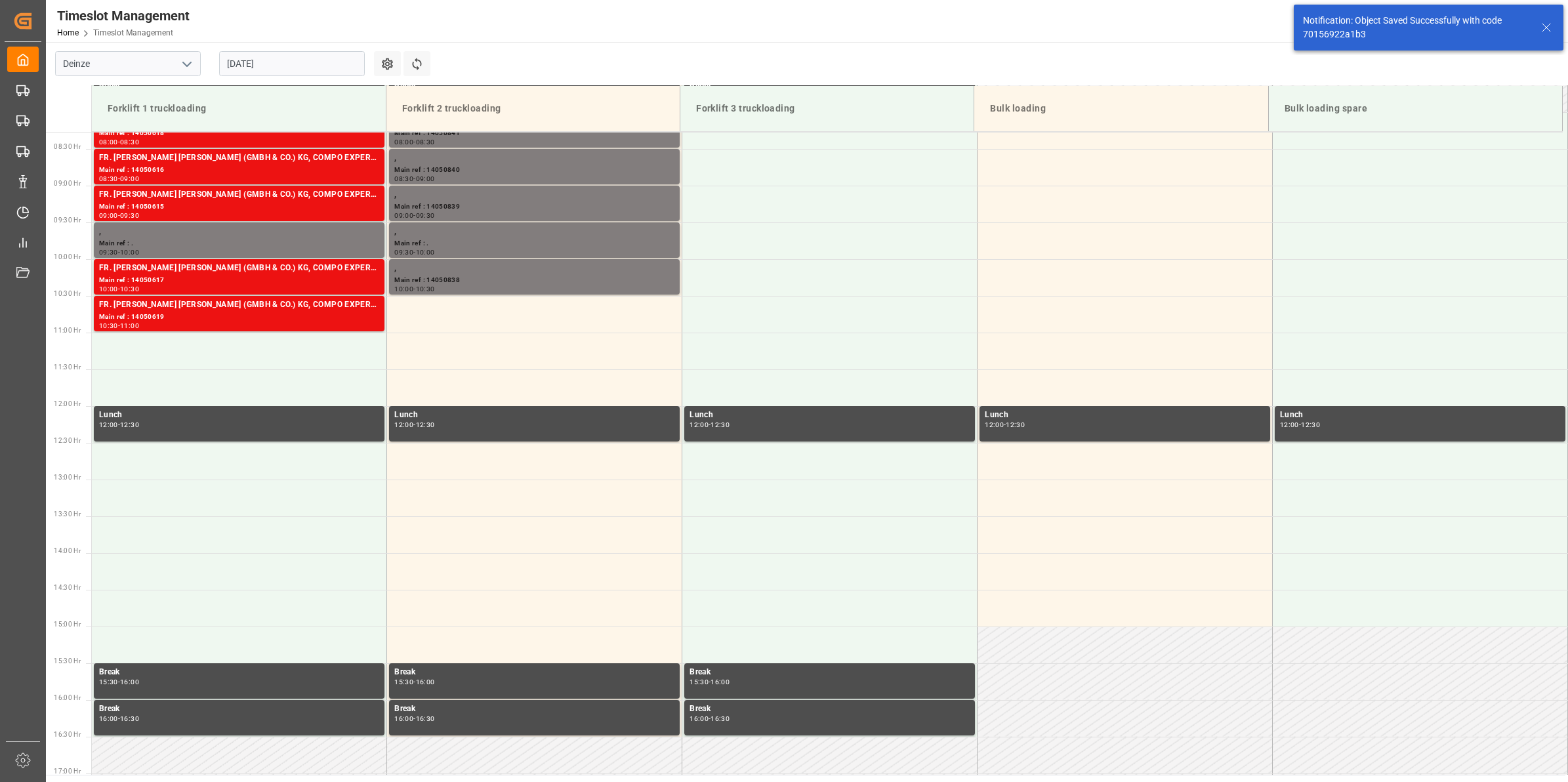
scroll to position [652, 0]
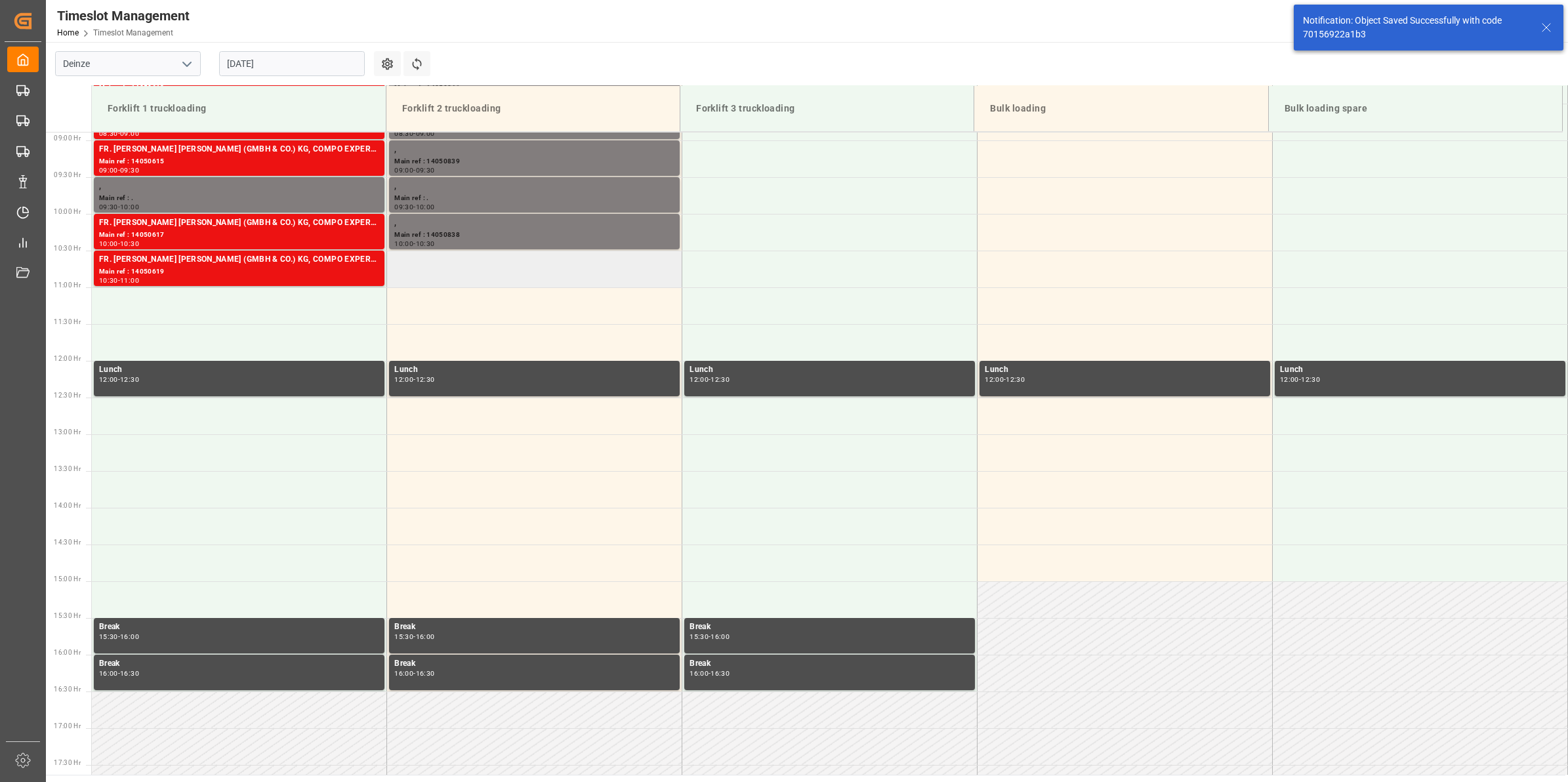
click at [497, 278] on td at bounding box center [534, 269] width 295 height 37
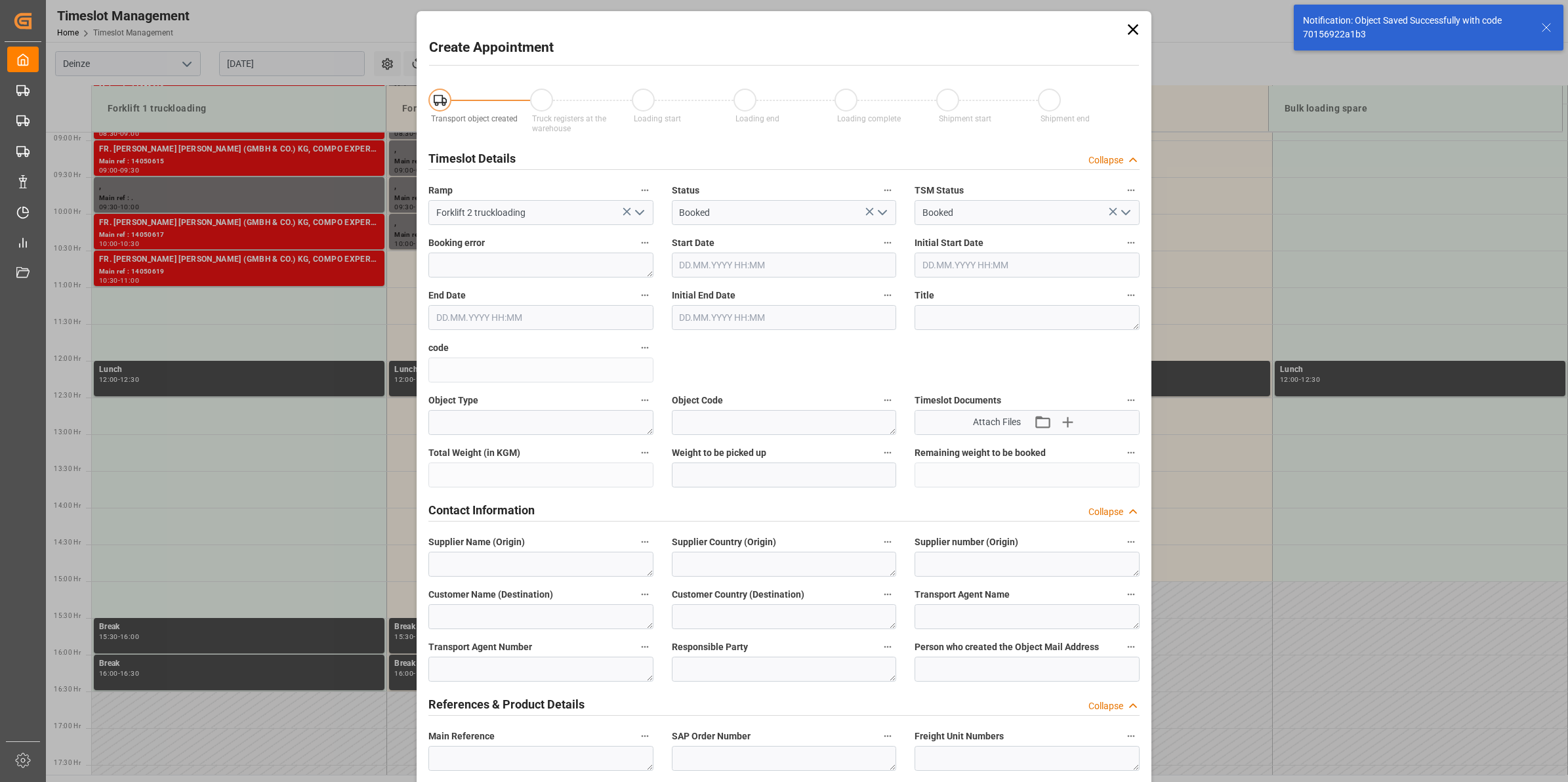
type input "[DATE] 10:30"
type input "[DATE] 11:00"
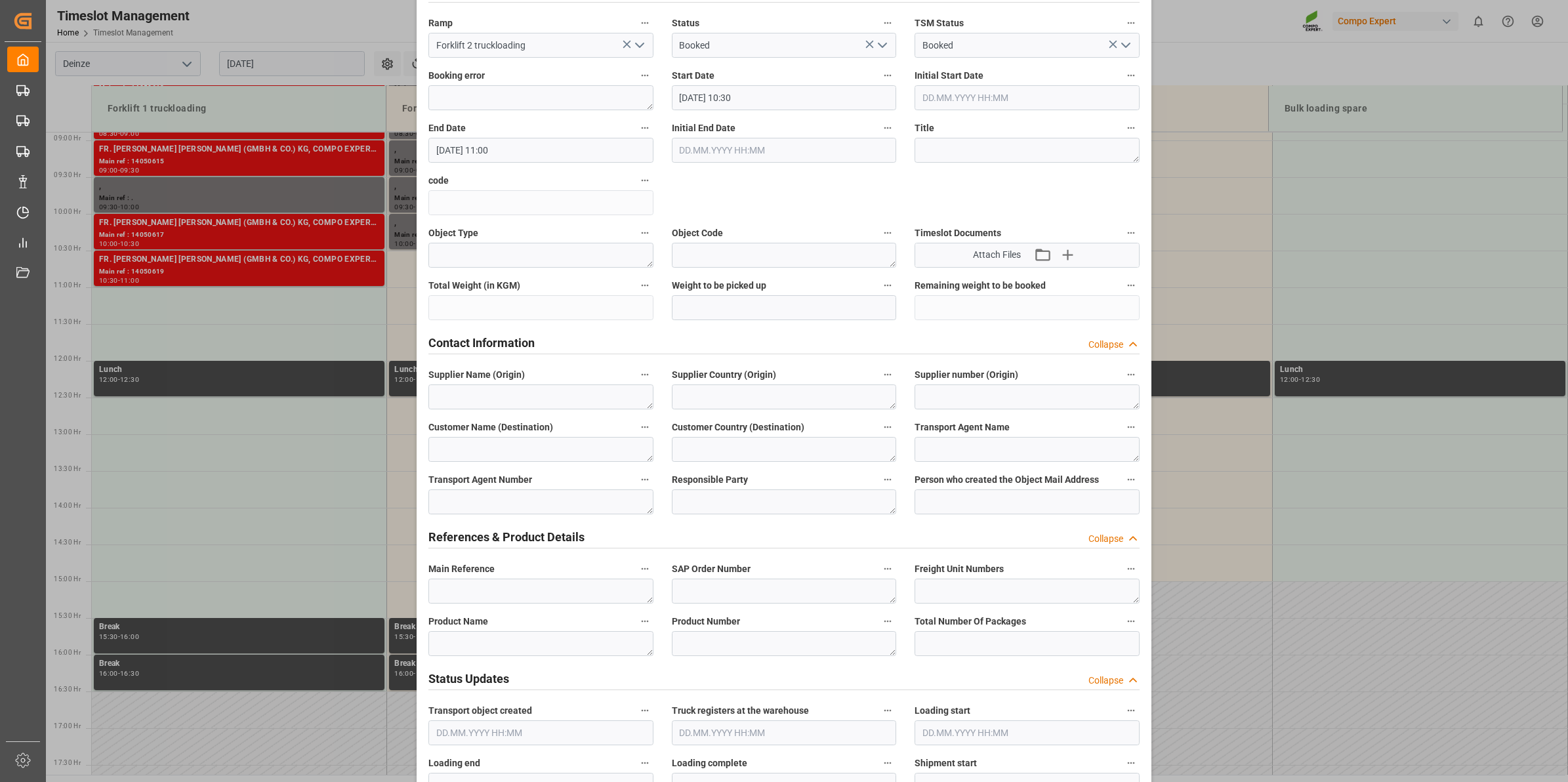
scroll to position [328, 0]
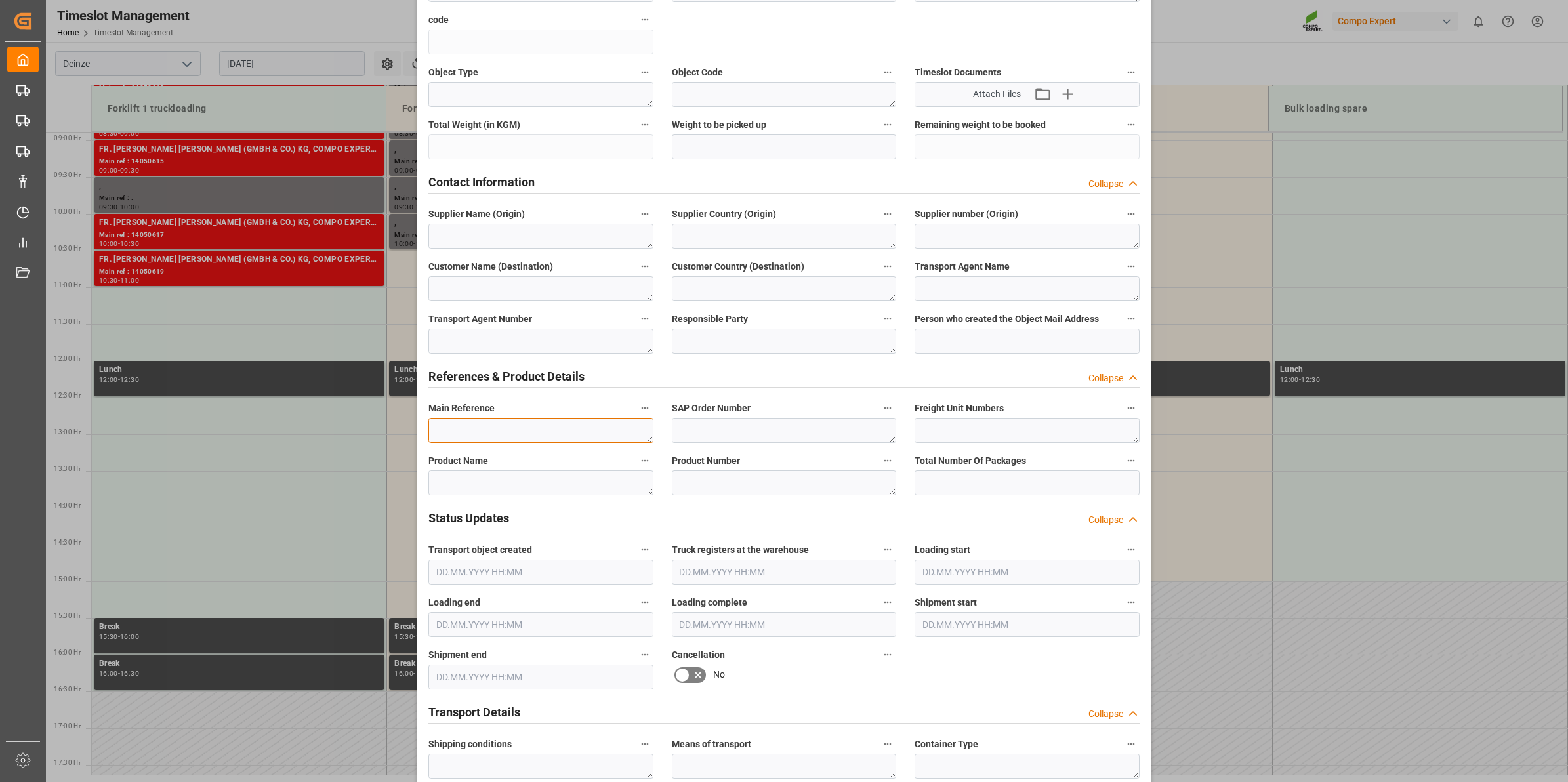
click at [513, 433] on textarea at bounding box center [540, 430] width 225 height 25
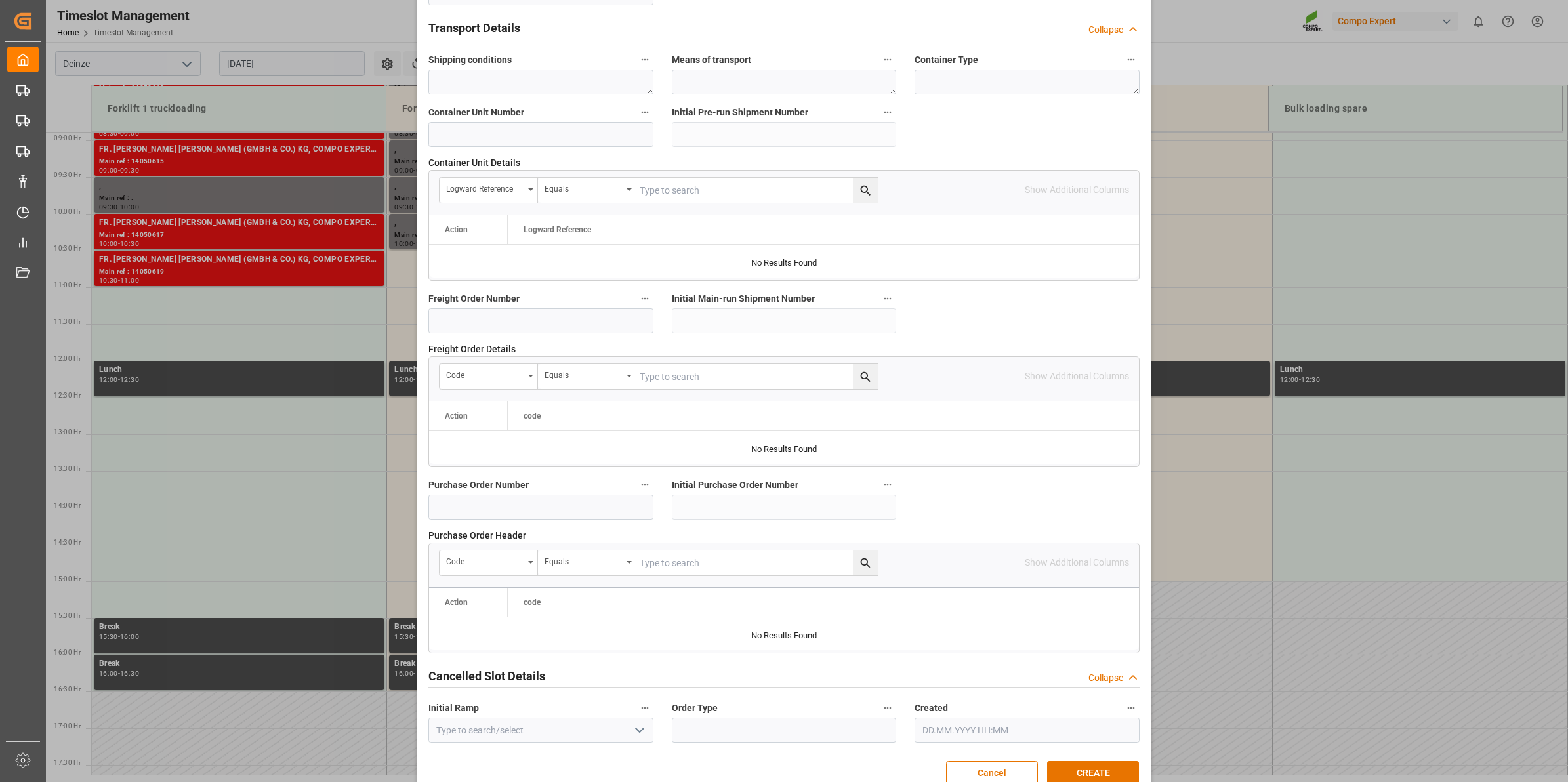
scroll to position [1041, 0]
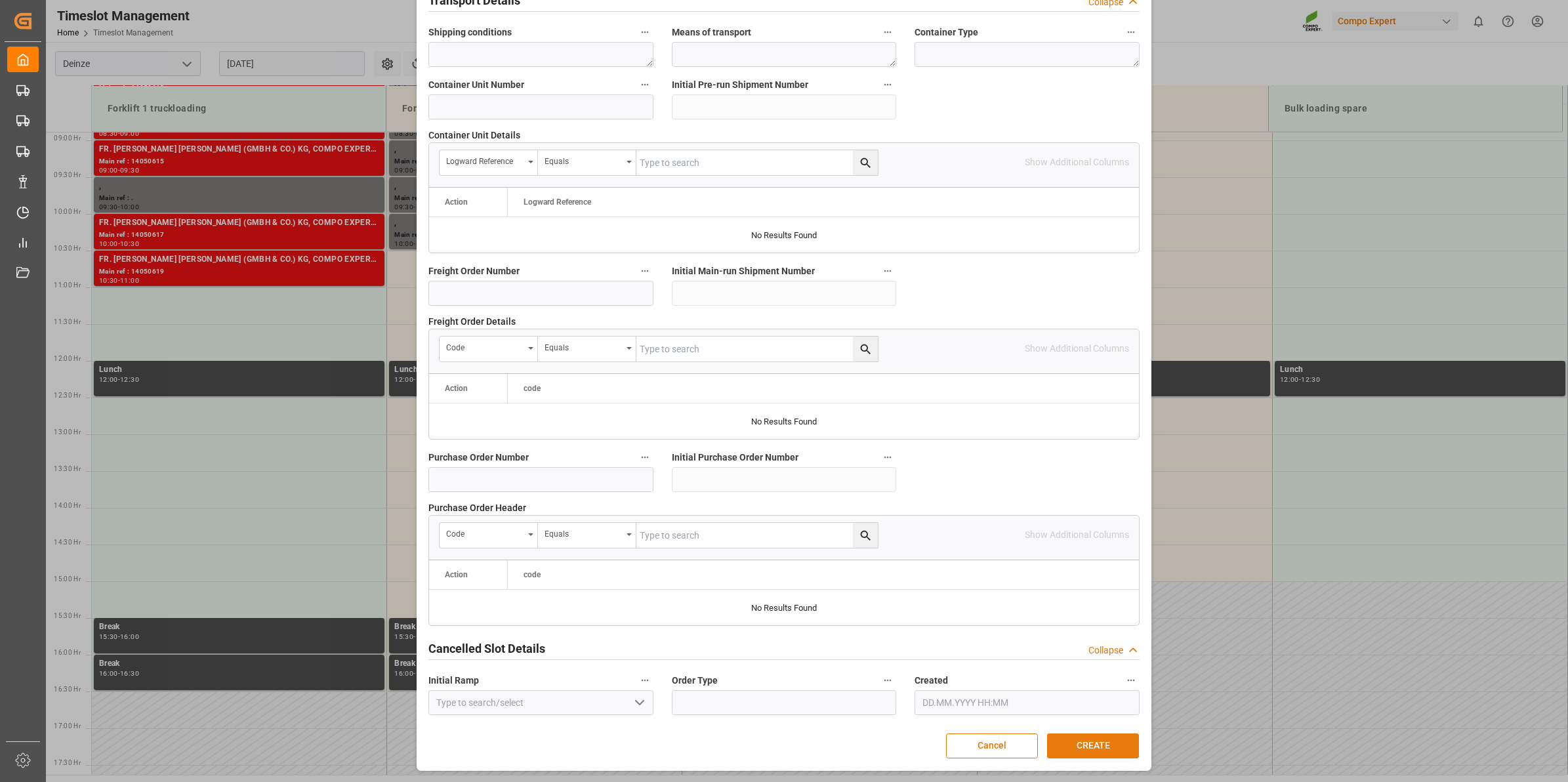
type textarea "14050842"
click at [1106, 753] on button "CREATE" at bounding box center [1092, 746] width 92 height 25
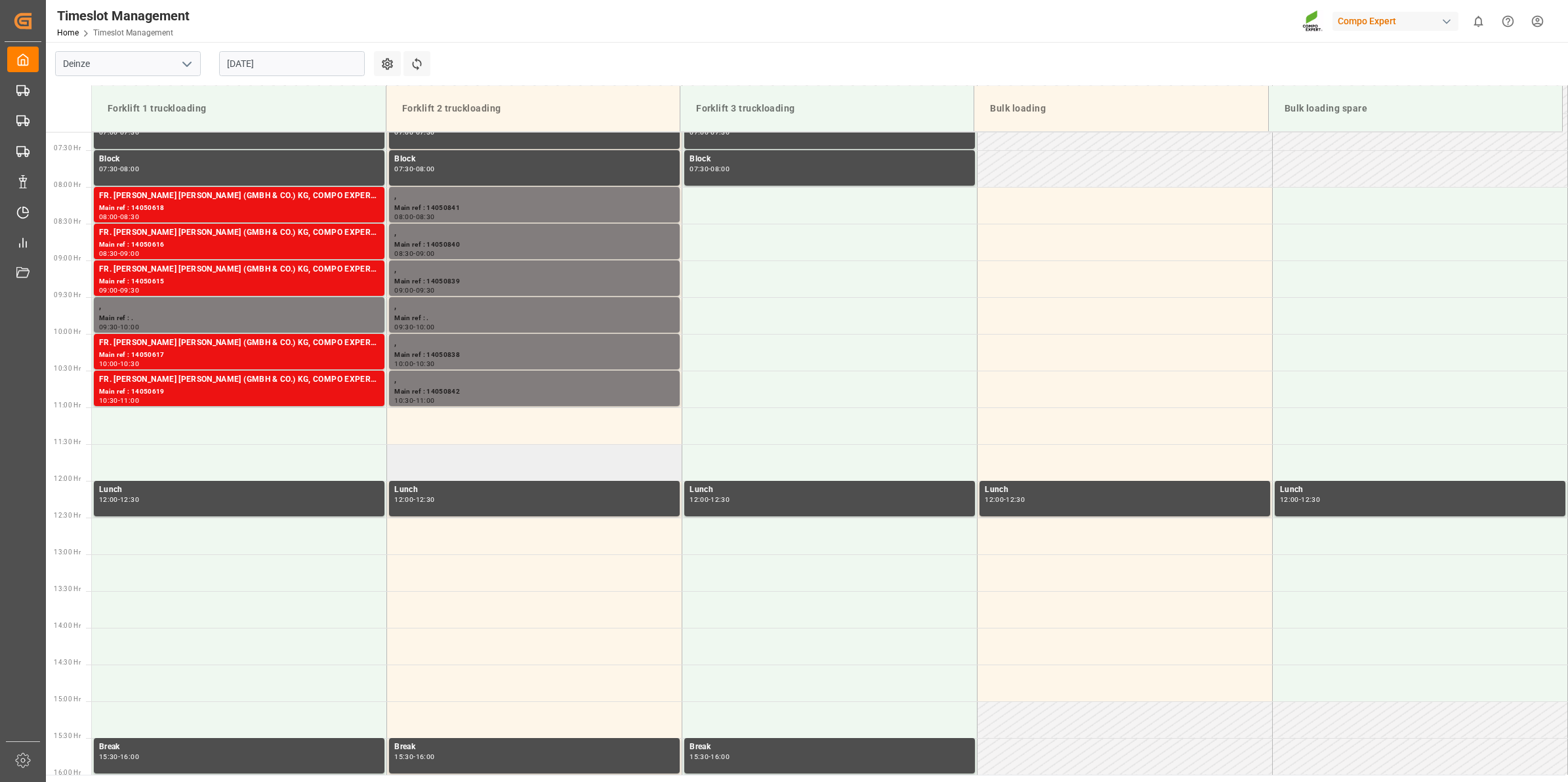
scroll to position [571, 0]
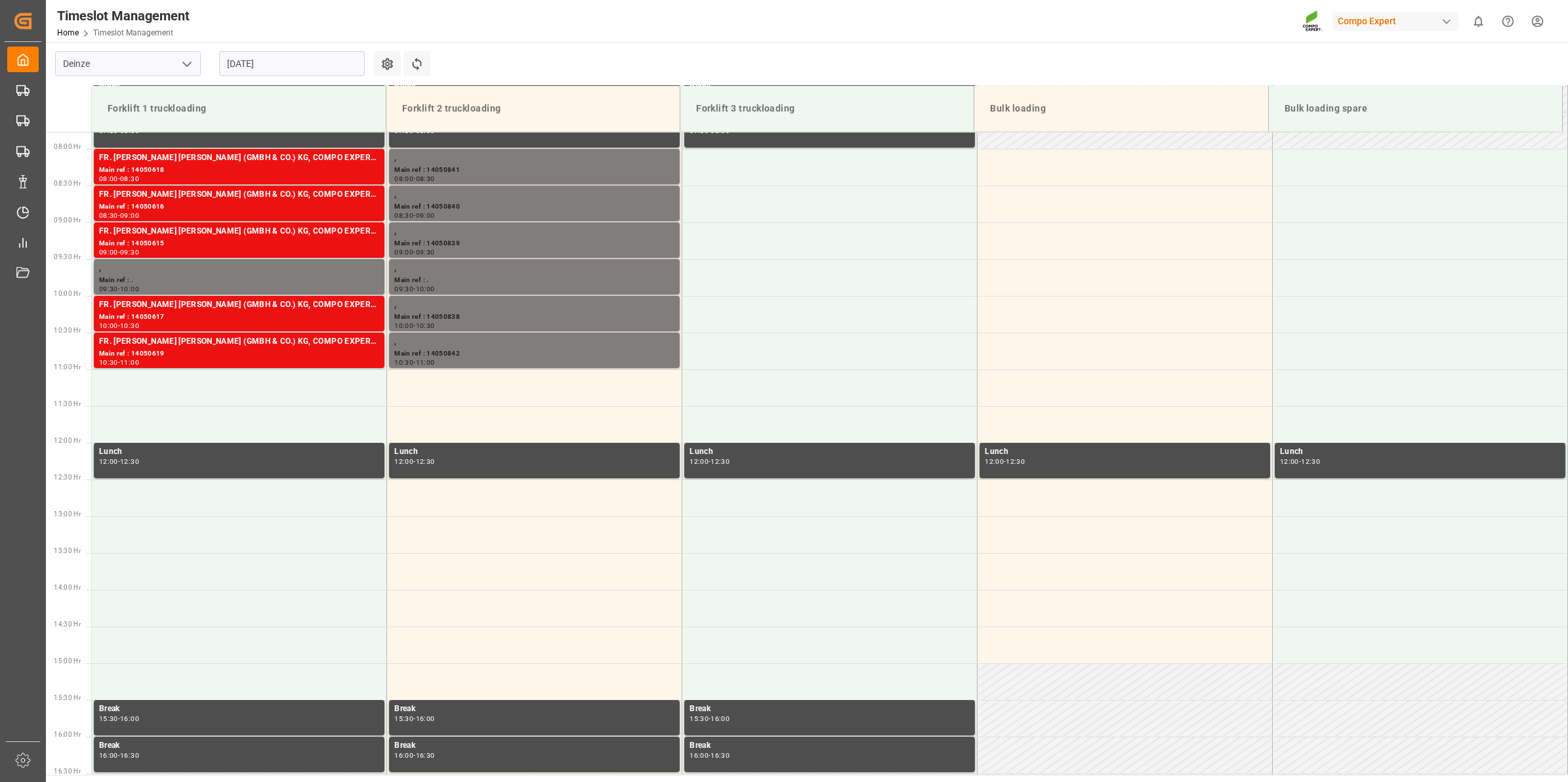
click at [274, 63] on input "[DATE]" at bounding box center [292, 64] width 146 height 25
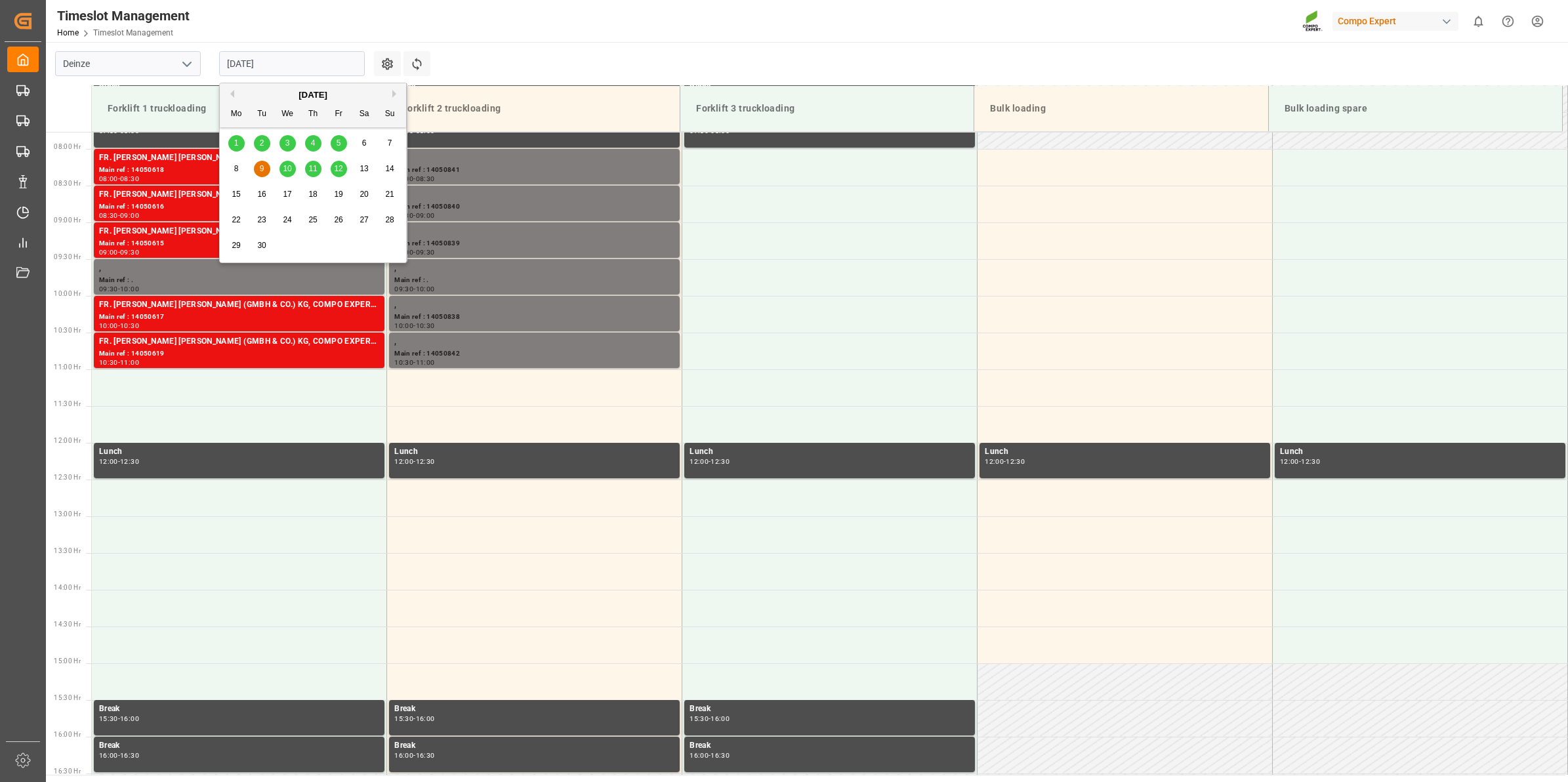
click at [233, 95] on button "Previous Month" at bounding box center [230, 94] width 8 height 8
click at [269, 248] on div "26" at bounding box center [262, 246] width 16 height 15
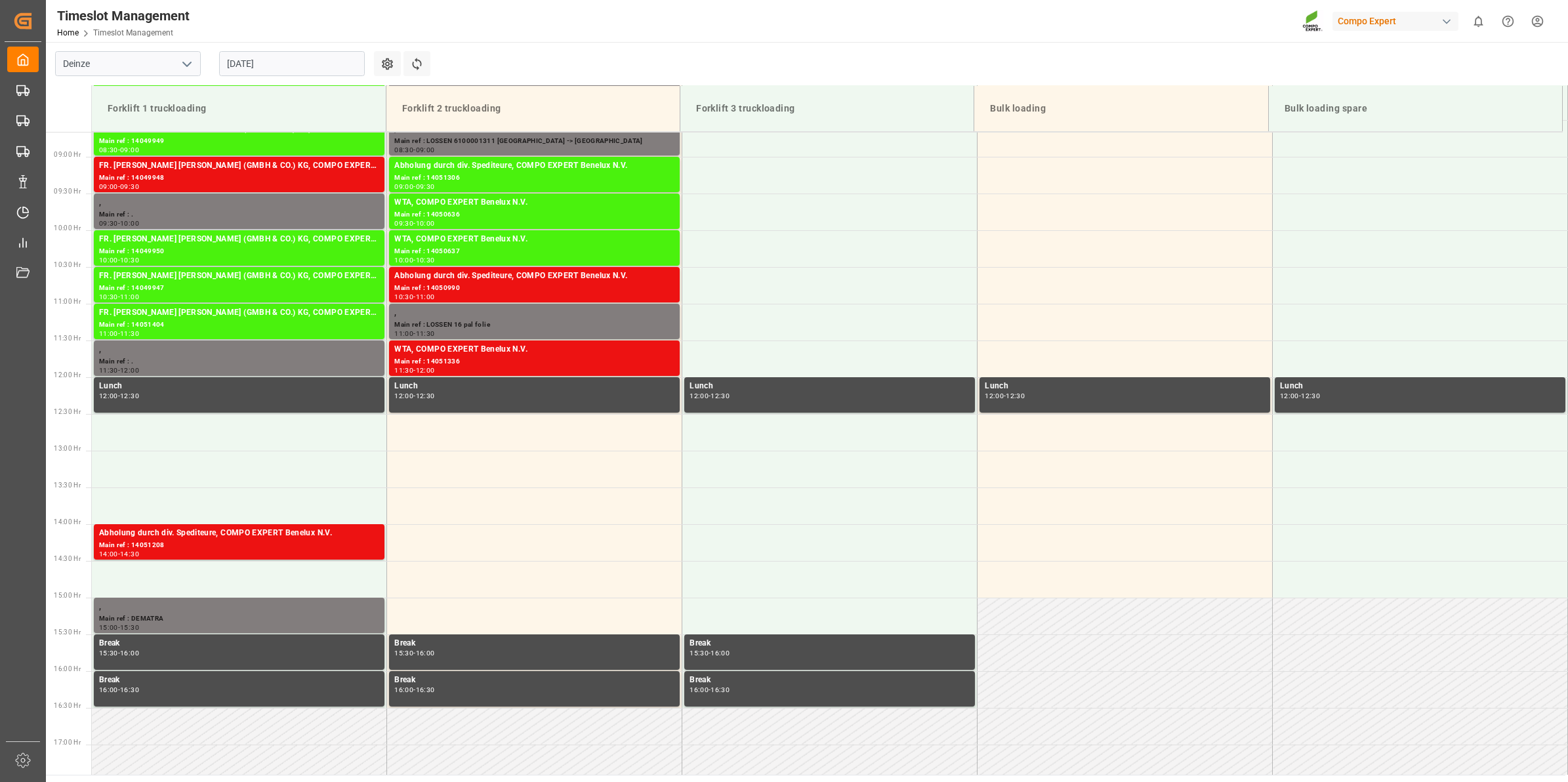
scroll to position [635, 0]
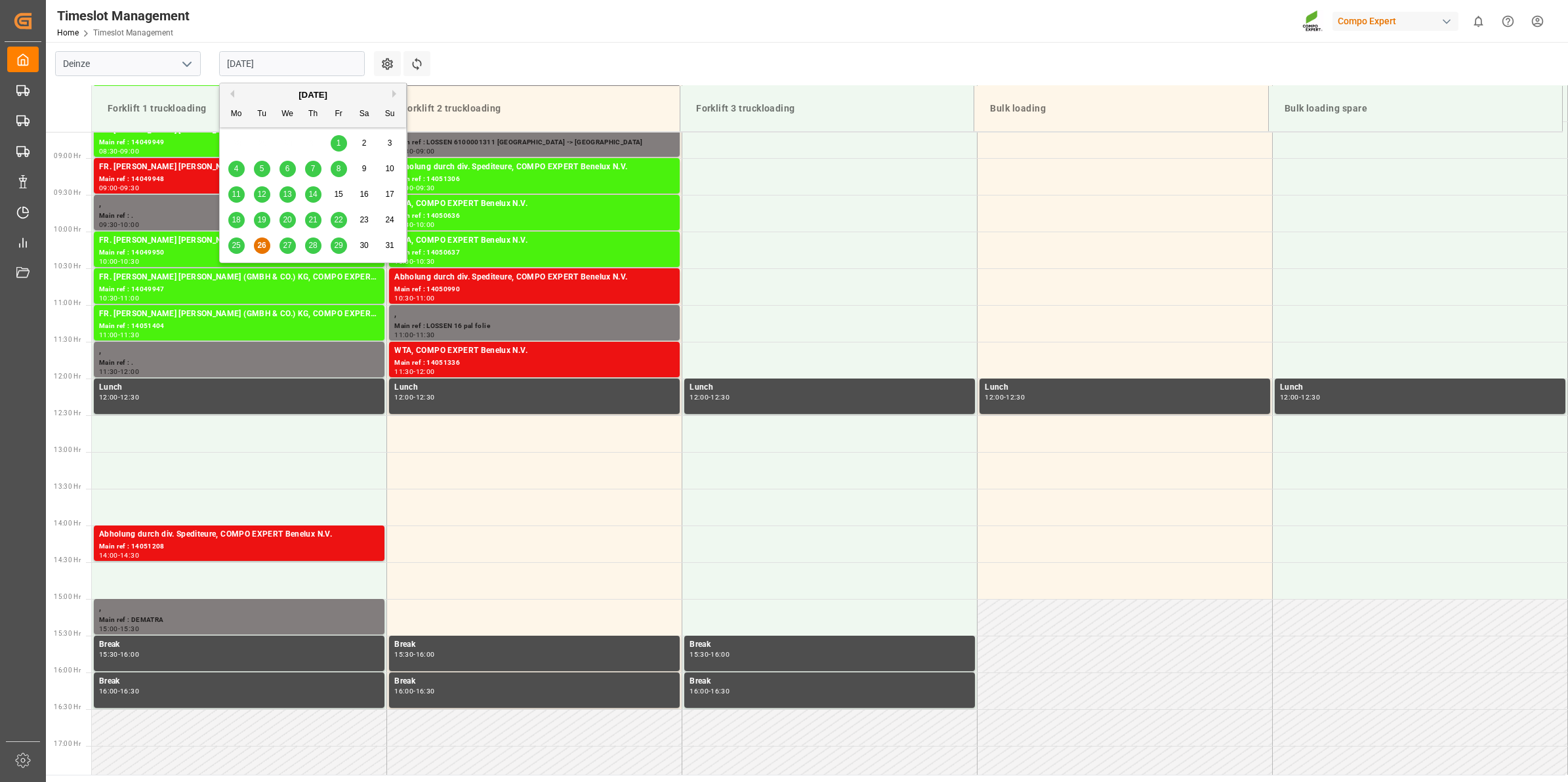
click at [260, 68] on input "[DATE]" at bounding box center [292, 64] width 146 height 25
click at [287, 250] on span "27" at bounding box center [287, 246] width 9 height 10
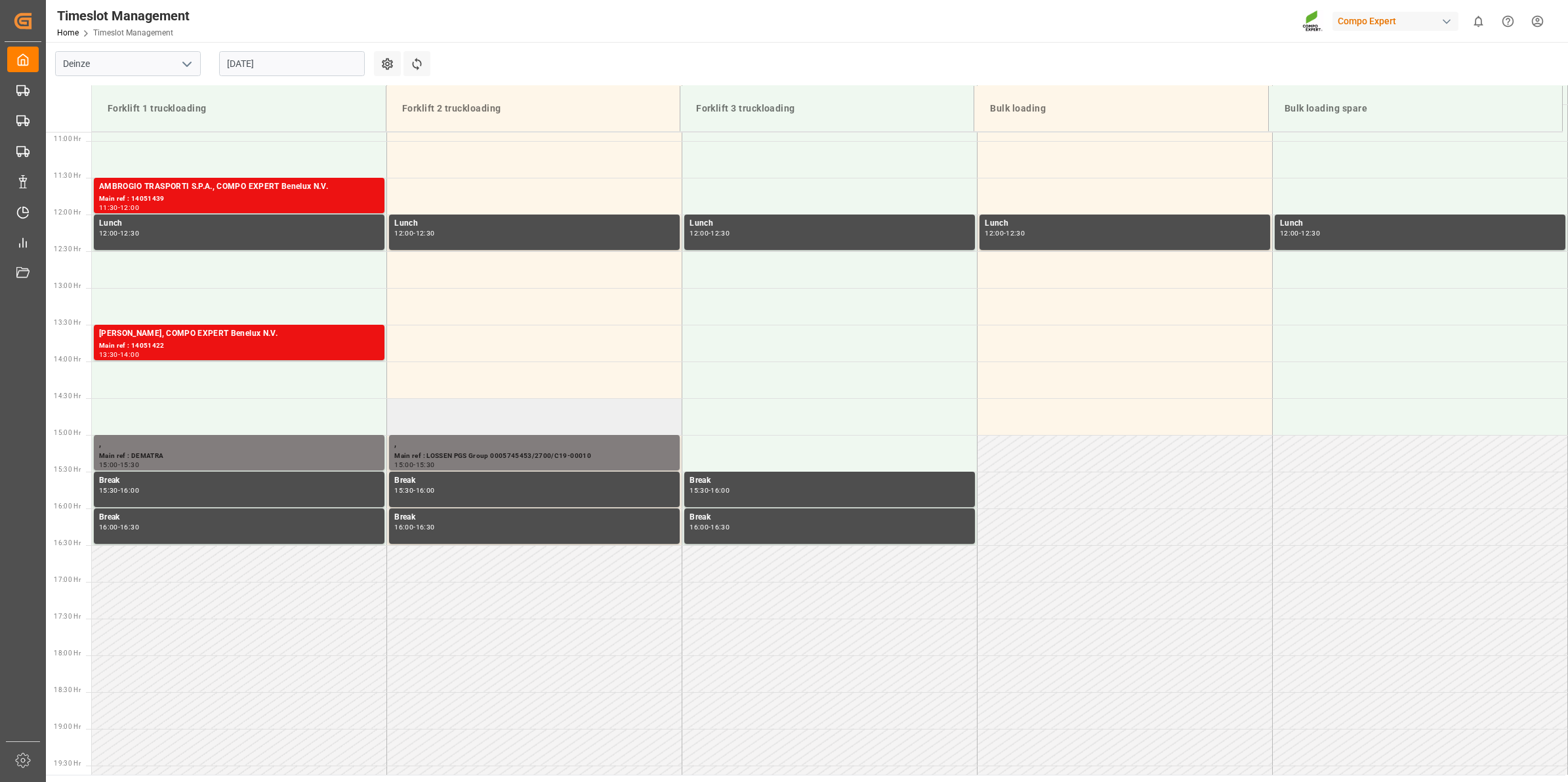
scroll to position [553, 0]
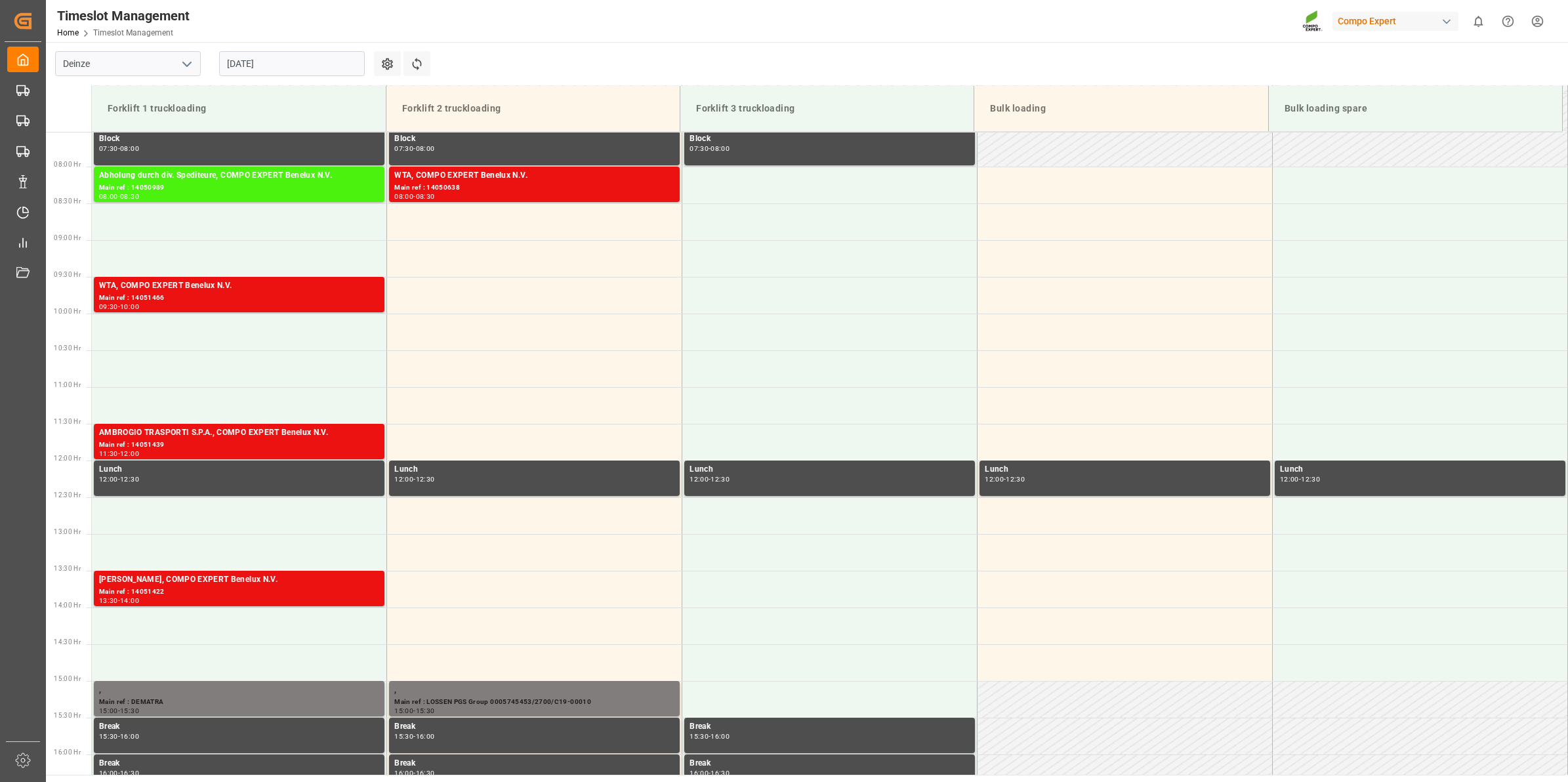
click at [300, 67] on input "[DATE]" at bounding box center [292, 64] width 146 height 25
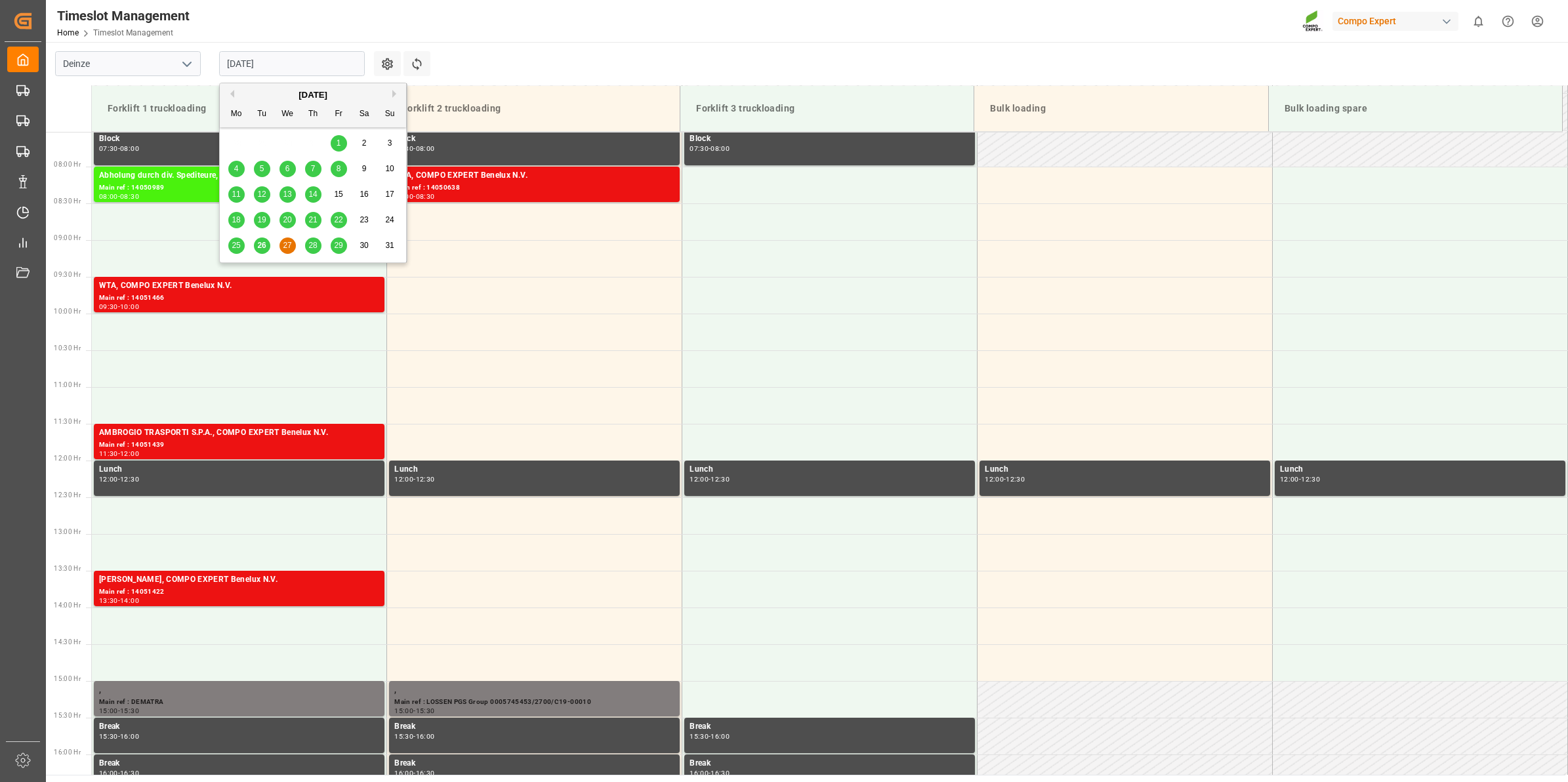
click at [257, 246] on span "26" at bounding box center [261, 246] width 9 height 10
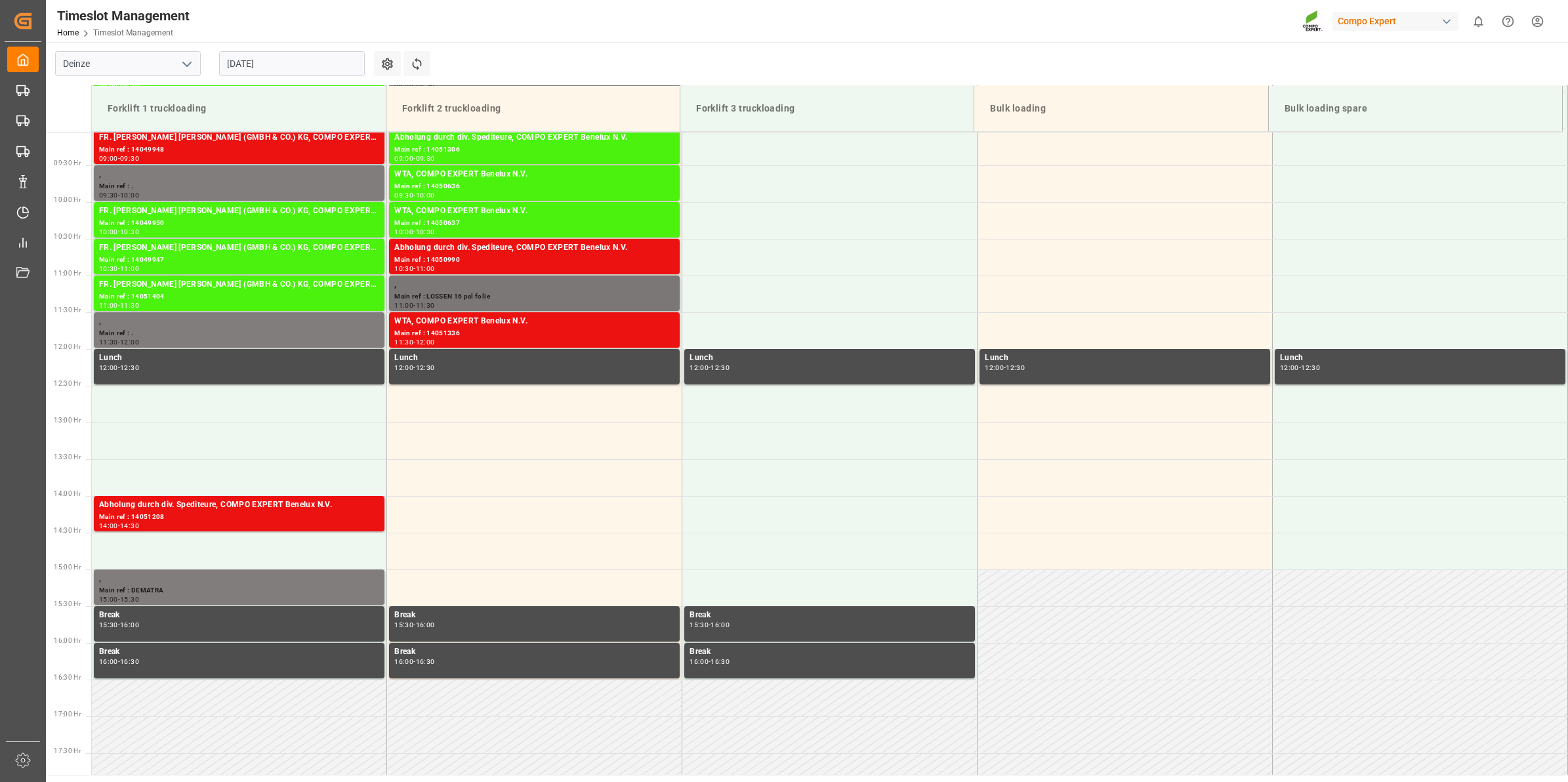
scroll to position [635, 0]
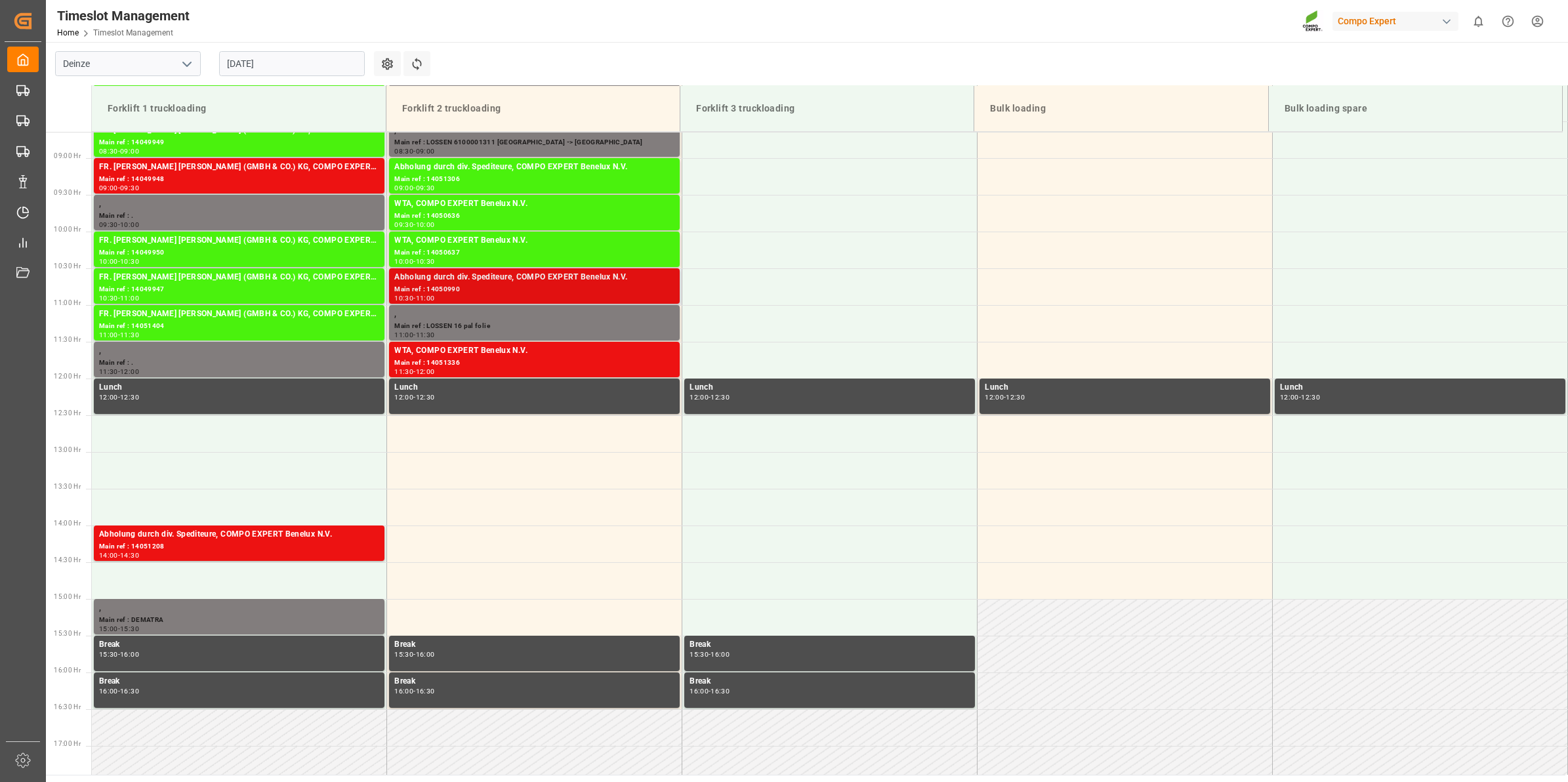
click at [520, 301] on div "10:30 - 11:00" at bounding box center [535, 298] width 280 height 7
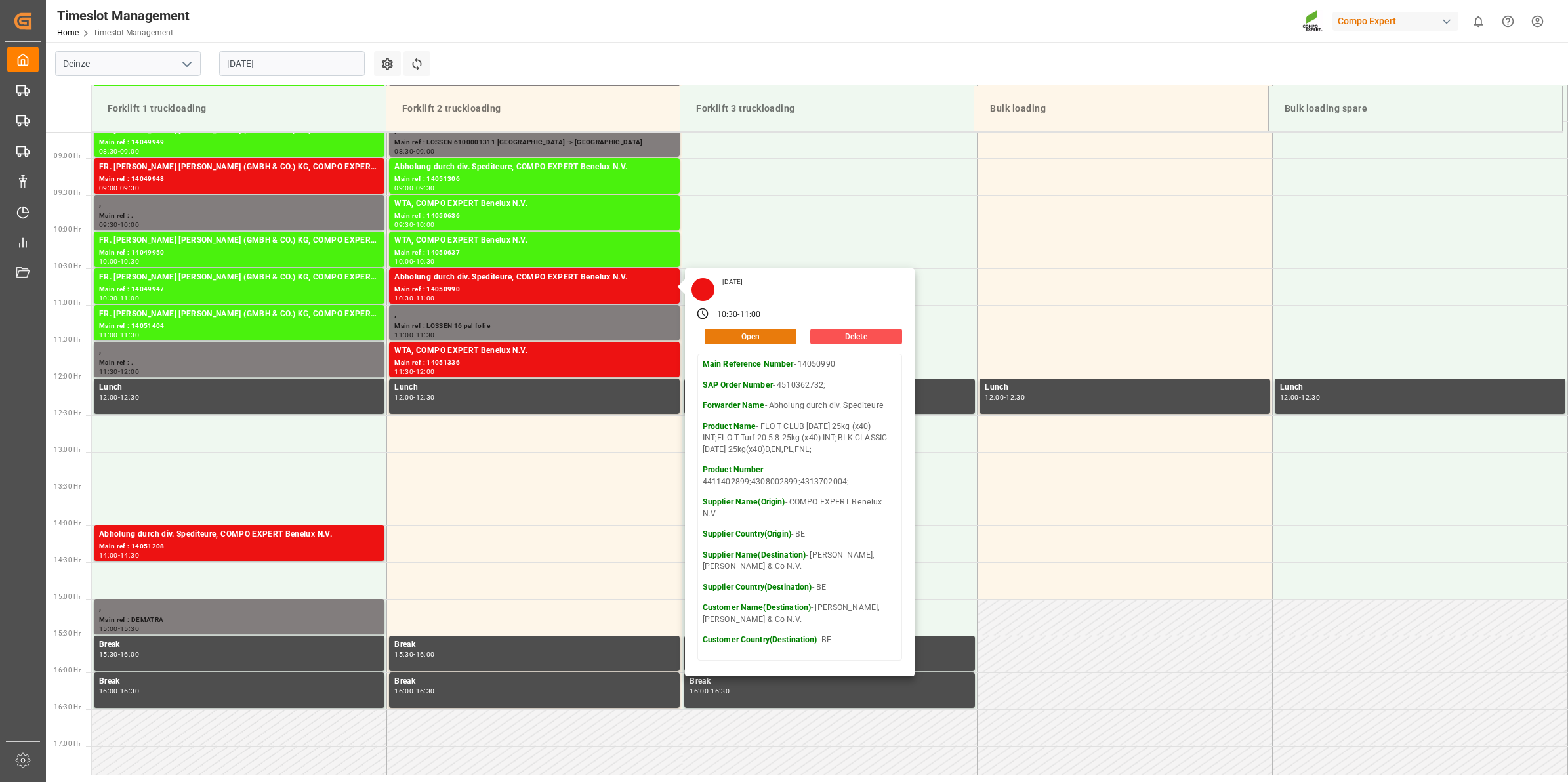
click at [753, 340] on button "Open" at bounding box center [750, 336] width 92 height 15
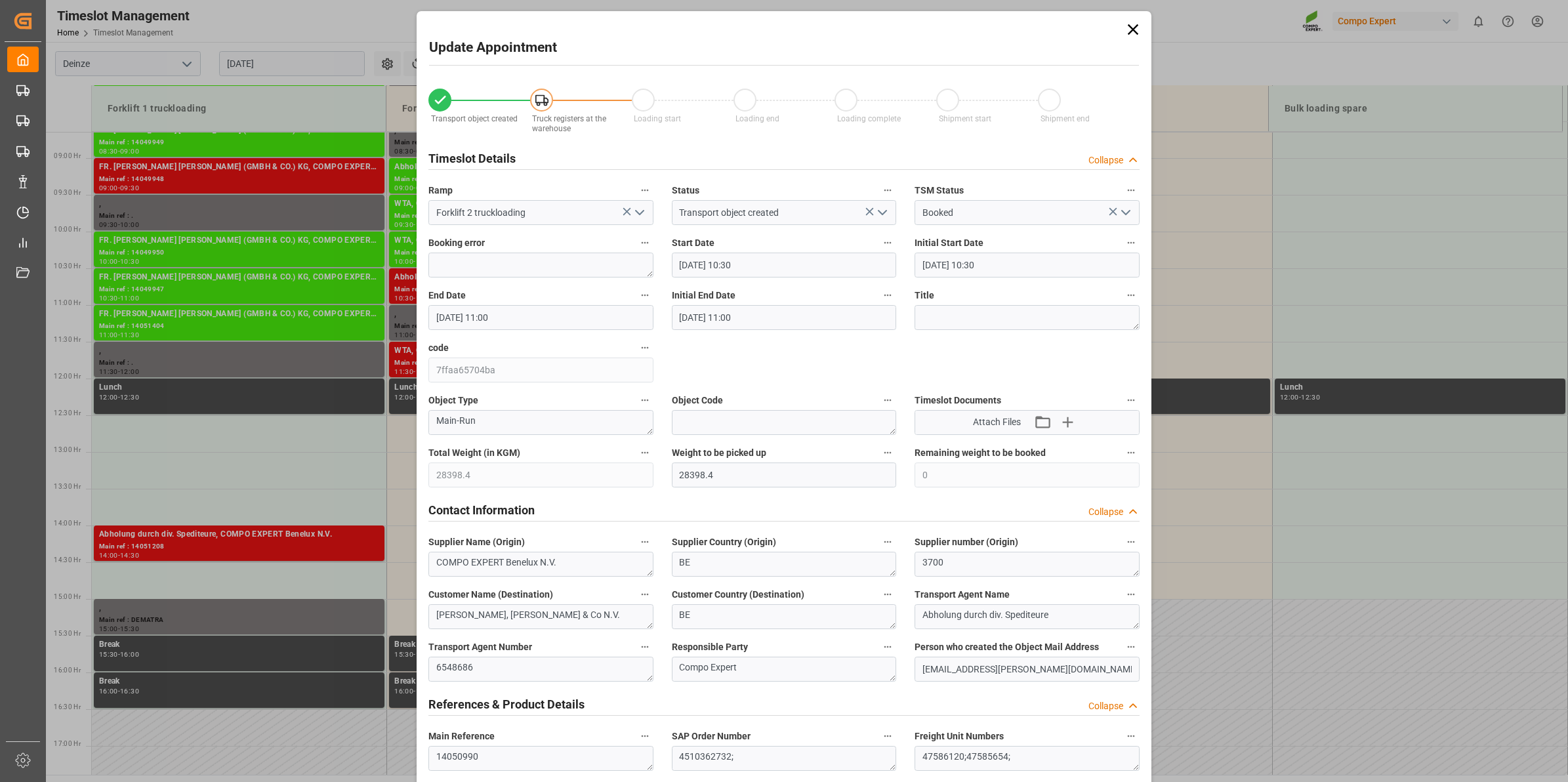
click at [744, 260] on input "[DATE] 10:30" at bounding box center [784, 265] width 225 height 25
click at [735, 442] on span "27" at bounding box center [738, 446] width 9 height 10
click at [884, 375] on li "08:30" at bounding box center [886, 368] width 56 height 33
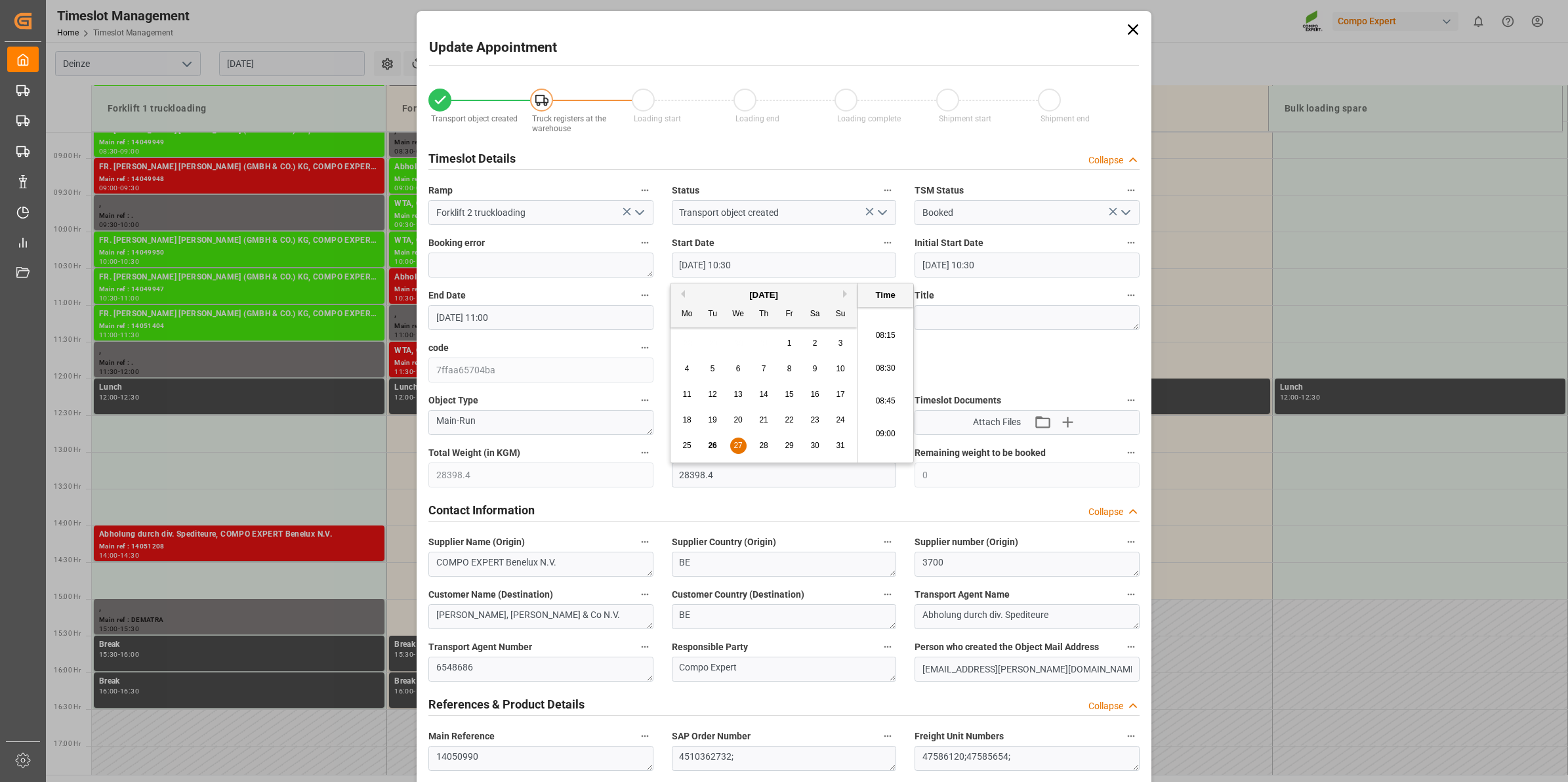
type input "[DATE] 08:30"
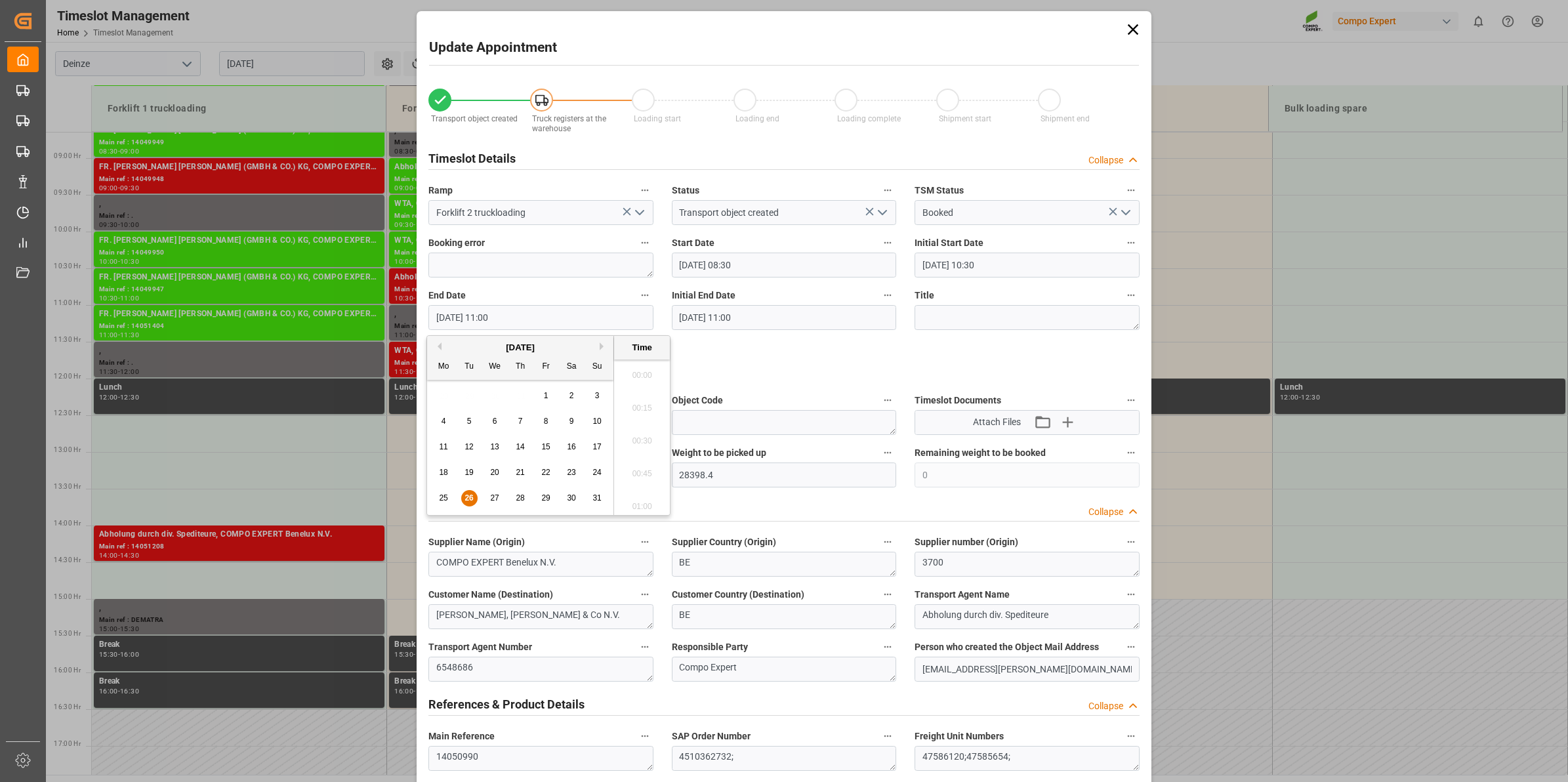
click at [508, 320] on input "[DATE] 11:00" at bounding box center [540, 318] width 225 height 25
click at [492, 501] on span "27" at bounding box center [494, 498] width 9 height 10
click at [649, 498] on li "09:00" at bounding box center [642, 504] width 56 height 33
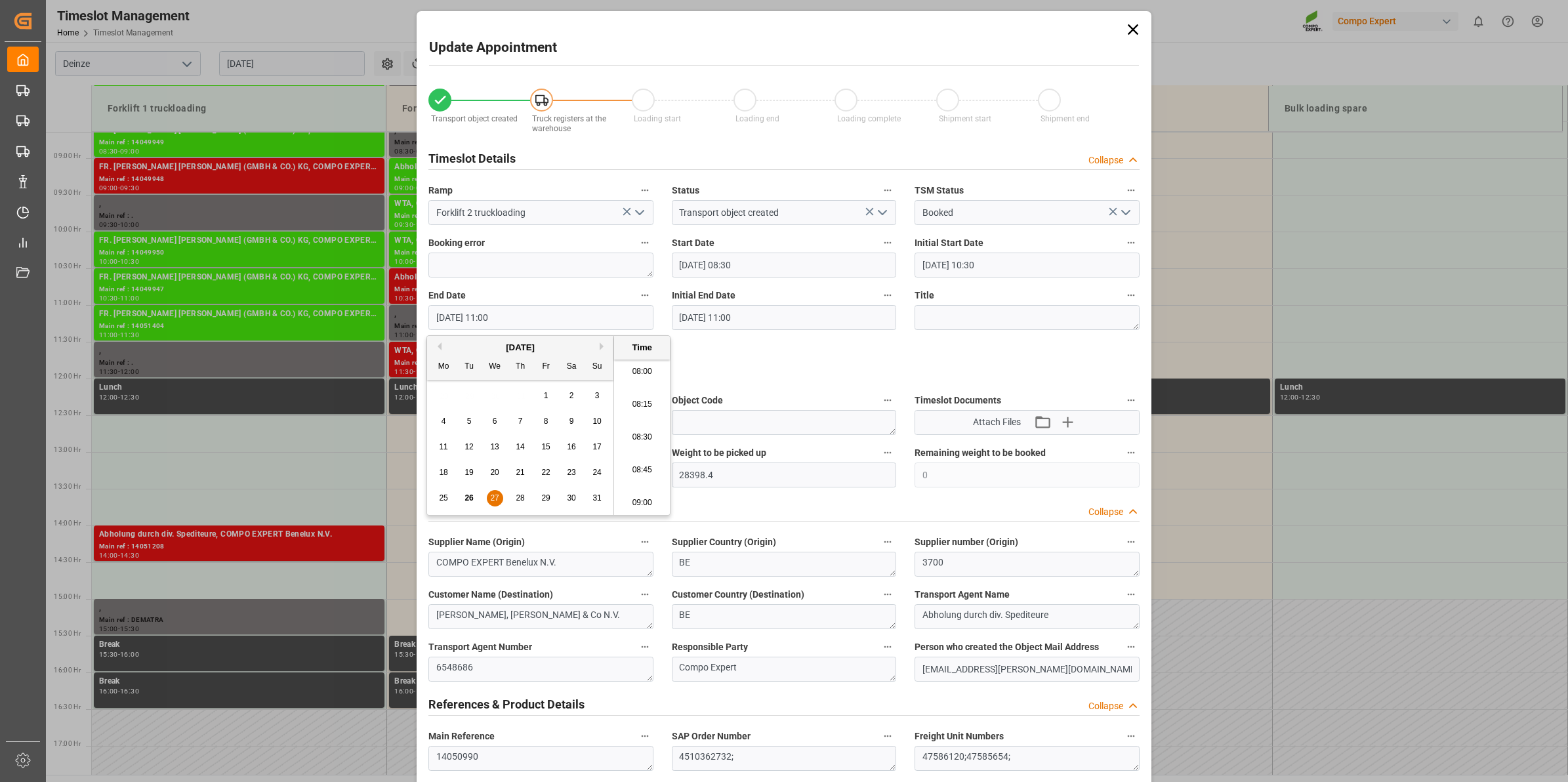
type input "[DATE] 09:00"
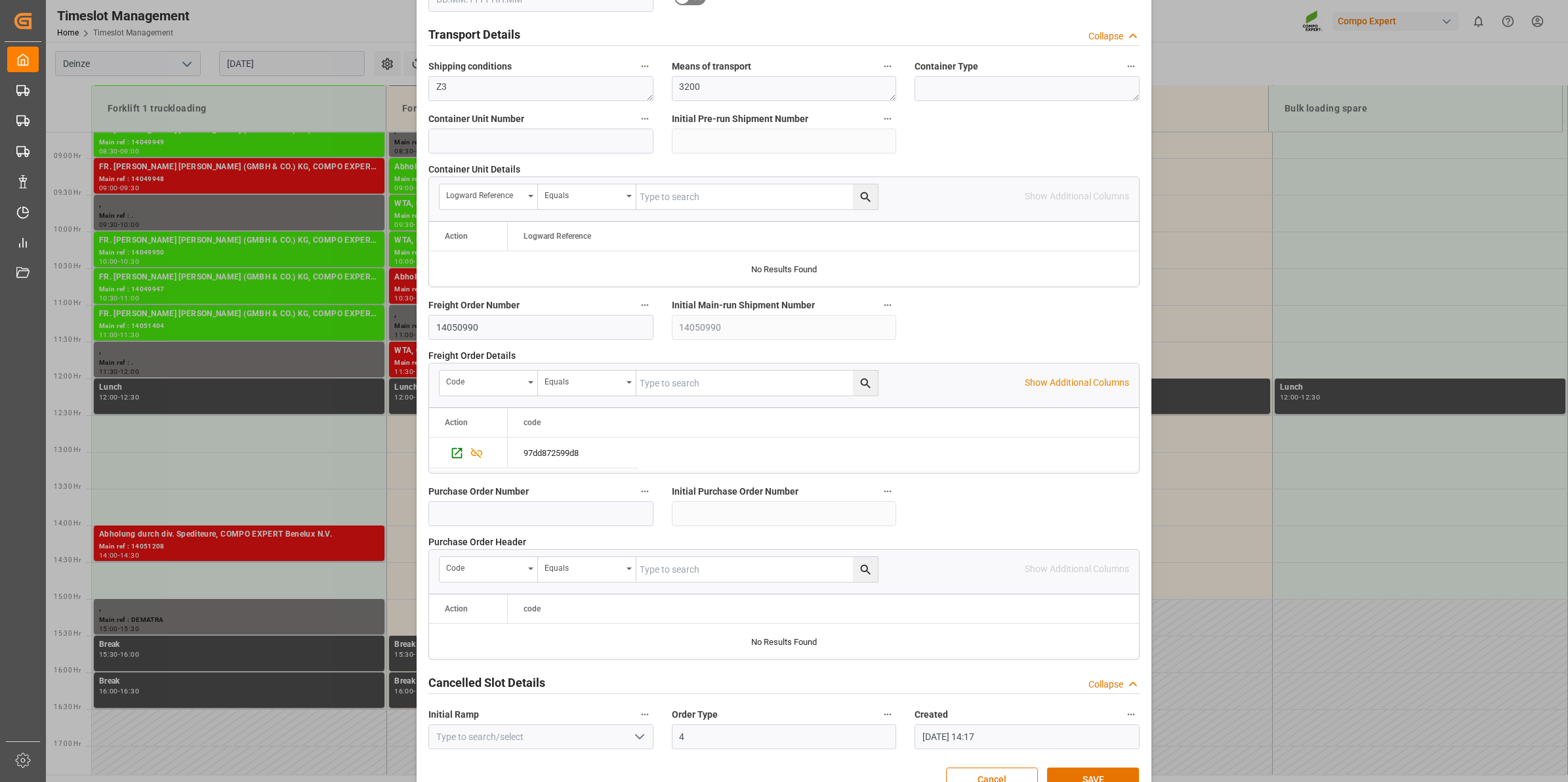
scroll to position [1041, 0]
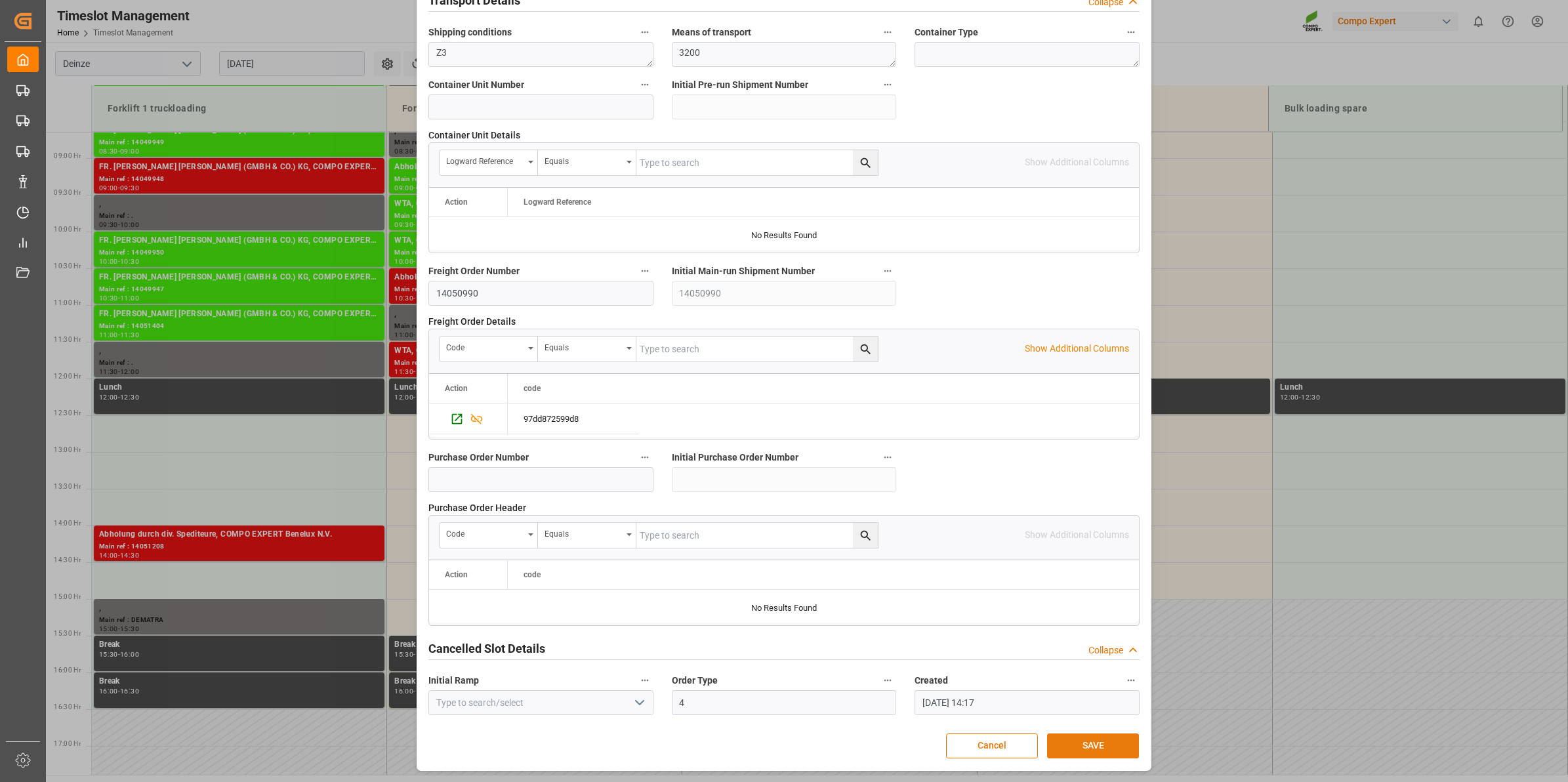
click at [1110, 740] on button "SAVE" at bounding box center [1092, 746] width 92 height 25
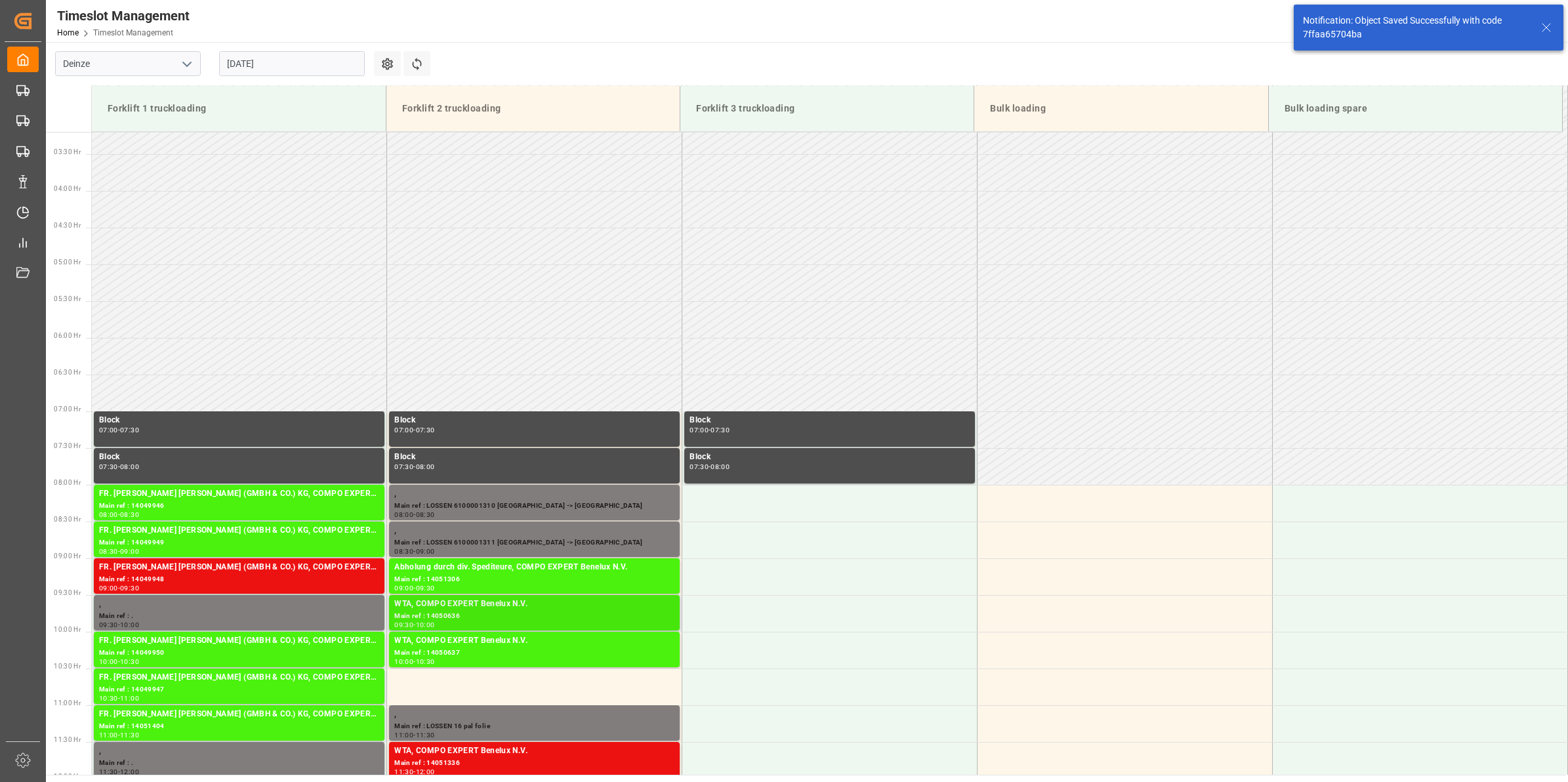
scroll to position [460, 0]
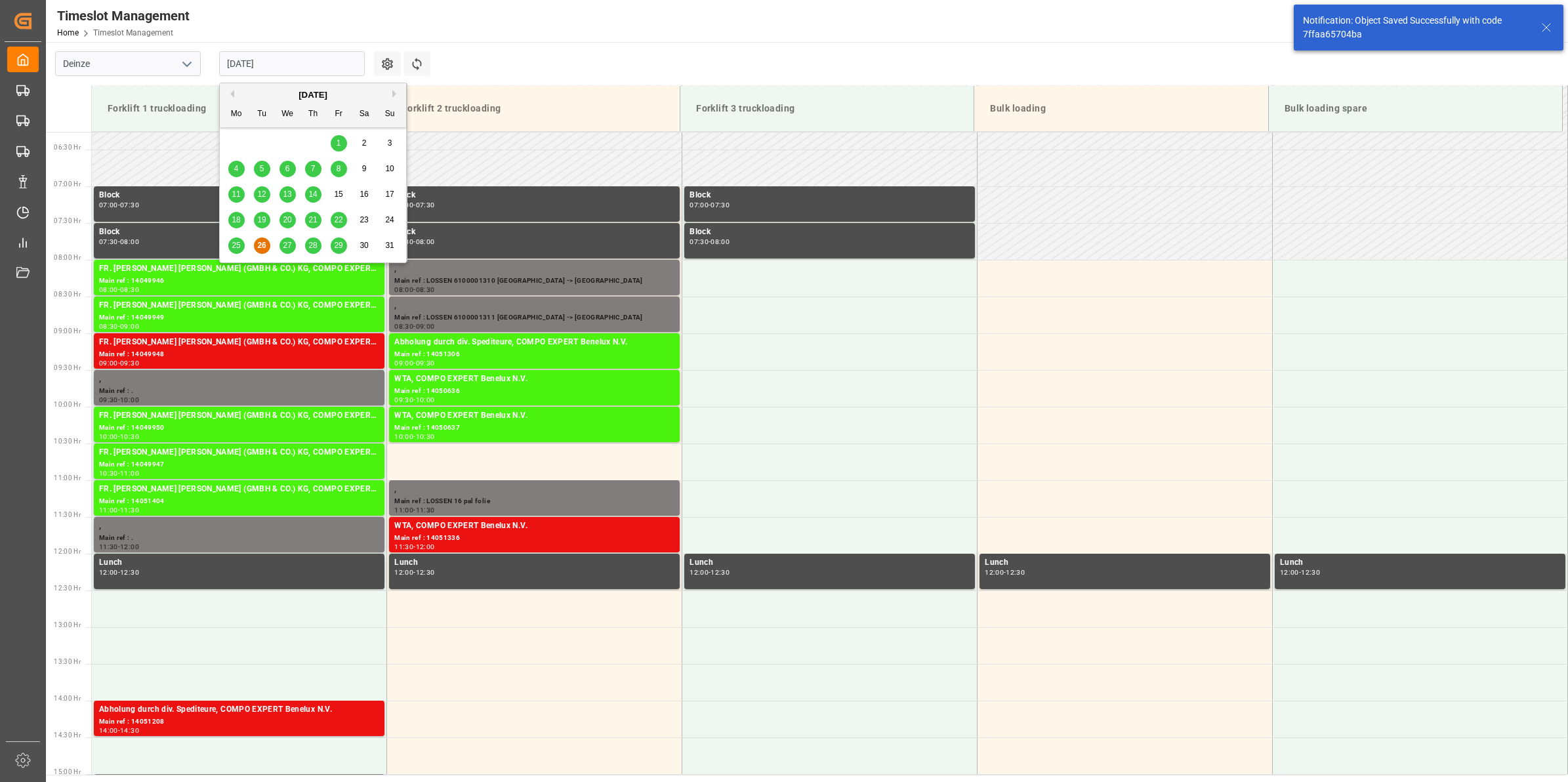
click at [293, 53] on input "[DATE]" at bounding box center [292, 64] width 146 height 25
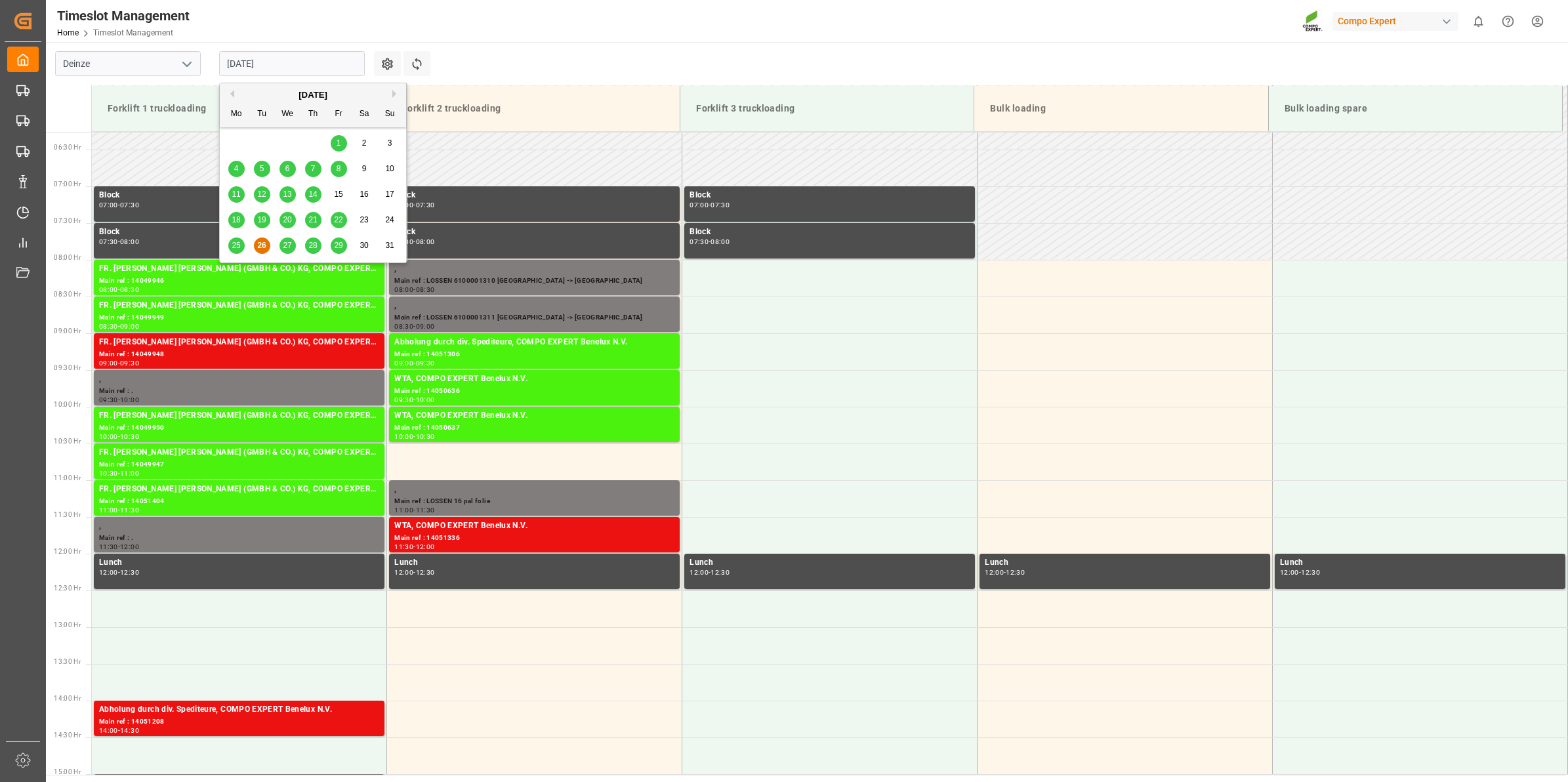
click at [285, 245] on span "27" at bounding box center [287, 246] width 9 height 10
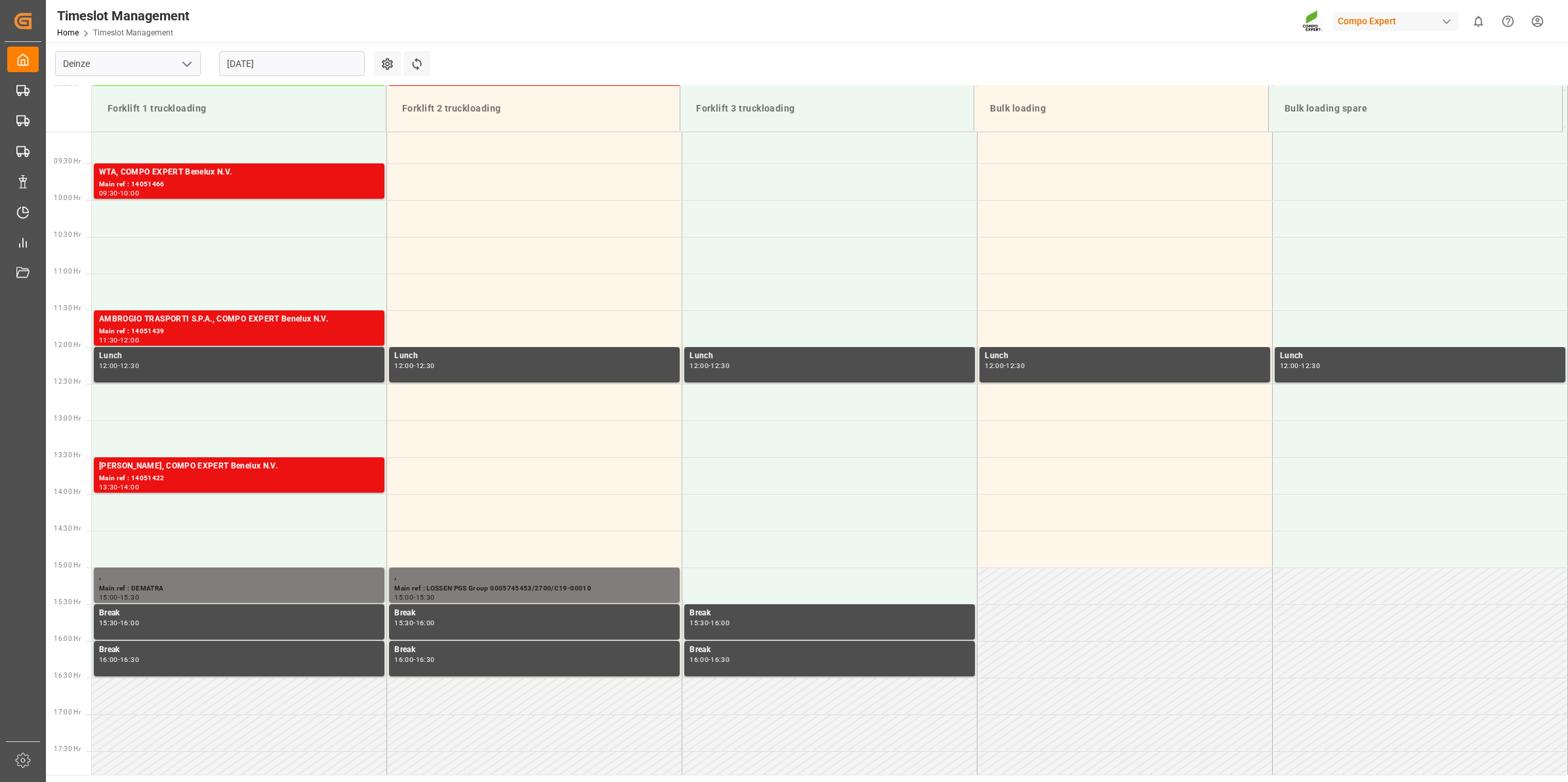
scroll to position [553, 0]
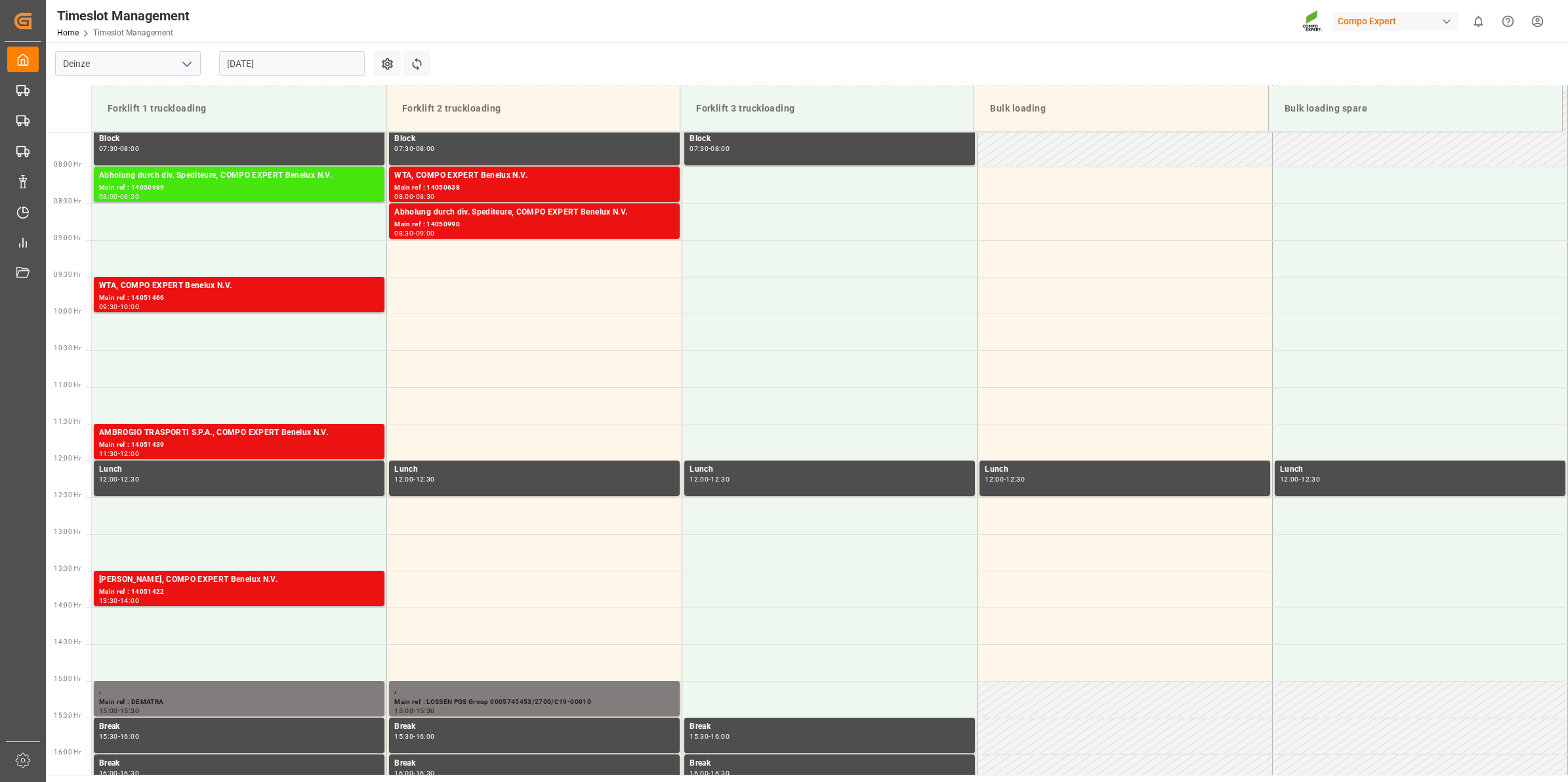
click at [261, 186] on div "Main ref : 14050989" at bounding box center [239, 188] width 280 height 12
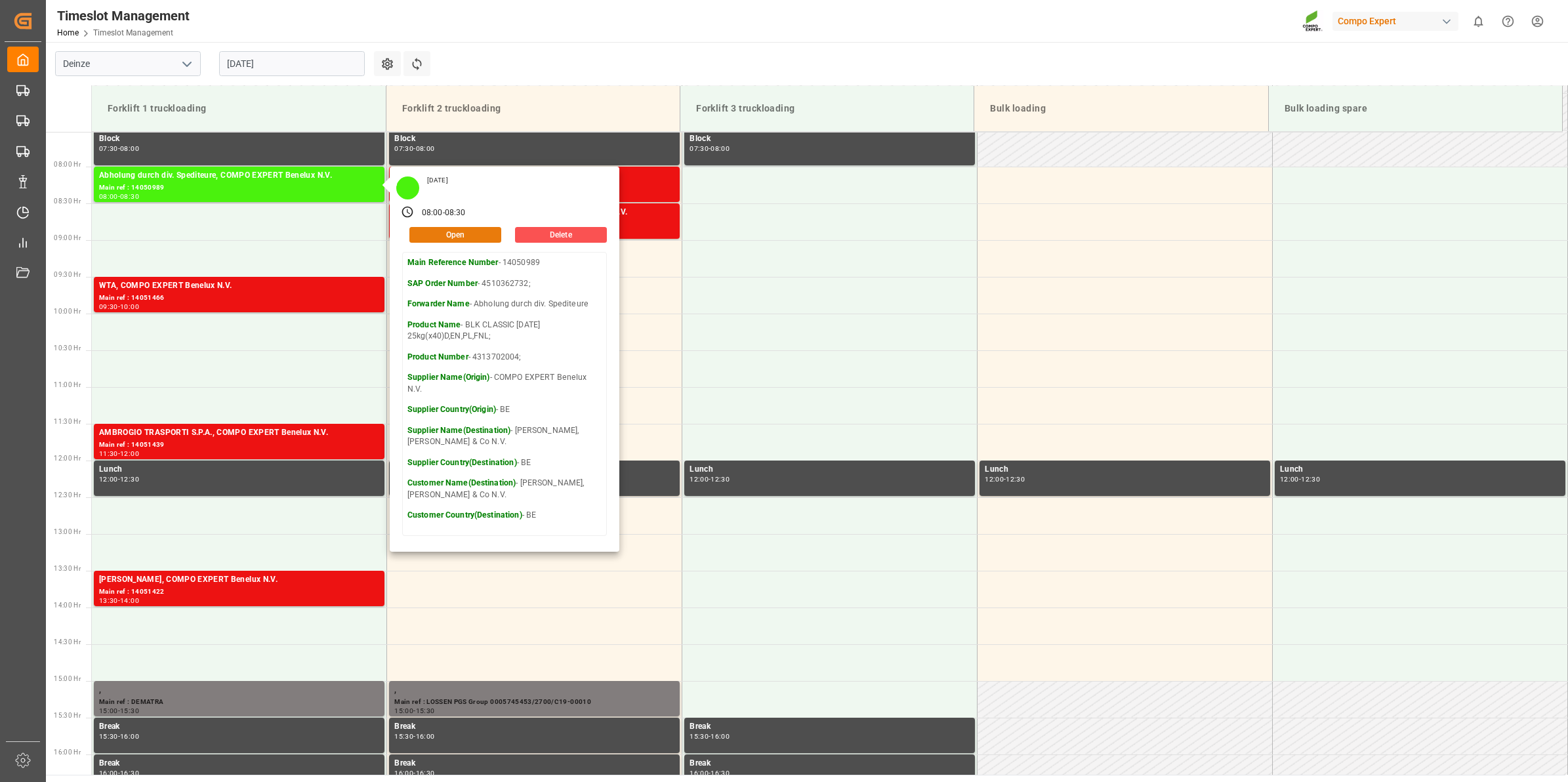
click at [460, 237] on button "Open" at bounding box center [455, 235] width 92 height 15
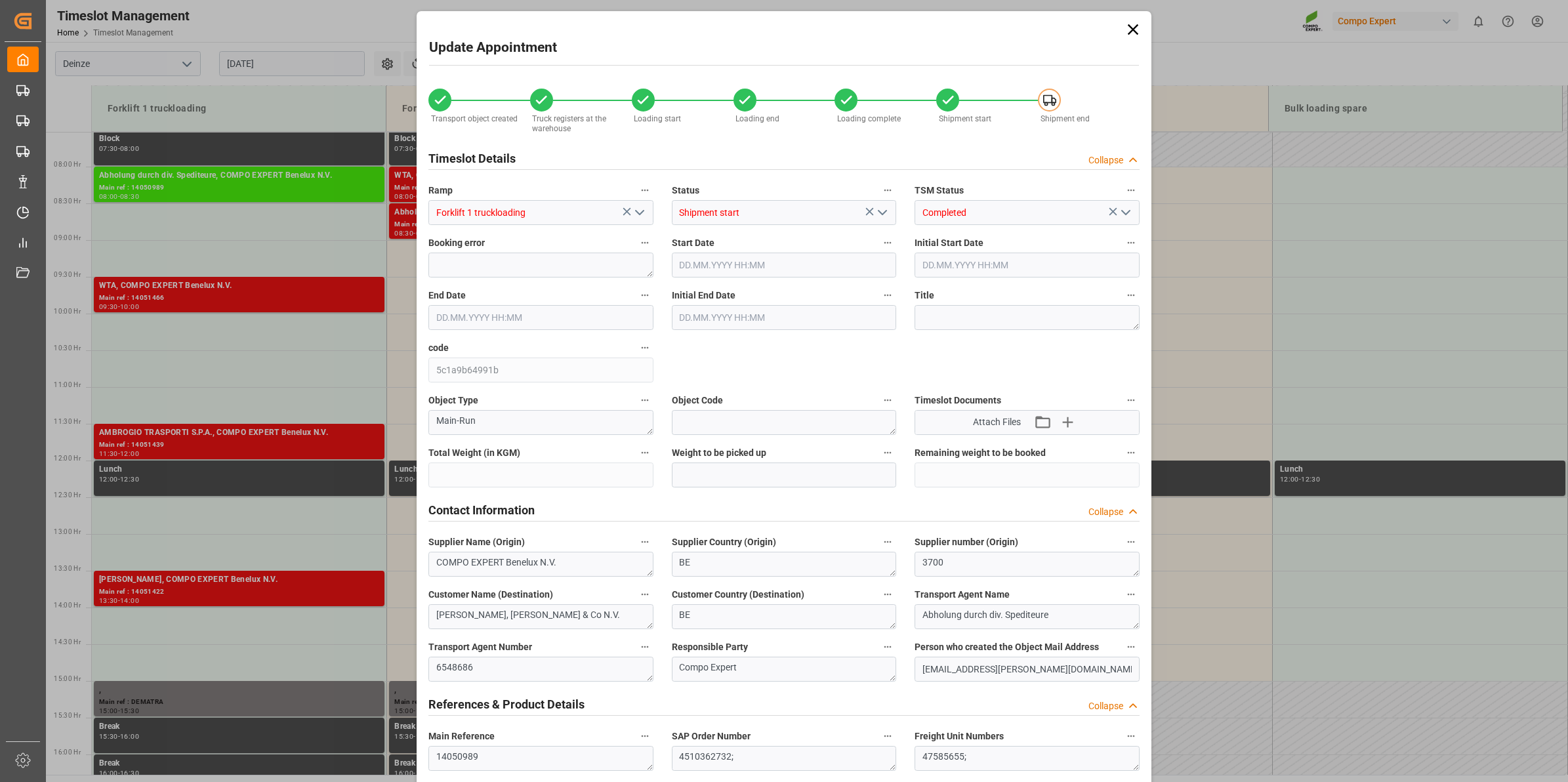
type input "28336"
type input "0"
type input "28"
type input "[DATE] 08:00"
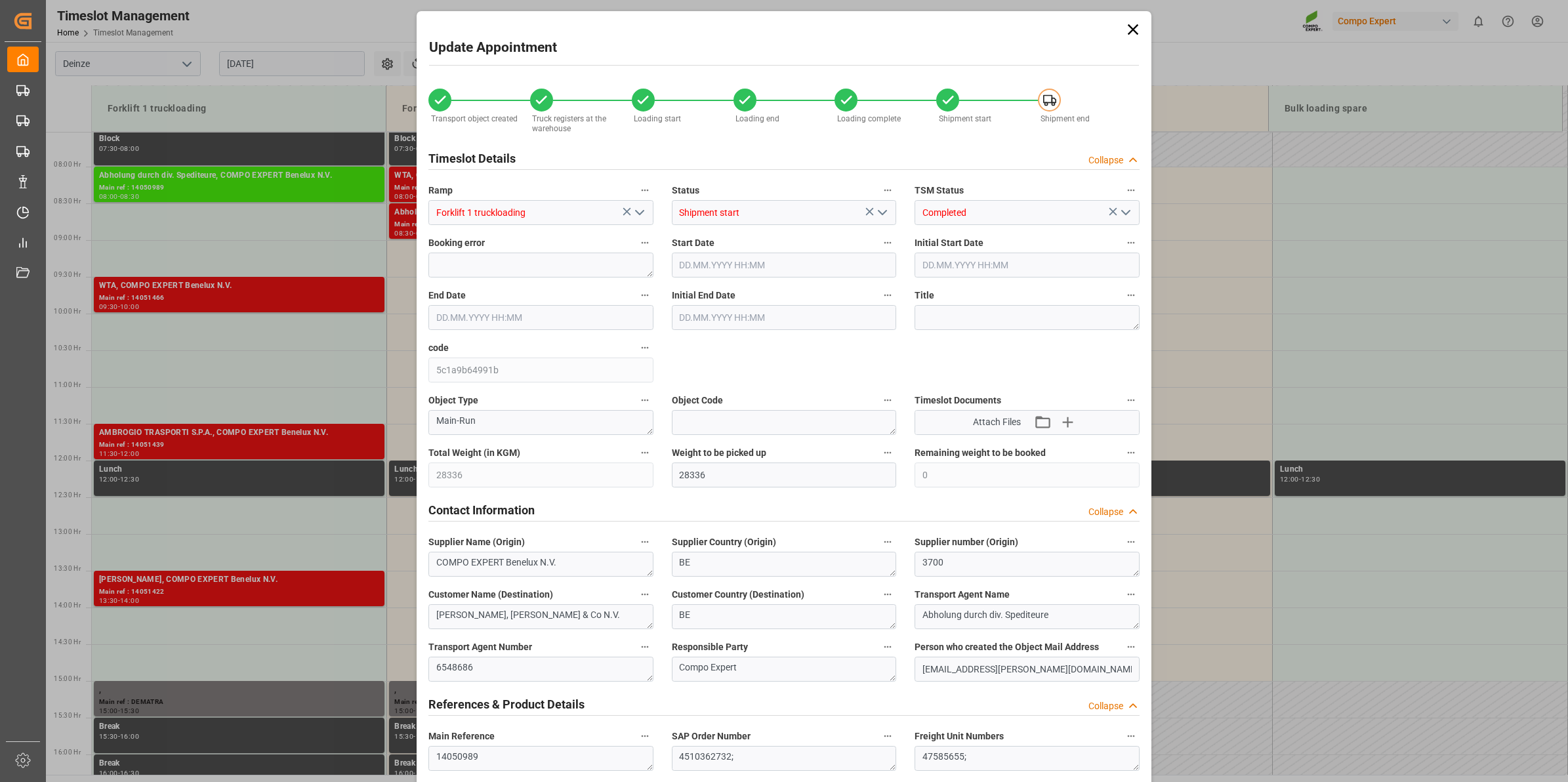
type input "[DATE] 08:00"
type input "[DATE] 08:30"
type input "[DATE] 11:33"
type input "[DATE] 10:46"
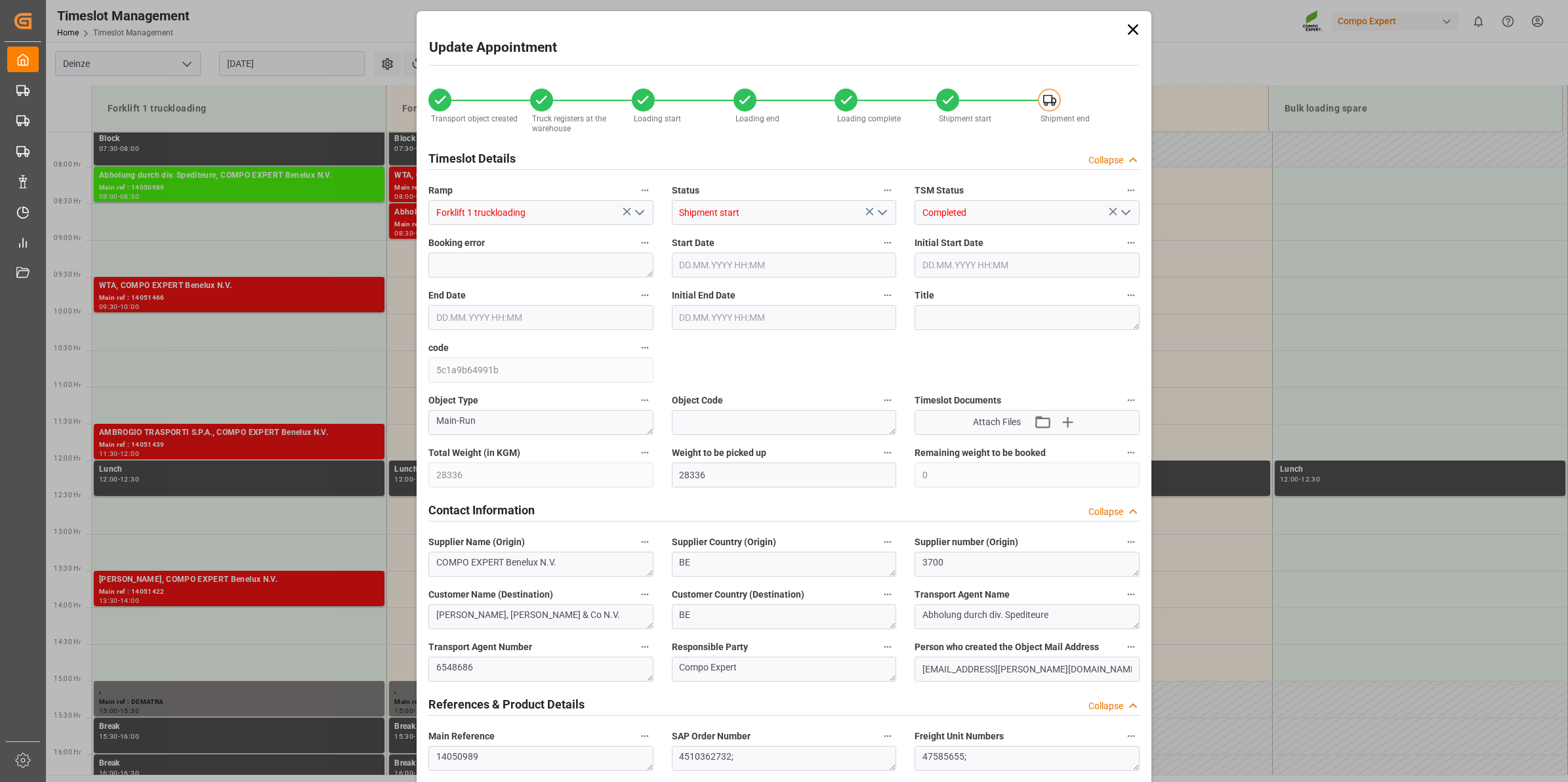
type input "[DATE] 10:46"
type input "[DATE] 14:03"
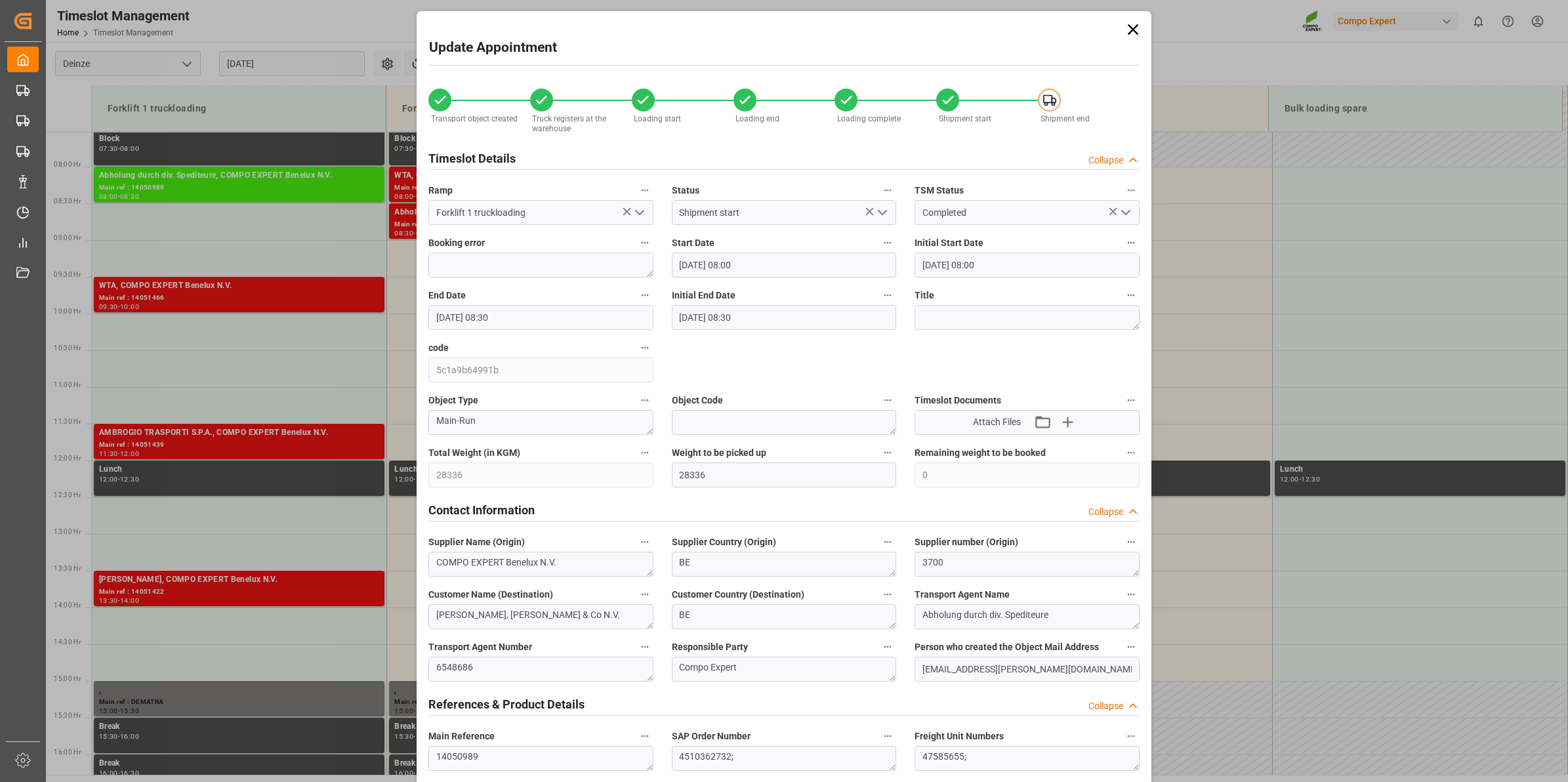
click at [633, 217] on icon "open menu" at bounding box center [640, 213] width 15 height 15
click at [552, 278] on div "Forklift 2 truckloading" at bounding box center [540, 271] width 223 height 30
type input "Forklift 2 truckloading"
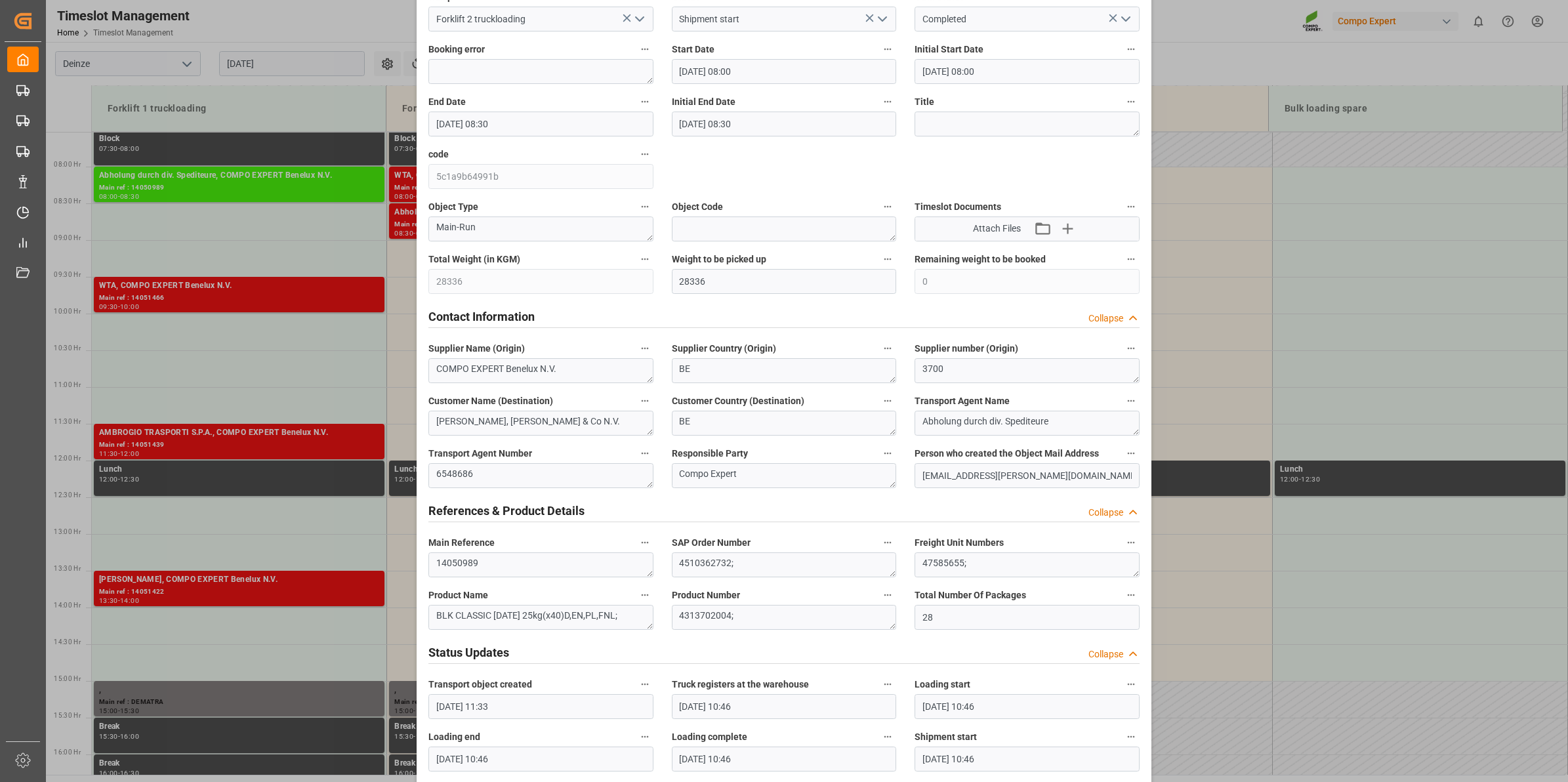
scroll to position [164, 0]
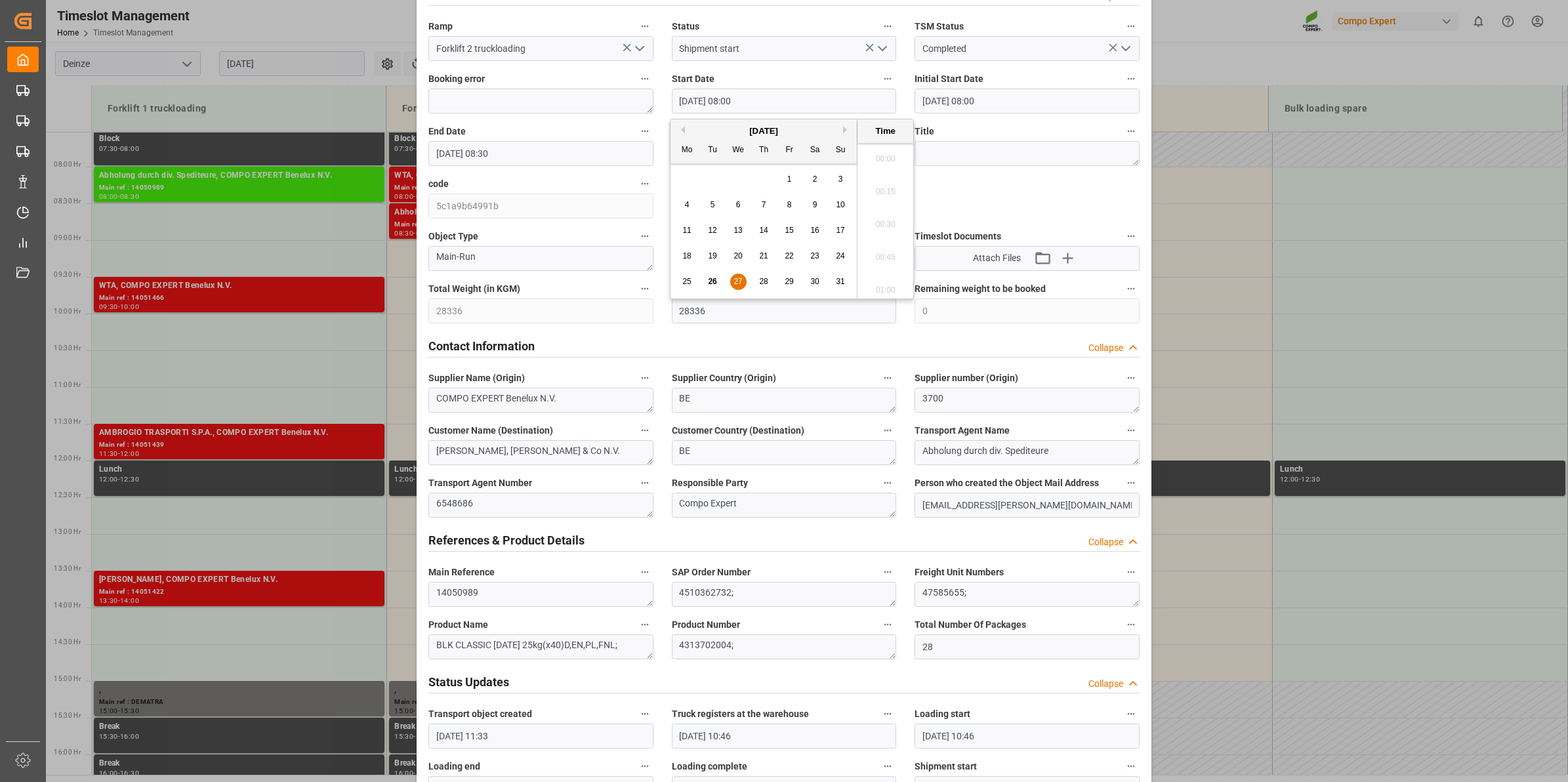
click at [776, 109] on input "[DATE] 08:00" at bounding box center [784, 101] width 225 height 25
click at [707, 277] on div "26" at bounding box center [712, 282] width 16 height 15
click at [886, 221] on li "10:30" at bounding box center [886, 221] width 56 height 33
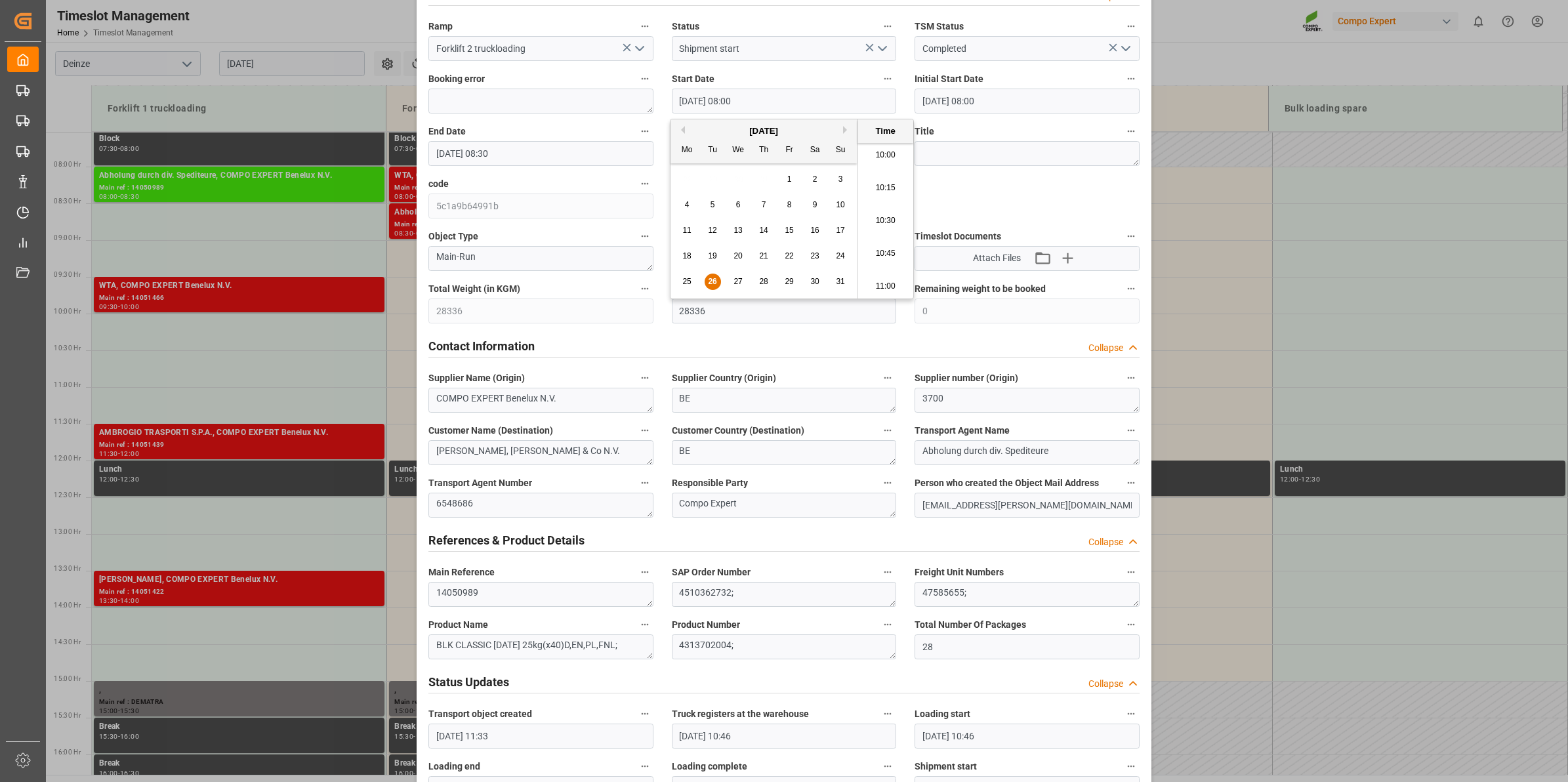
type input "[DATE] 10:30"
click at [551, 159] on input "[DATE] 08:30" at bounding box center [540, 154] width 225 height 25
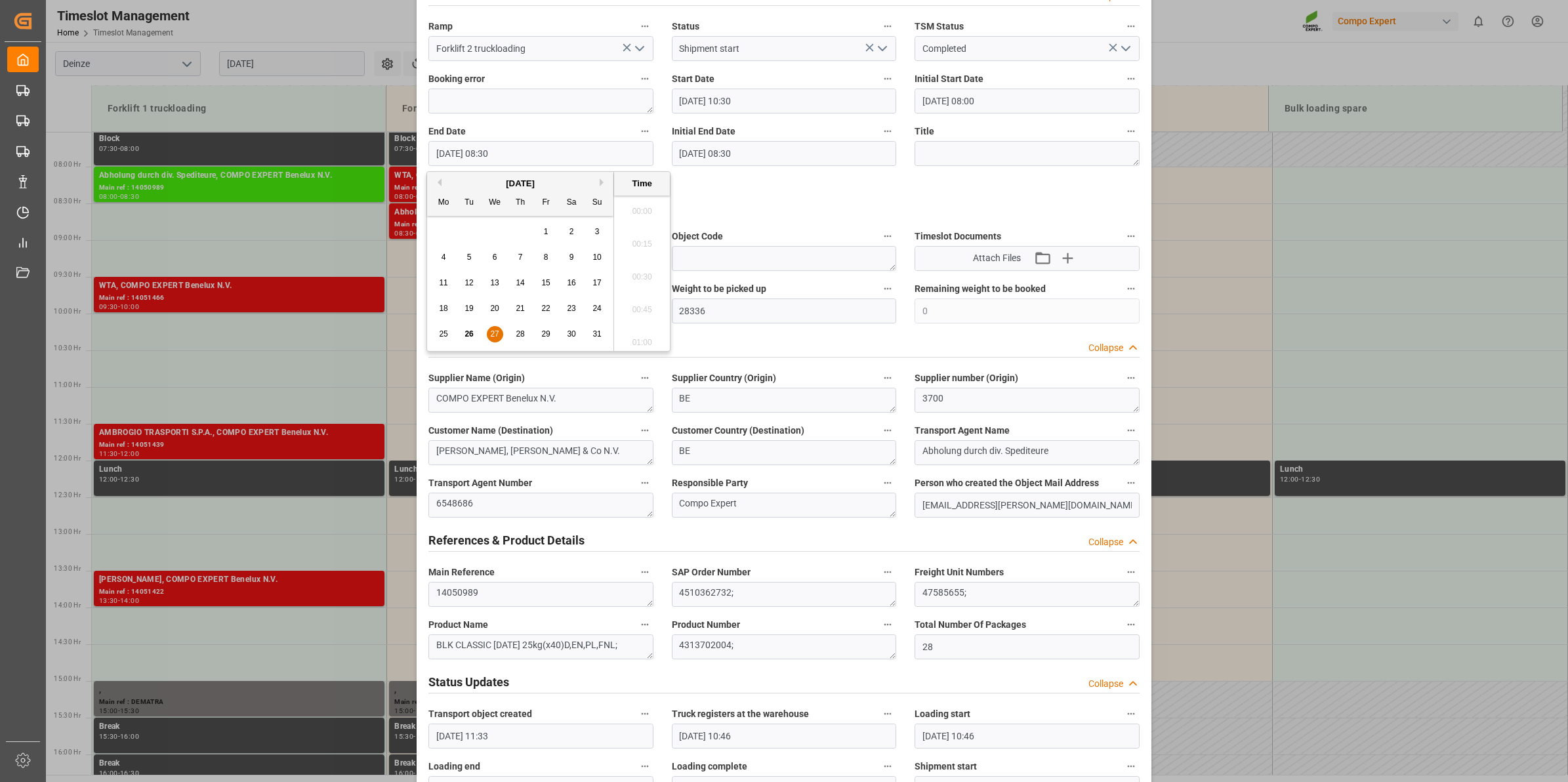
scroll to position [1054, 0]
click at [477, 335] on div "26" at bounding box center [469, 334] width 16 height 15
click at [648, 282] on li "11:00" at bounding box center [642, 274] width 56 height 33
type input "[DATE] 11:00"
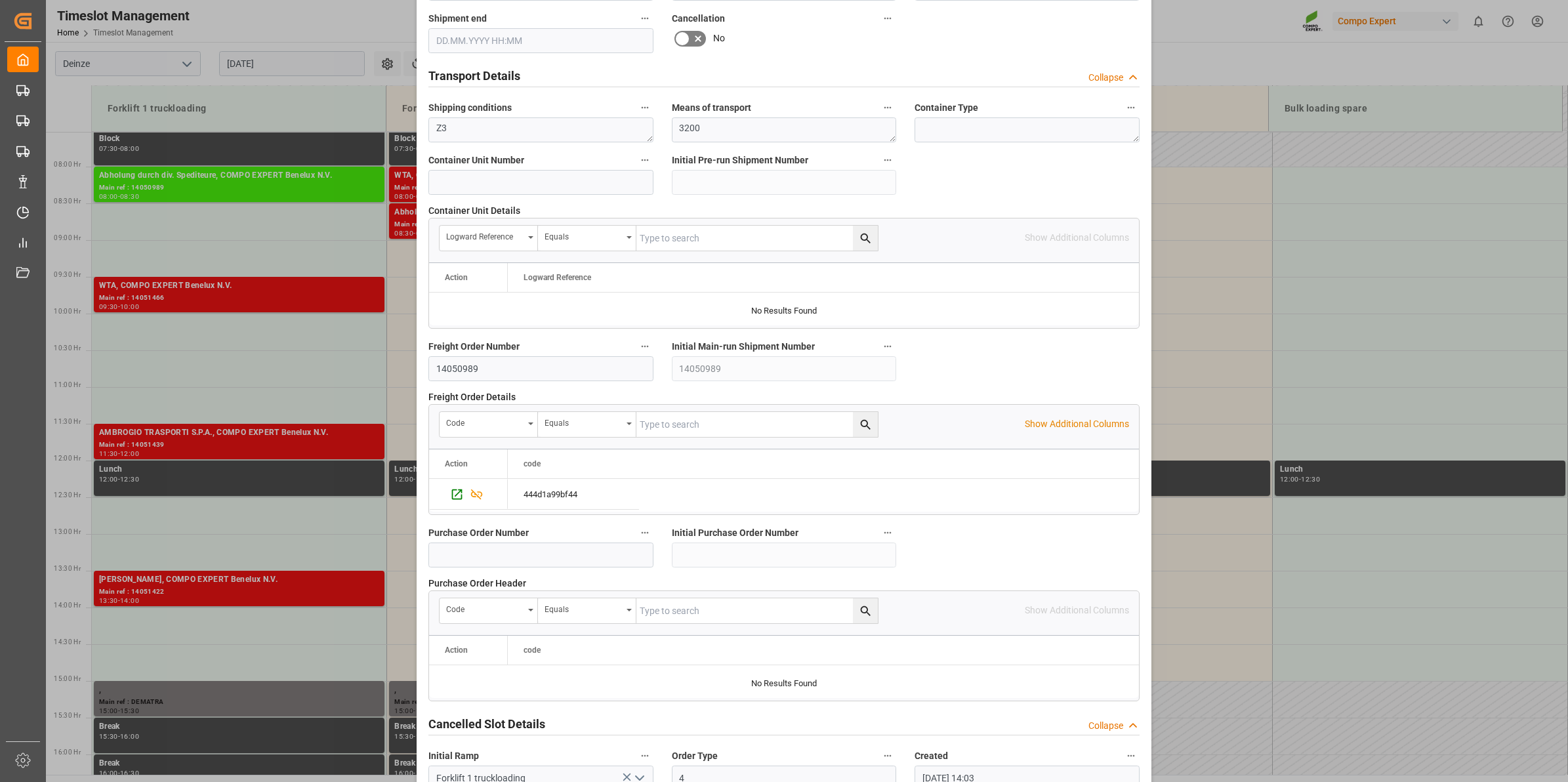
scroll to position [1041, 0]
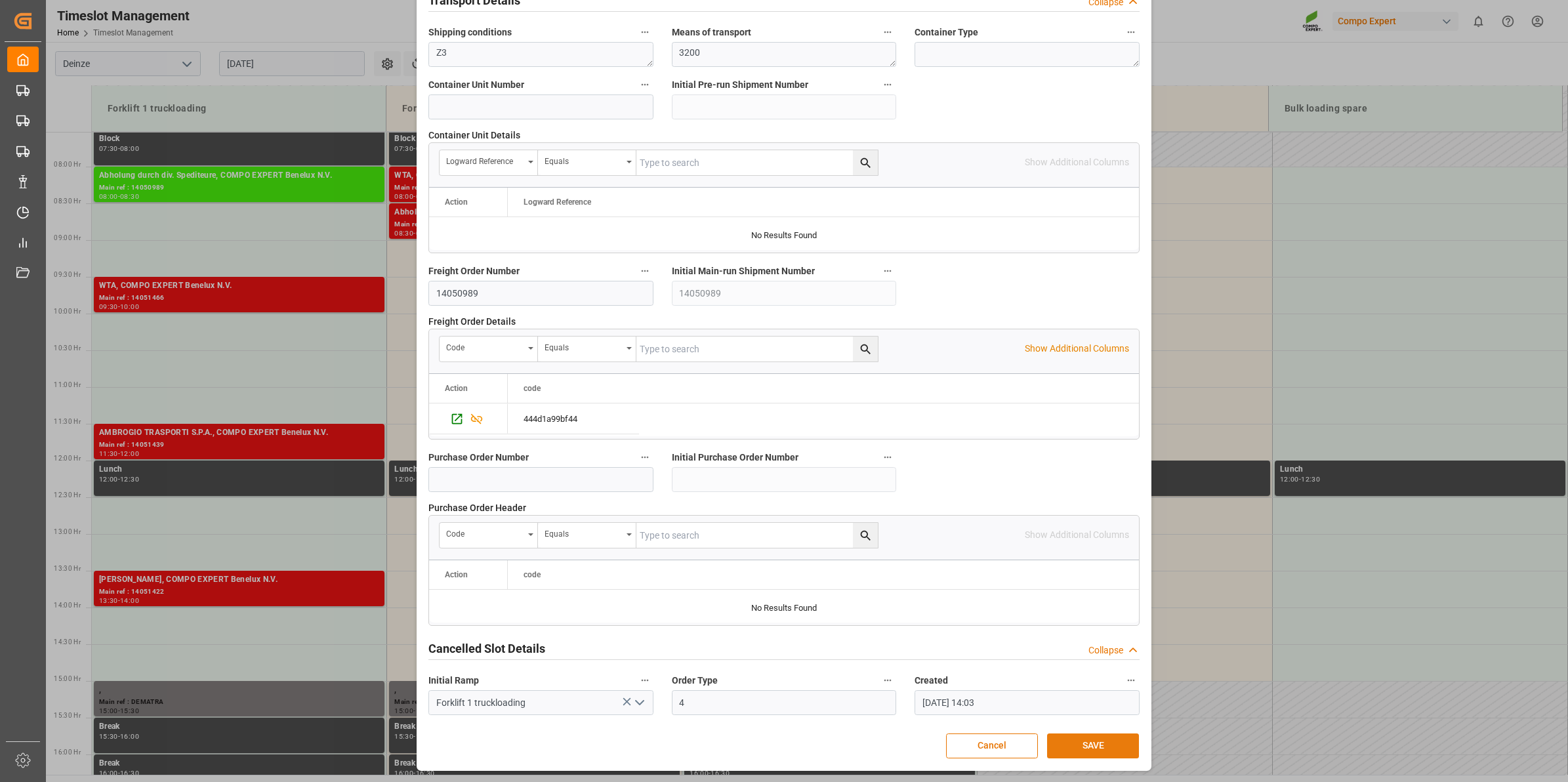
click at [1101, 737] on button "SAVE" at bounding box center [1092, 746] width 92 height 25
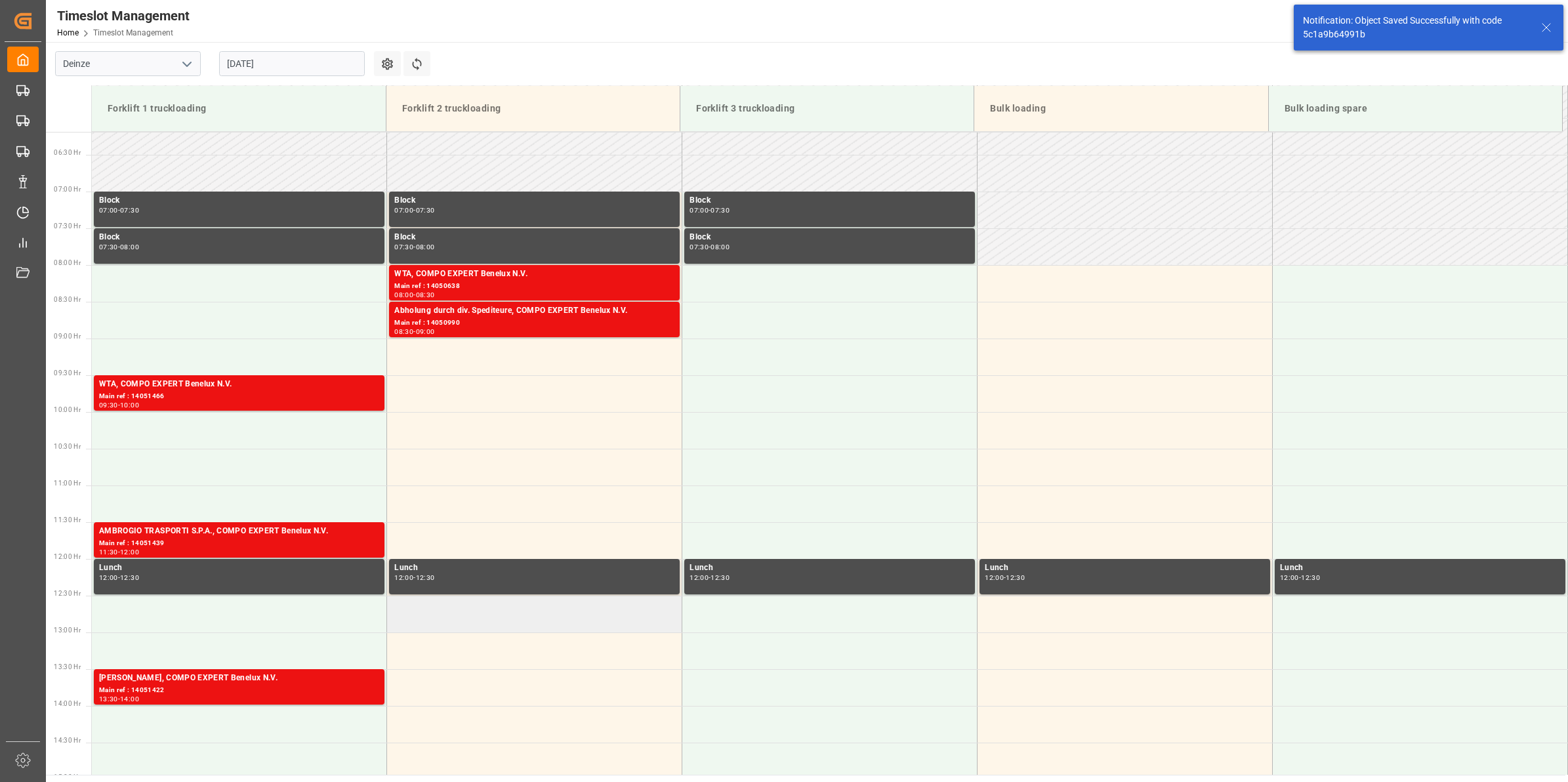
scroll to position [407, 0]
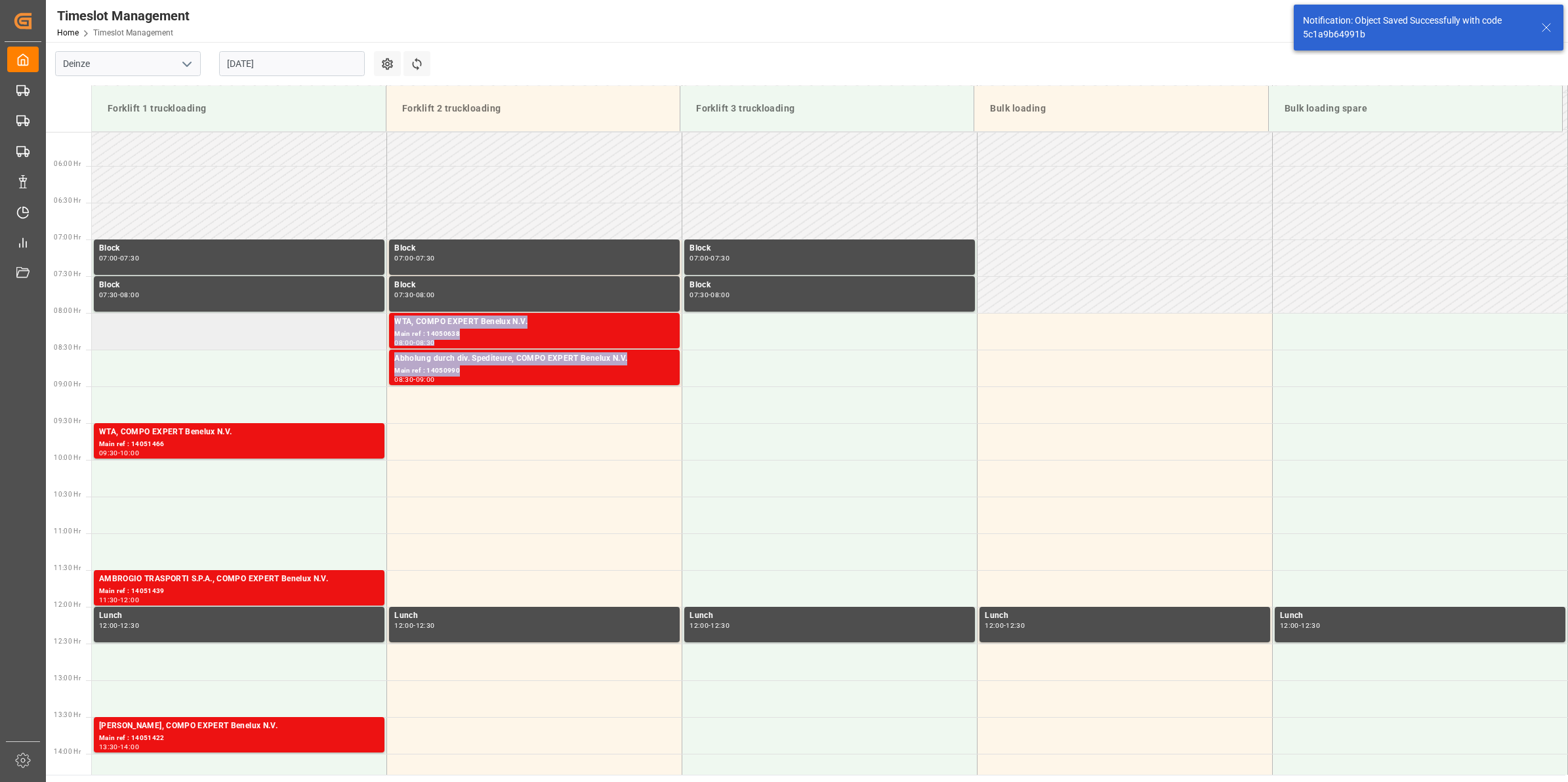
drag, startPoint x: 520, startPoint y: 367, endPoint x: 305, endPoint y: 332, distance: 217.8
click at [305, 332] on tbody "Block 07:00 - 07:30 Block 07:00 - 07:30 Block 07:00 - 07:30 Block 07:30 - 08:00…" at bounding box center [829, 607] width 1476 height 1764
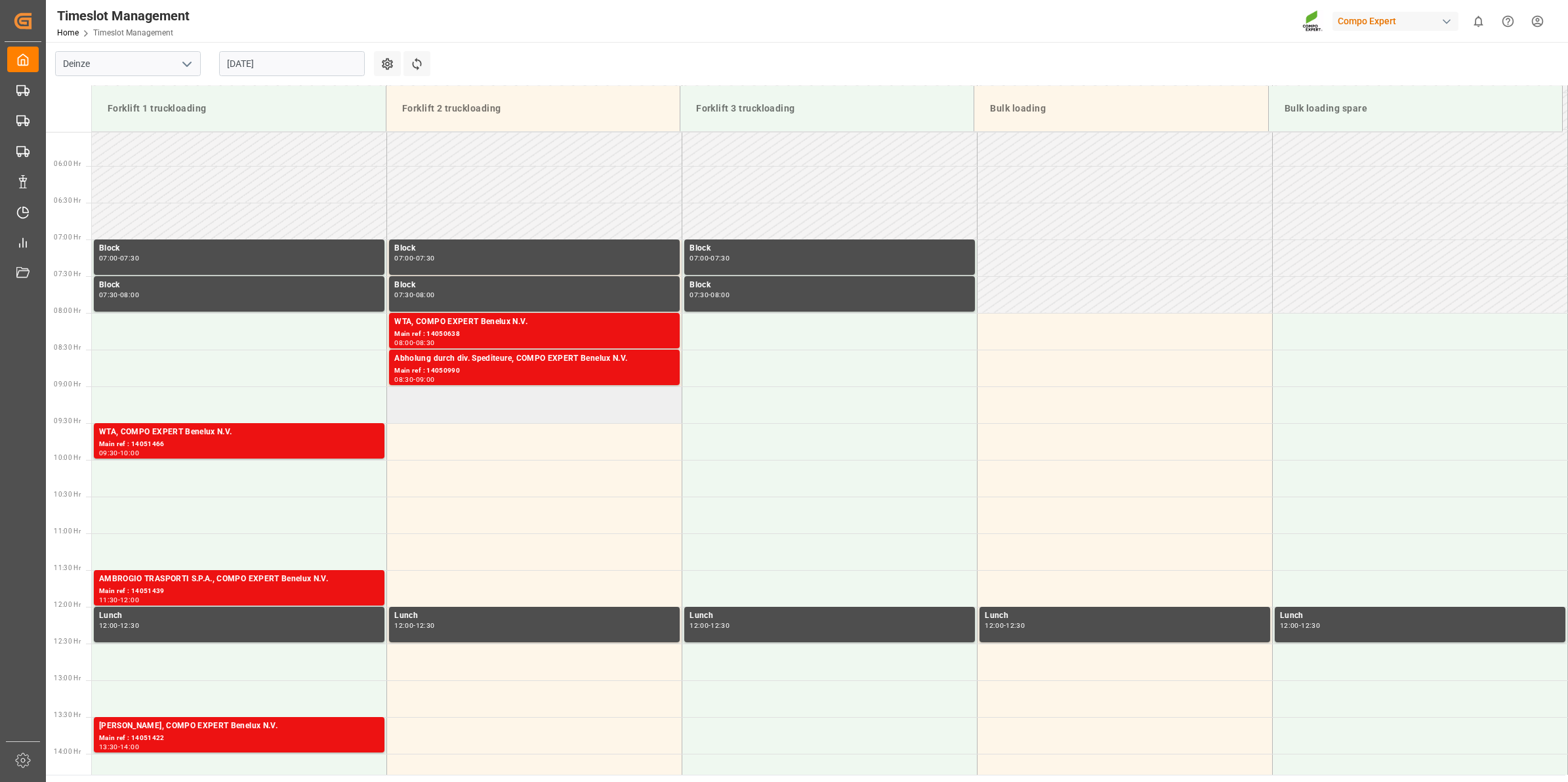
drag, startPoint x: 305, startPoint y: 332, endPoint x: 507, endPoint y: 419, distance: 219.9
click at [507, 419] on td at bounding box center [534, 405] width 295 height 37
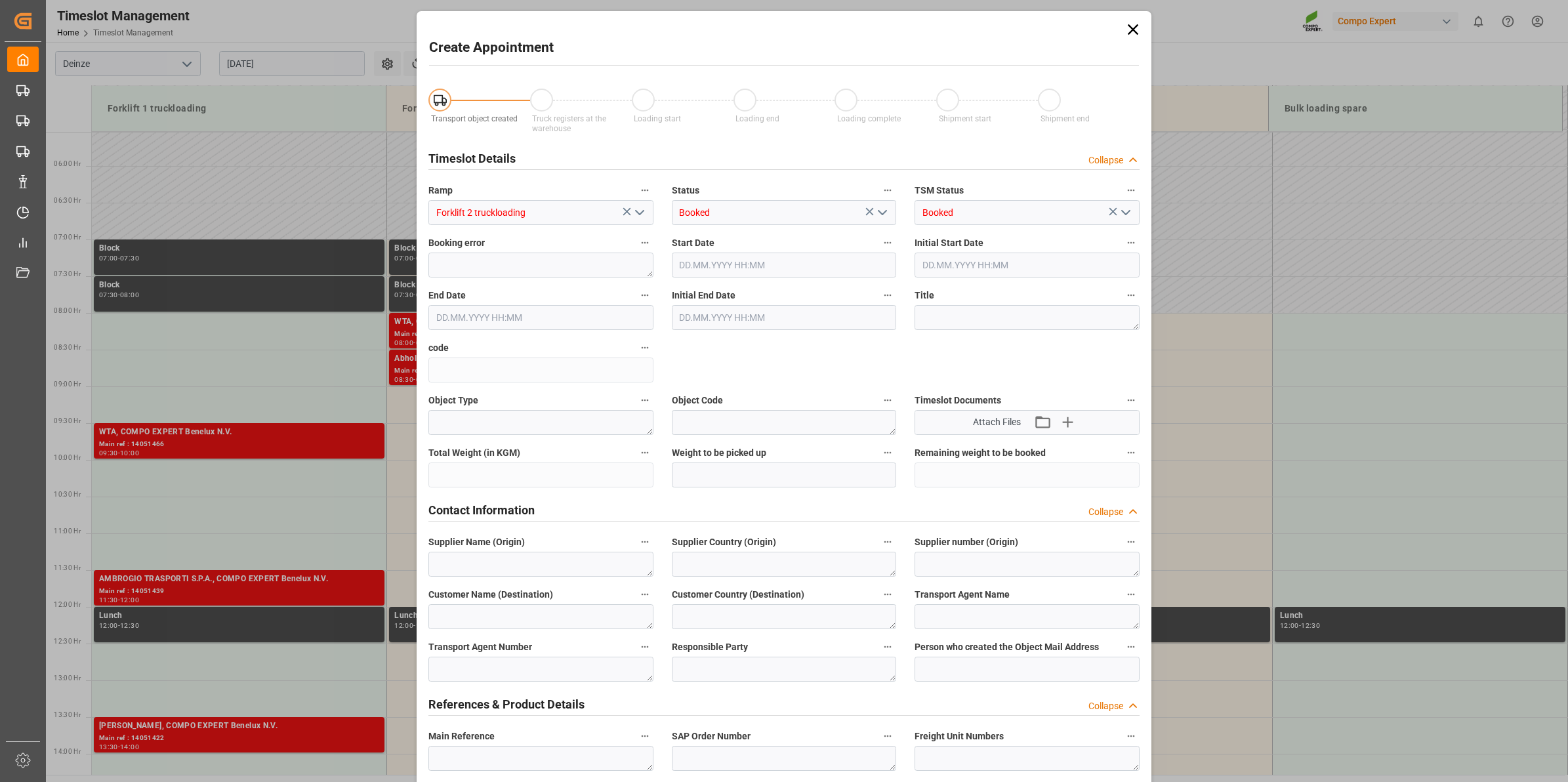
type input "[DATE] 09:00"
type input "[DATE] 09:30"
click at [1137, 28] on icon at bounding box center [1133, 29] width 18 height 18
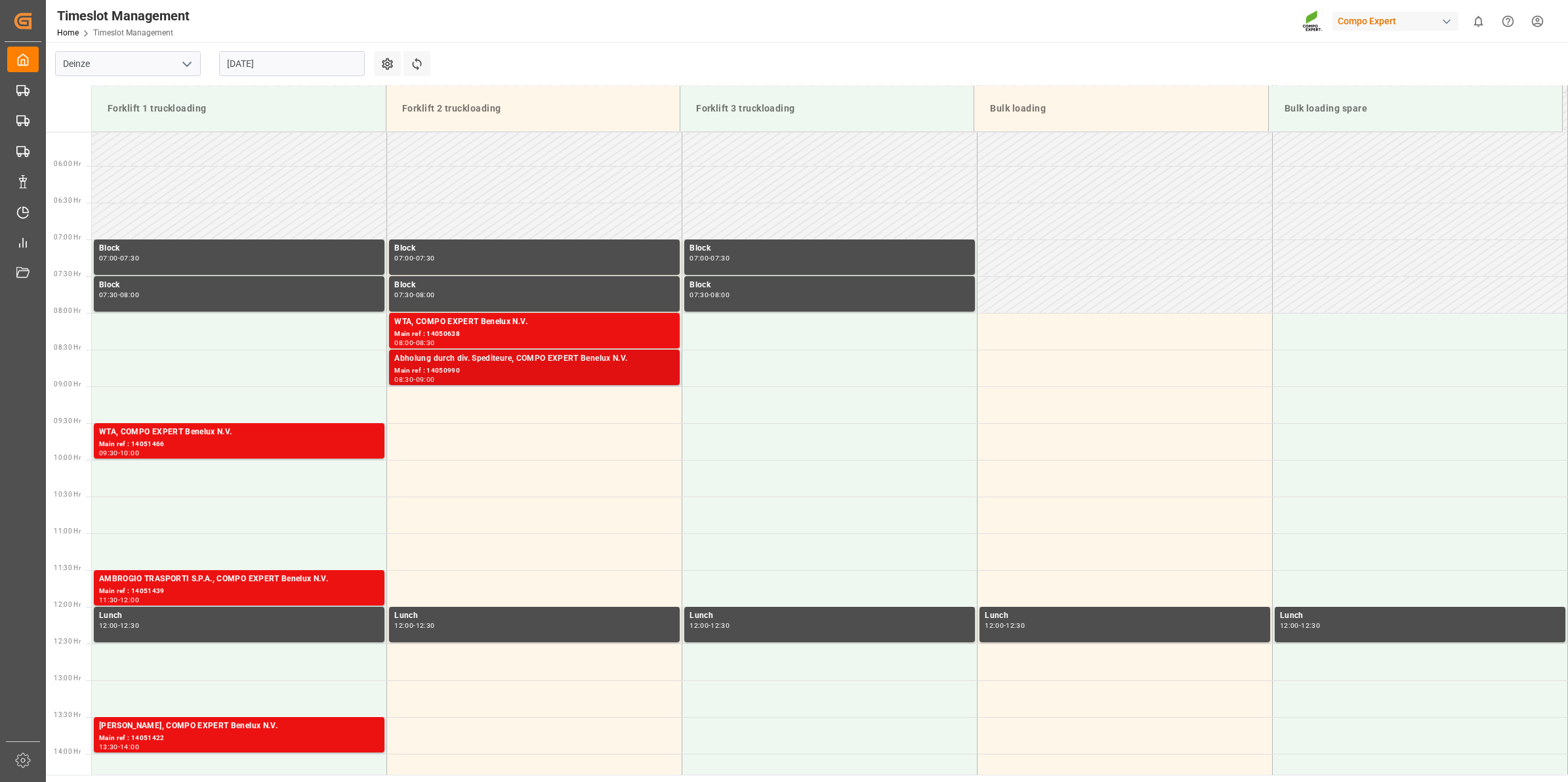
click at [607, 362] on div "Abholung durch div. Spediteure, COMPO EXPERT Benelux N.V." at bounding box center [535, 359] width 280 height 14
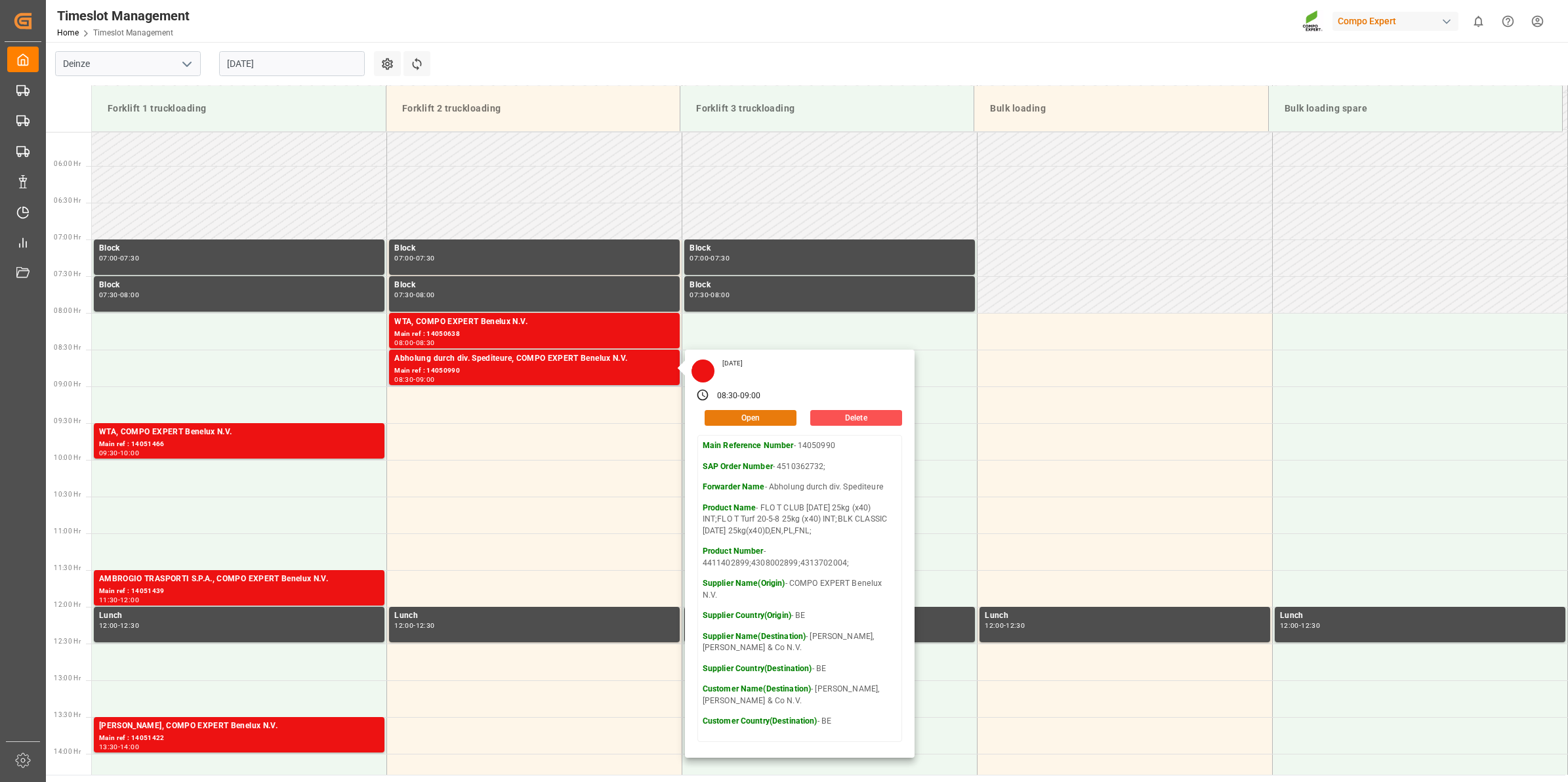
click at [740, 418] on button "Open" at bounding box center [750, 418] width 92 height 15
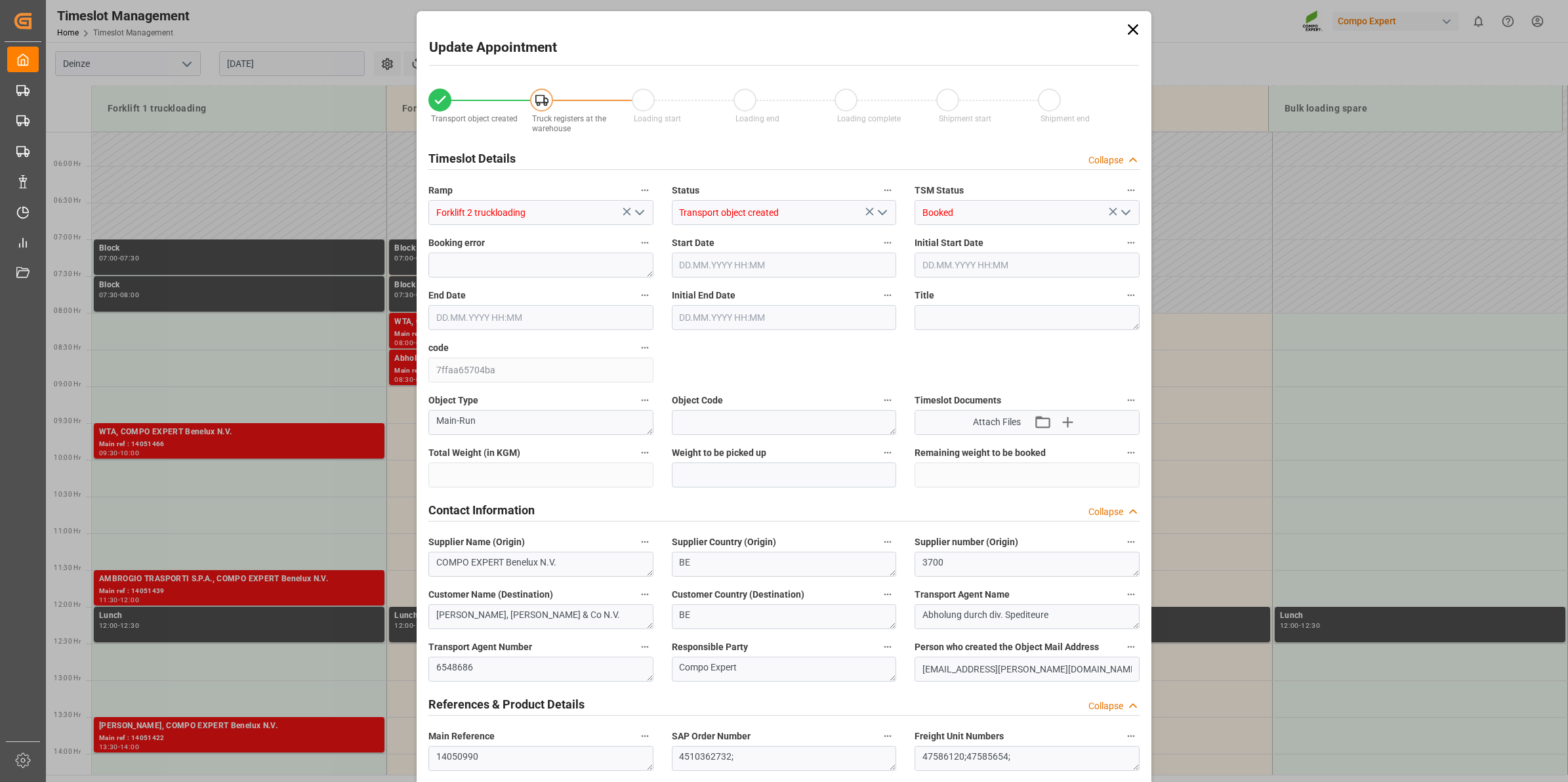
type input "28398.4"
type input "0"
type input "28"
type input "[DATE] 08:30"
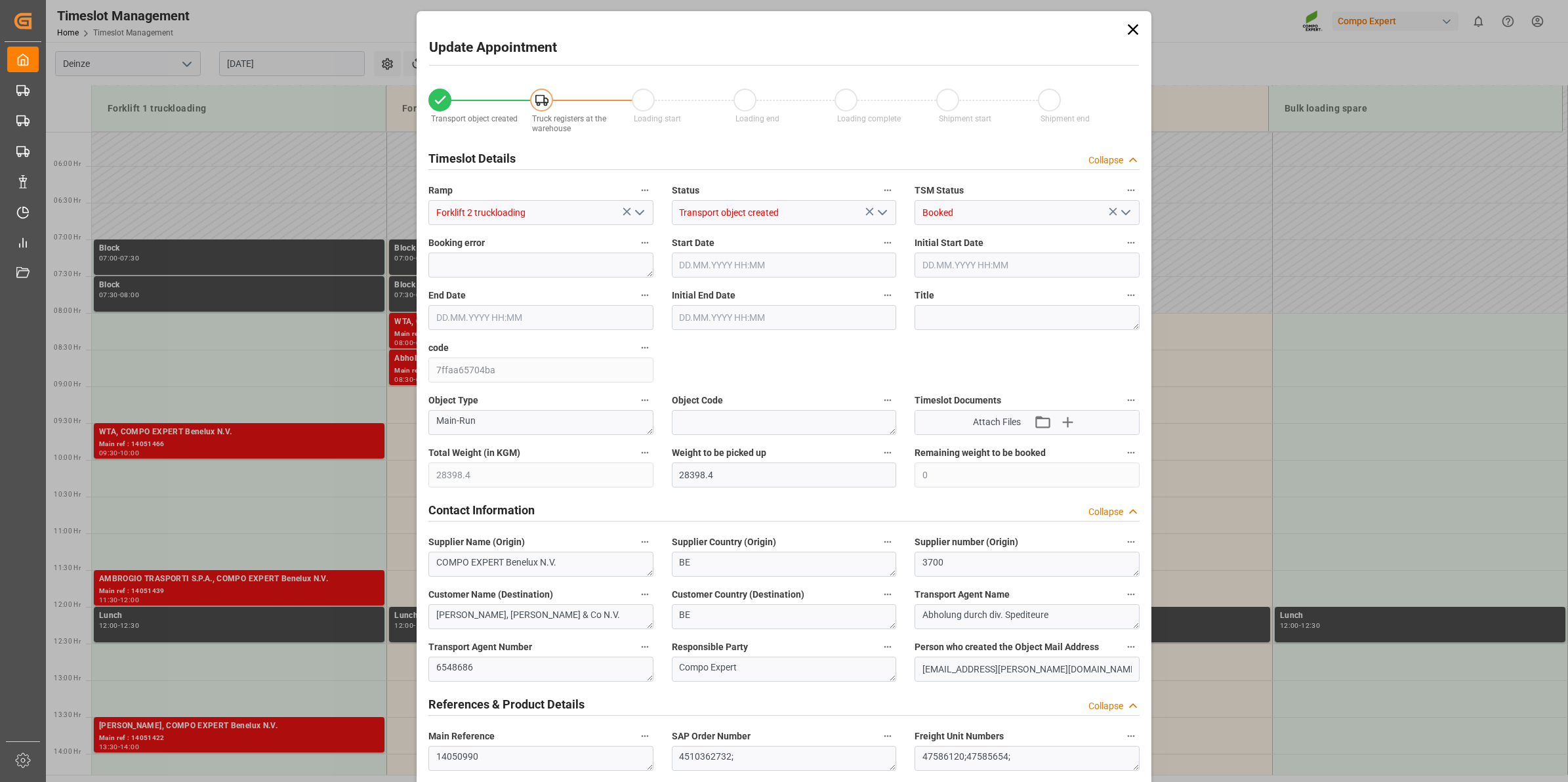
type input "[DATE] 10:30"
type input "[DATE] 09:00"
type input "[DATE] 11:00"
type input "[DATE] 10:30"
type input "[DATE] 14:17"
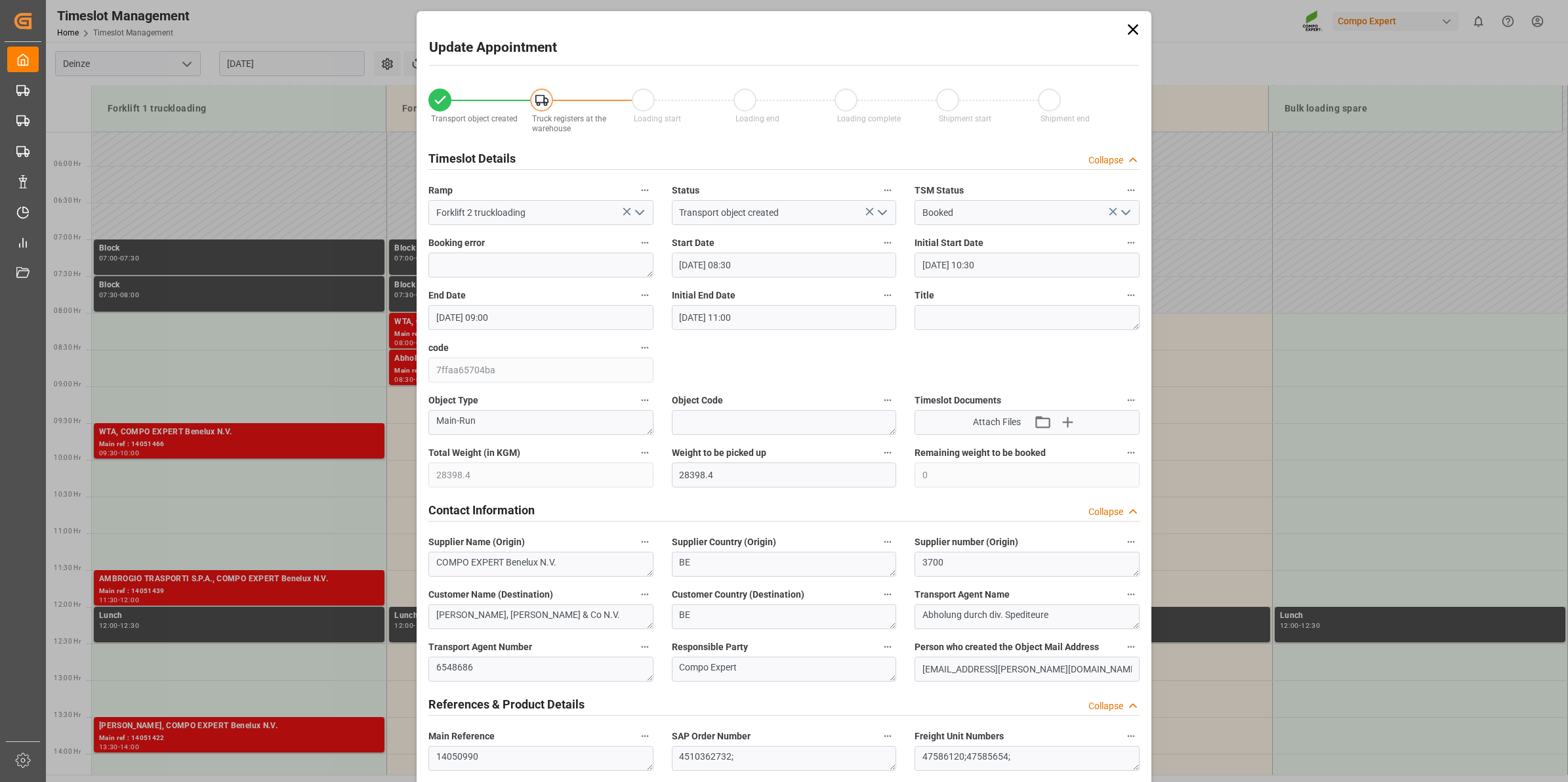
click at [636, 214] on polyline "open menu" at bounding box center [640, 213] width 8 height 4
click at [575, 248] on div "Forklift 1 truckloading" at bounding box center [540, 242] width 223 height 30
type input "Forklift 1 truckloading"
click at [769, 260] on input "[DATE] 08:30" at bounding box center [784, 265] width 225 height 25
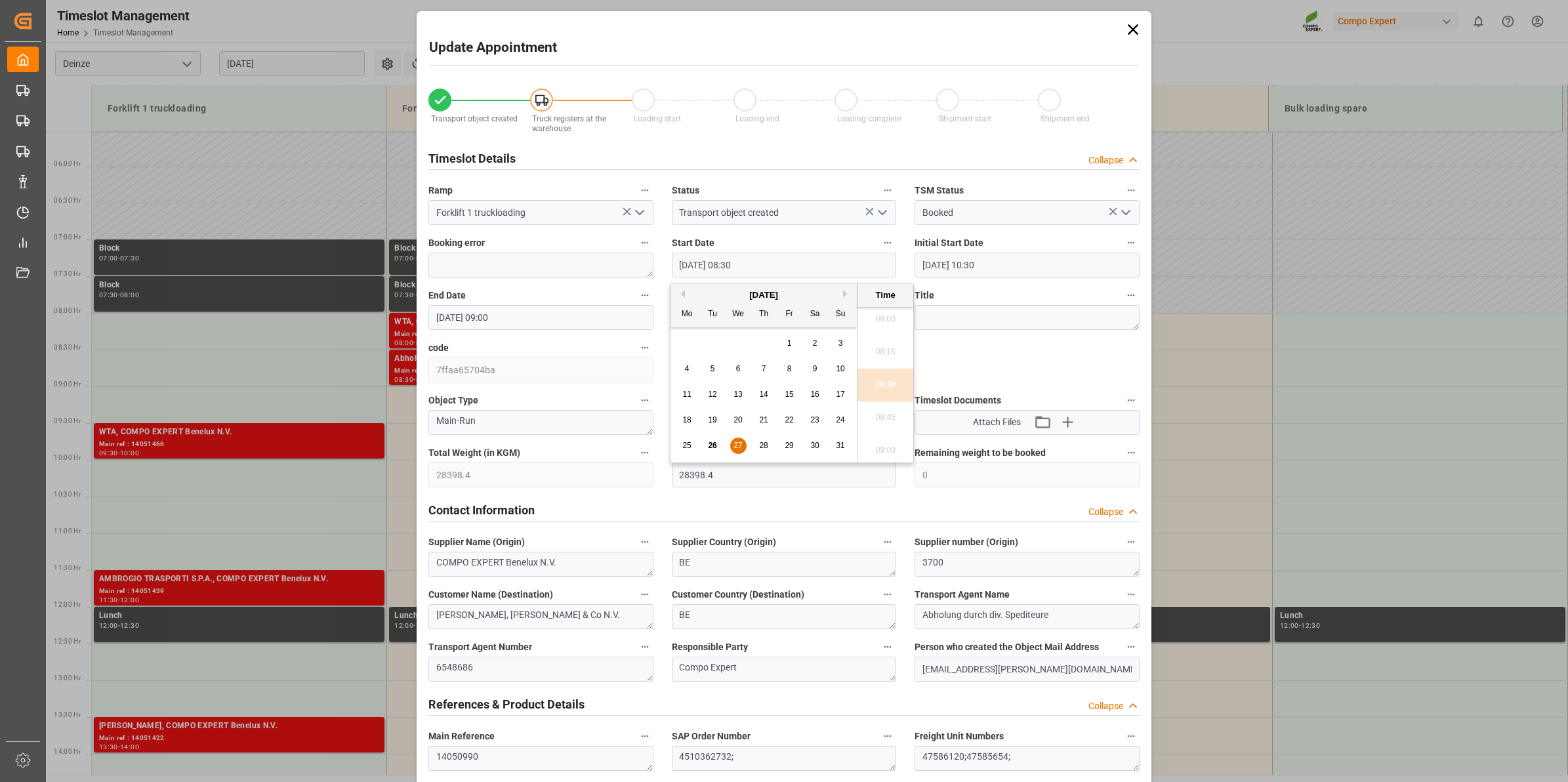
click at [711, 447] on span "26" at bounding box center [711, 446] width 9 height 10
click at [889, 323] on li "08:00" at bounding box center [886, 320] width 56 height 33
type input "[DATE] 08:00"
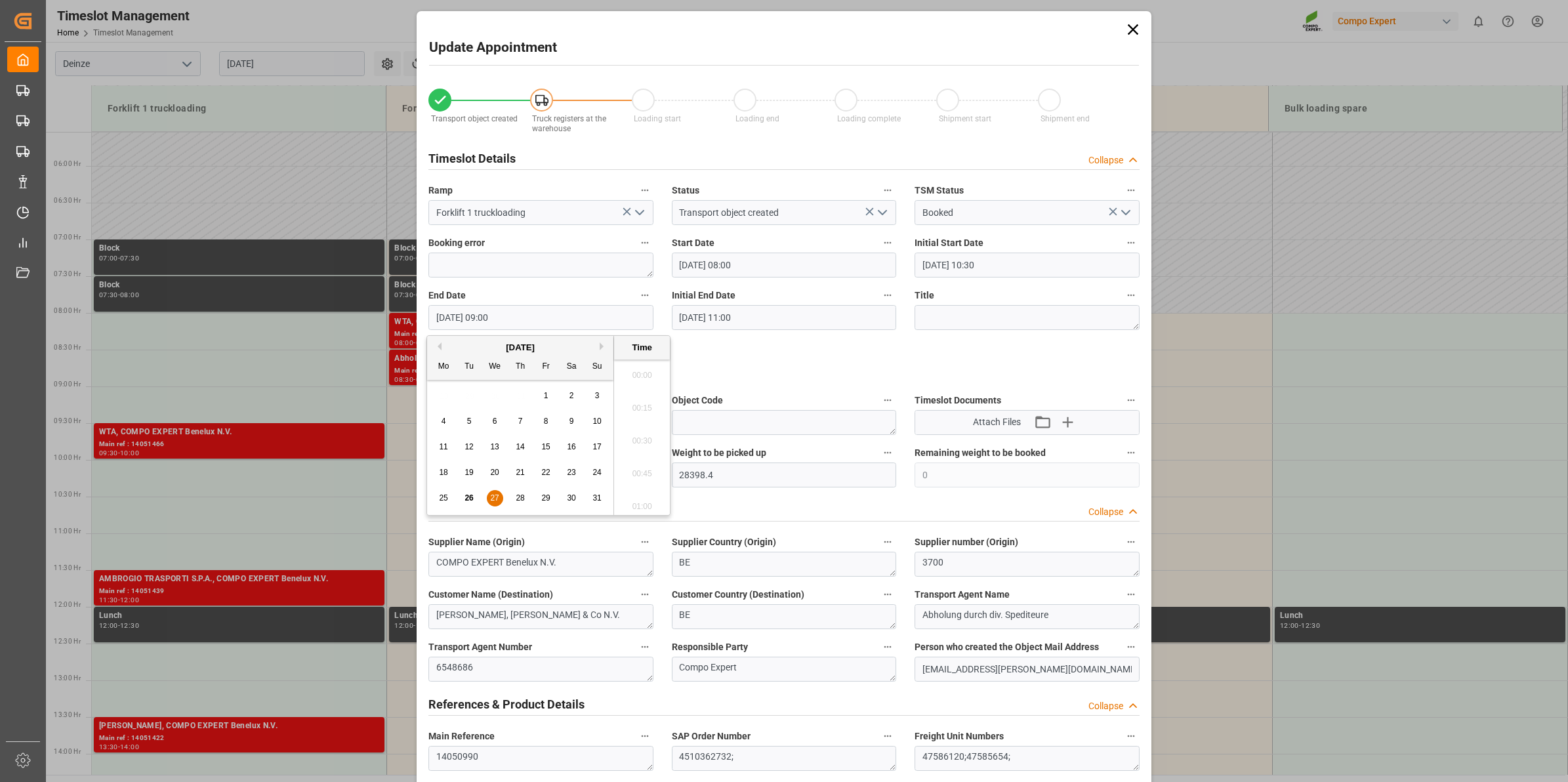
click at [569, 320] on input "[DATE] 09:00" at bounding box center [540, 318] width 225 height 25
click at [489, 500] on div "27" at bounding box center [495, 499] width 16 height 15
click at [653, 449] on li "08:30" at bounding box center [642, 454] width 56 height 33
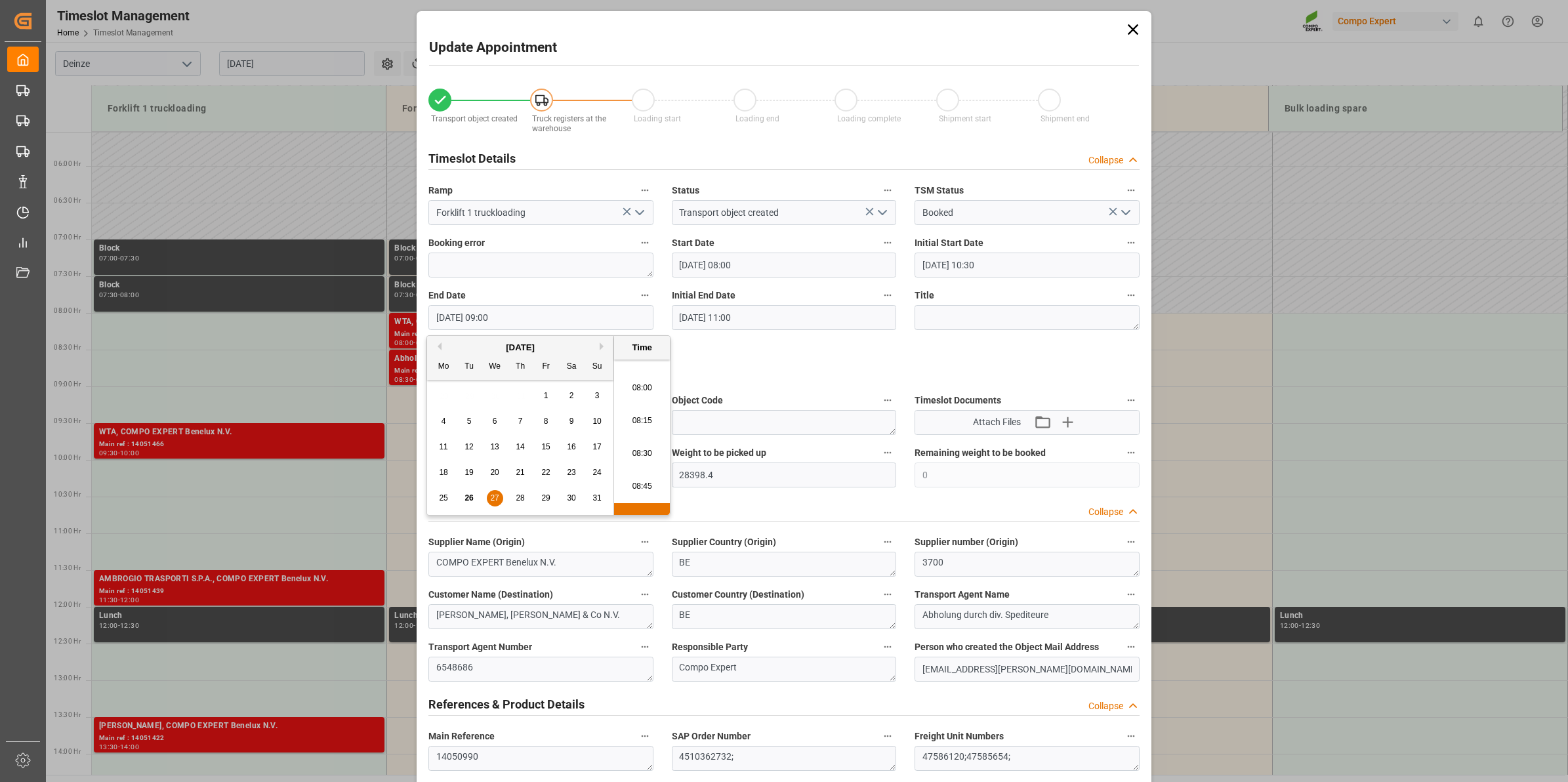
type input "[DATE] 08:30"
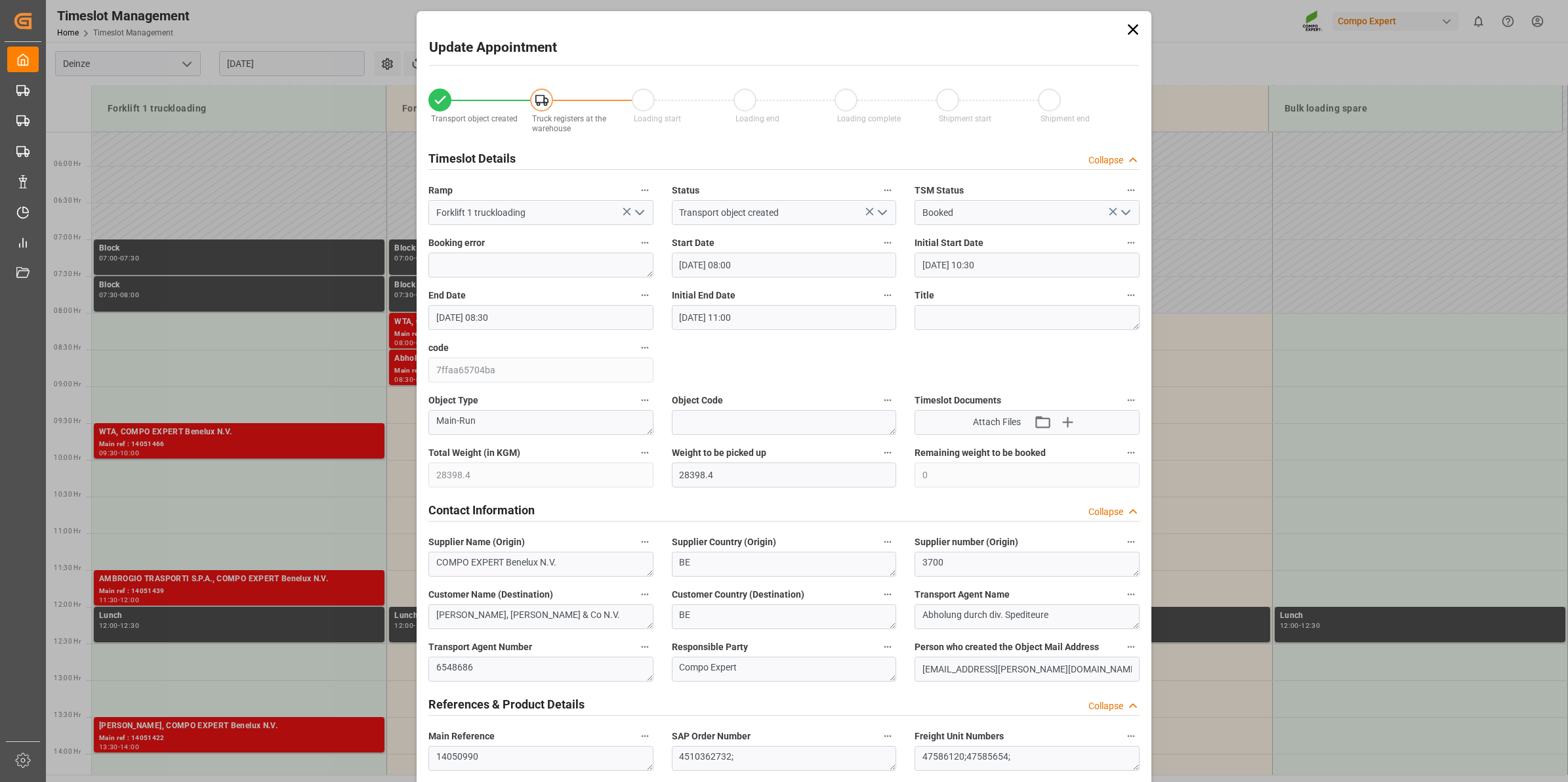
click at [755, 266] on input "[DATE] 08:00" at bounding box center [784, 265] width 225 height 25
click at [739, 451] on div "27" at bounding box center [738, 446] width 16 height 15
type input "[DATE] 08:00"
click at [877, 391] on li "08:00" at bounding box center [886, 385] width 56 height 33
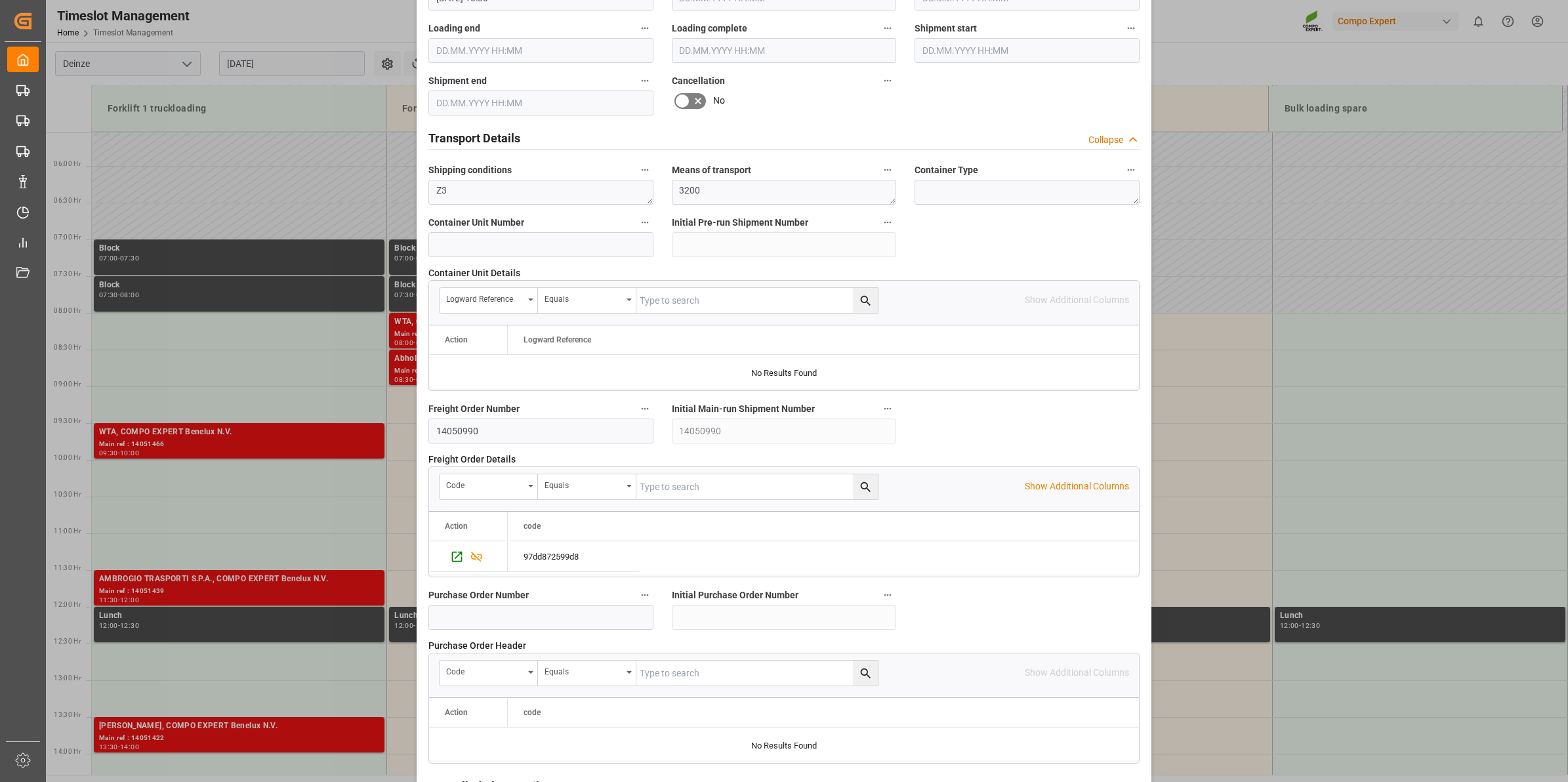
scroll to position [1041, 0]
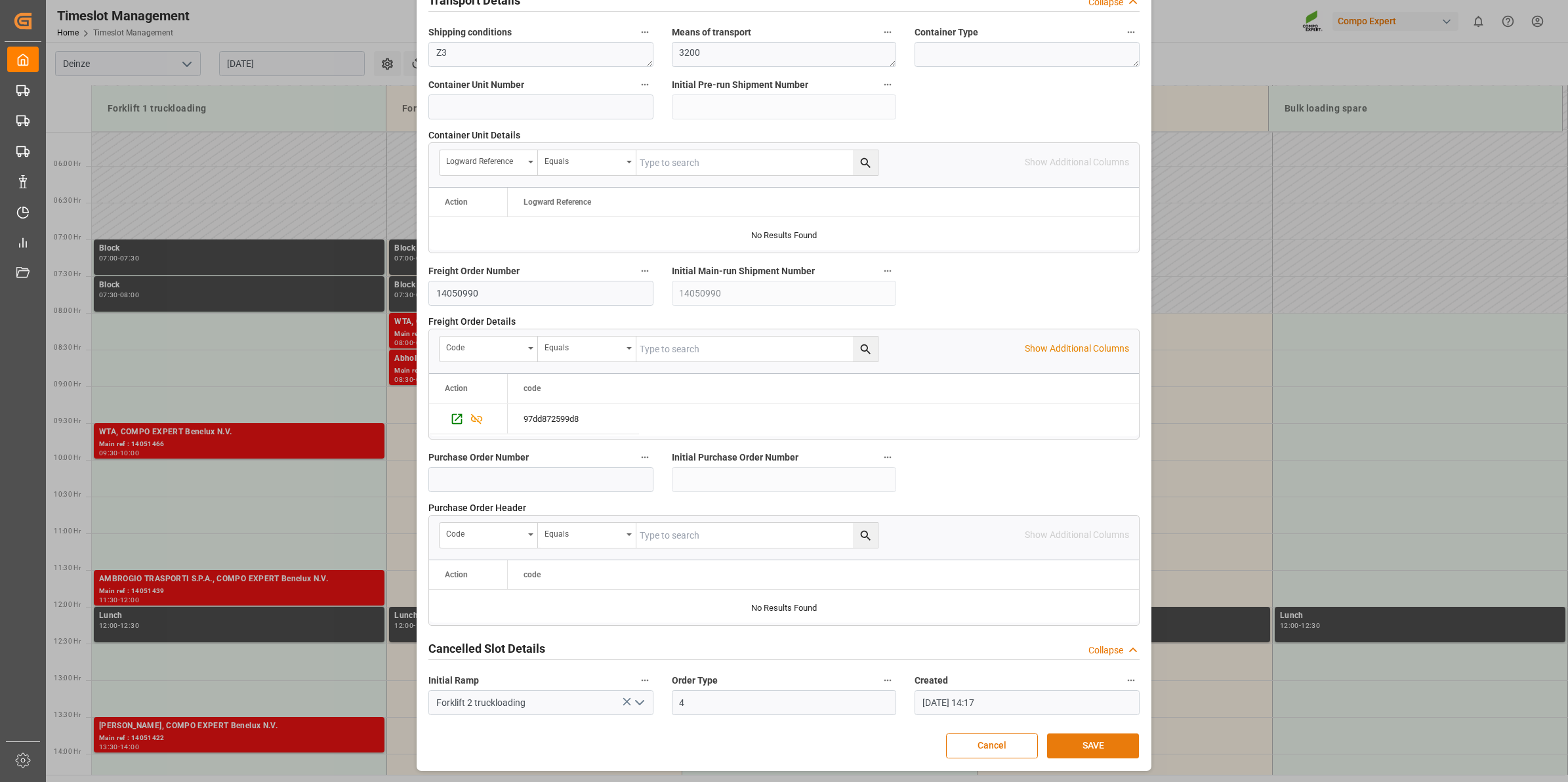
click at [1108, 739] on button "SAVE" at bounding box center [1092, 746] width 92 height 25
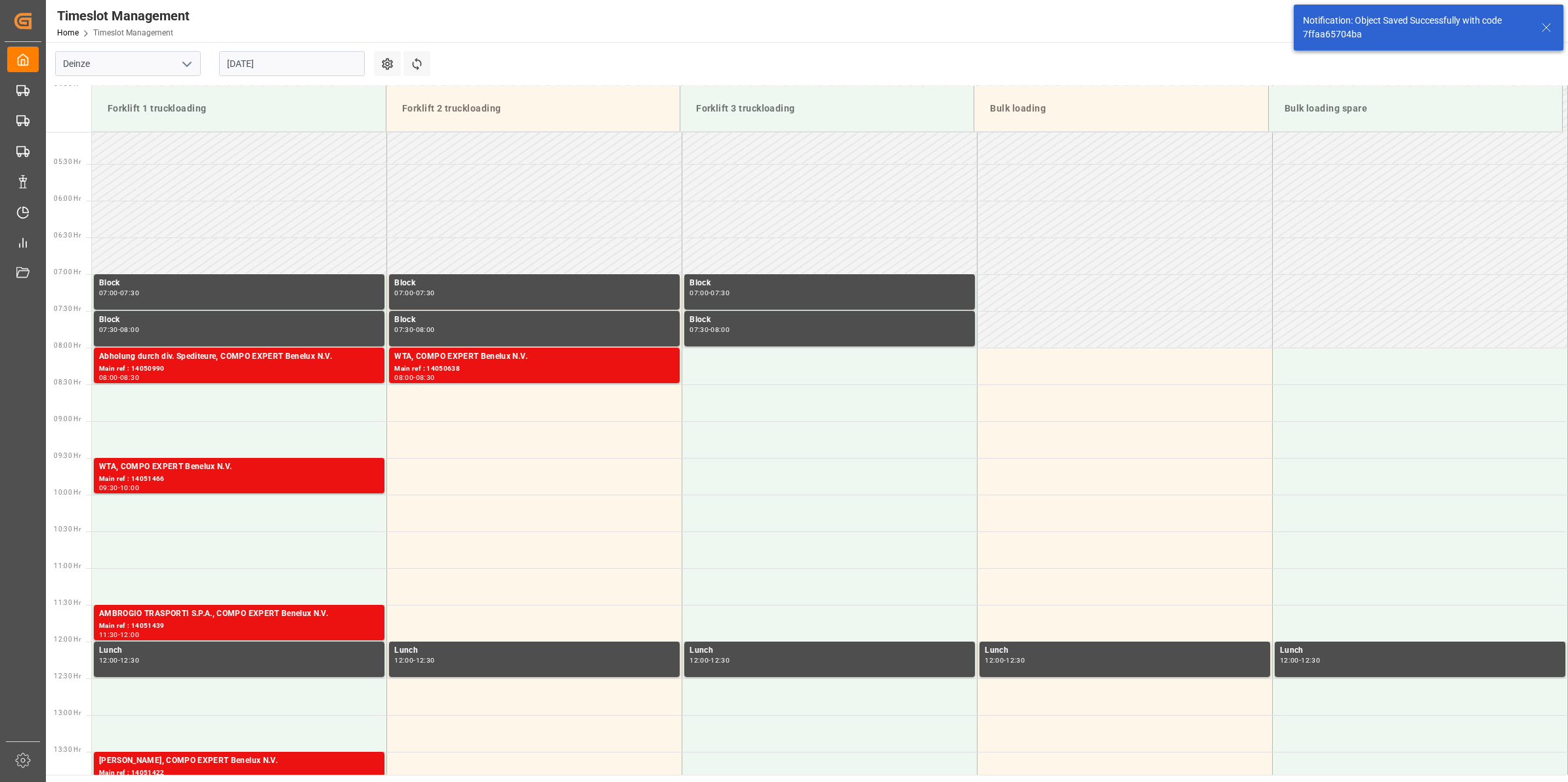
scroll to position [506, 0]
